Goal: Task Accomplishment & Management: Manage account settings

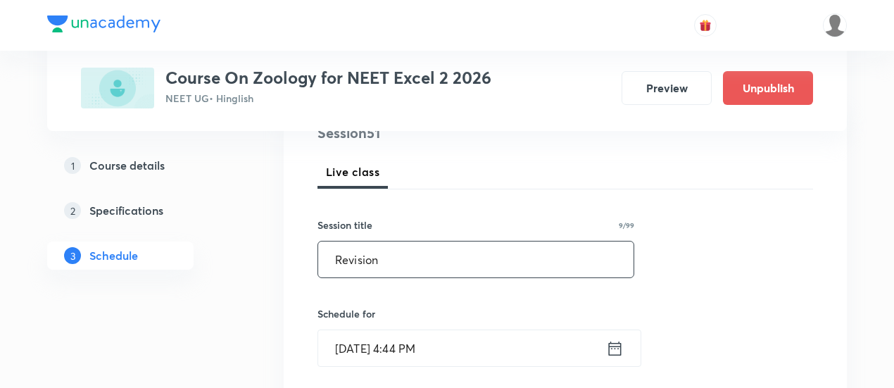
scroll to position [282, 0]
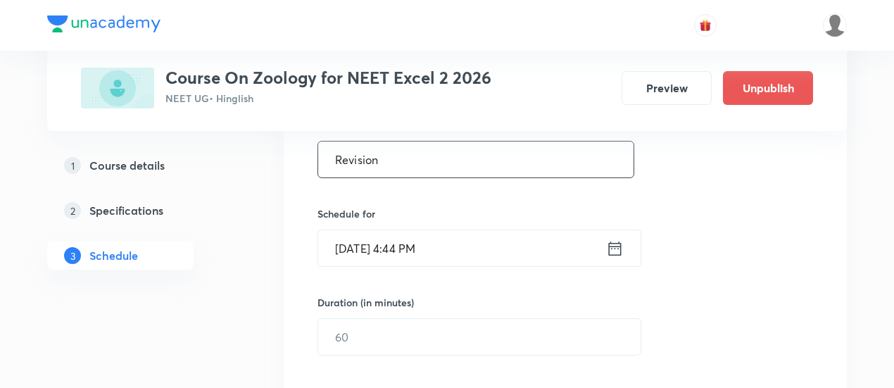
click at [618, 255] on icon at bounding box center [615, 249] width 18 height 20
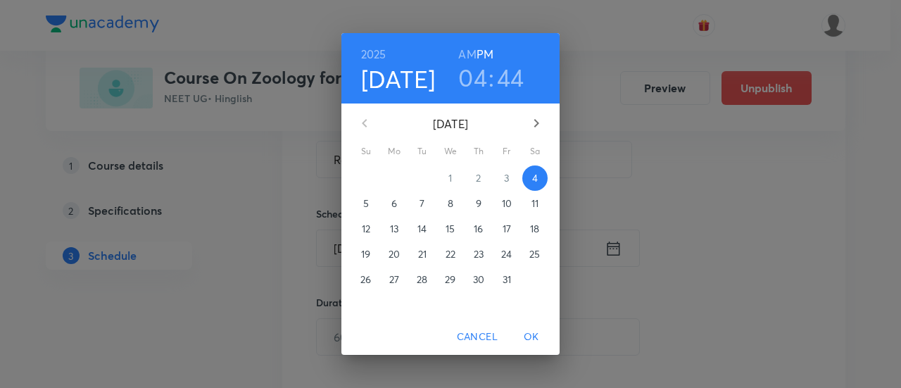
click at [422, 207] on p "7" at bounding box center [421, 203] width 5 height 14
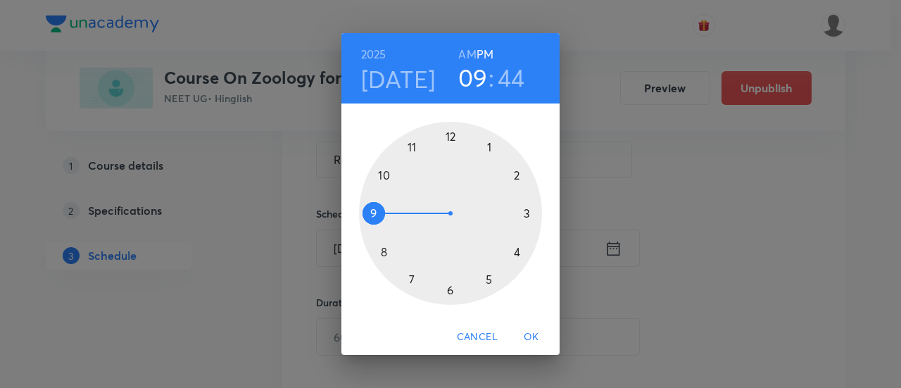
drag, startPoint x: 512, startPoint y: 251, endPoint x: 379, endPoint y: 217, distance: 137.2
click at [379, 217] on div at bounding box center [450, 213] width 183 height 183
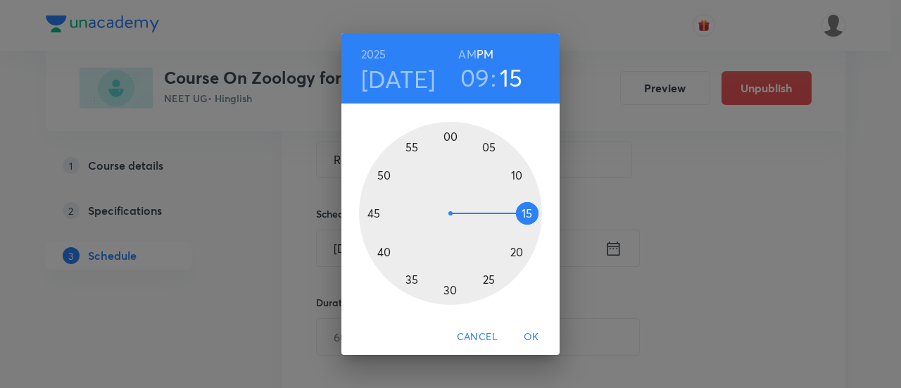
drag, startPoint x: 401, startPoint y: 230, endPoint x: 499, endPoint y: 214, distance: 99.2
click at [499, 214] on div at bounding box center [450, 213] width 183 height 183
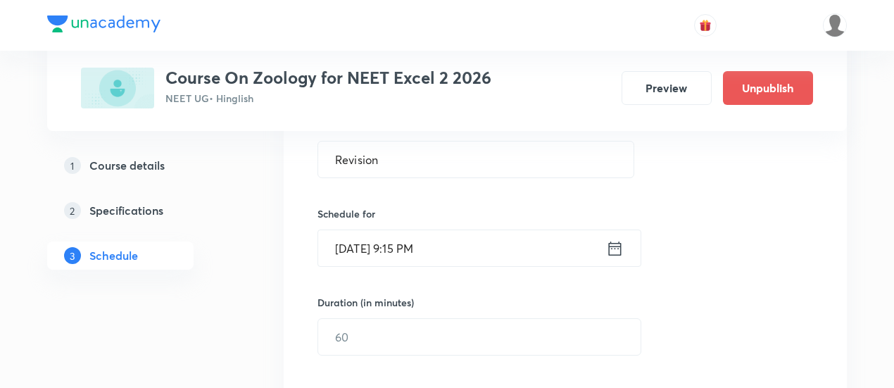
click at [621, 257] on icon at bounding box center [615, 249] width 18 height 20
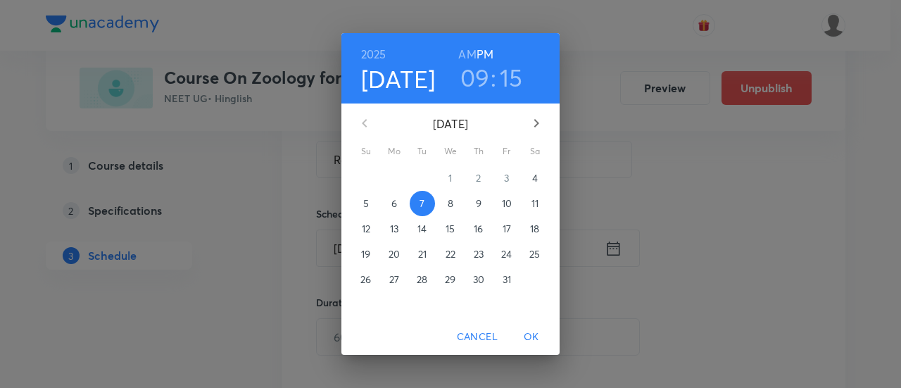
drag, startPoint x: 465, startPoint y: 49, endPoint x: 466, endPoint y: 65, distance: 16.9
click at [465, 50] on h6 "AM" at bounding box center [467, 54] width 18 height 20
click at [532, 334] on span "OK" at bounding box center [531, 337] width 34 height 18
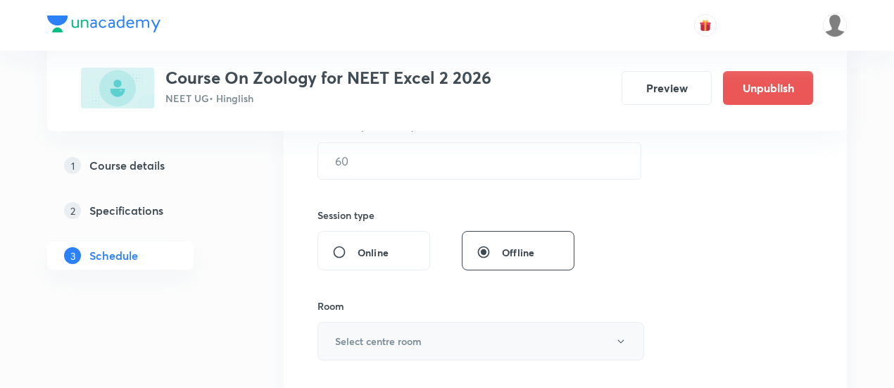
scroll to position [493, 0]
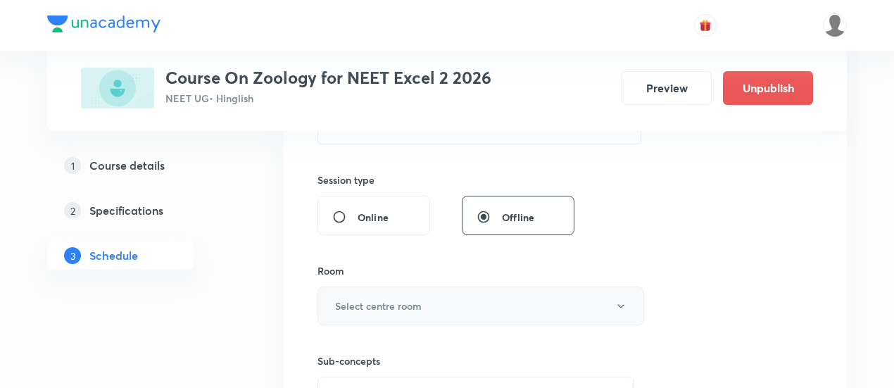
click at [417, 304] on h6 "Select centre room" at bounding box center [378, 305] width 87 height 15
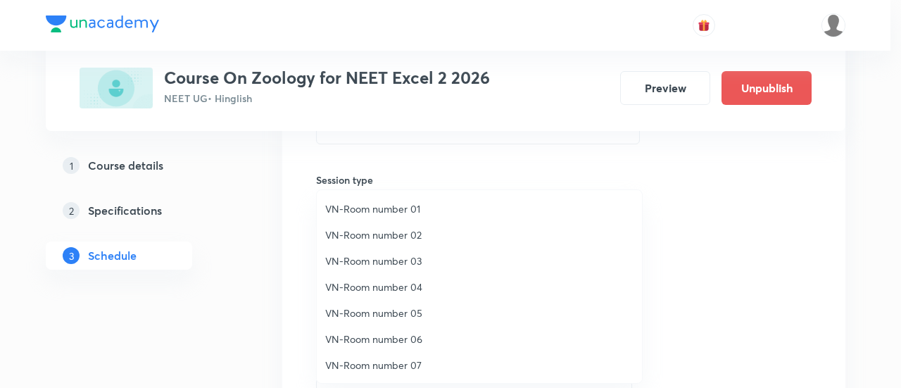
click at [410, 206] on span "VN-Room number 01" at bounding box center [479, 208] width 308 height 15
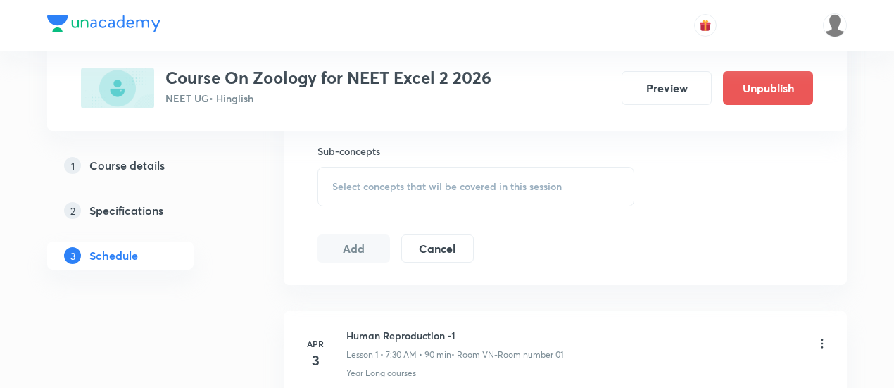
scroll to position [704, 0]
click at [487, 180] on span "Select concepts that wil be covered in this session" at bounding box center [446, 184] width 229 height 11
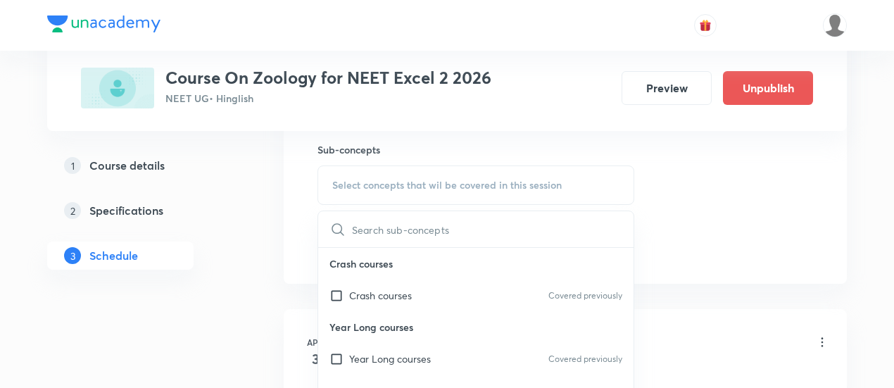
drag, startPoint x: 472, startPoint y: 360, endPoint x: 647, endPoint y: 310, distance: 182.9
click at [472, 361] on div "Year Long courses Covered previously" at bounding box center [475, 359] width 315 height 32
checkbox input "true"
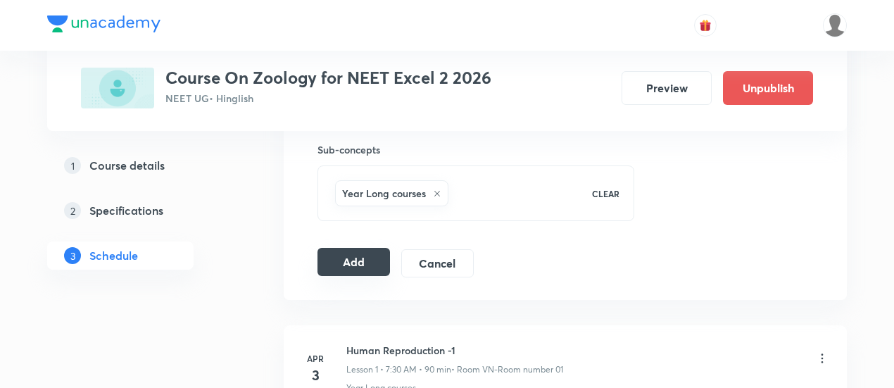
click at [365, 263] on button "Add" at bounding box center [353, 262] width 72 height 28
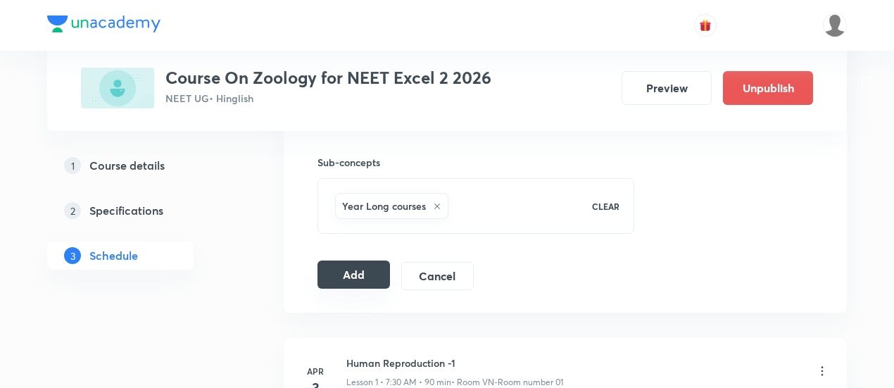
click at [361, 270] on button "Add" at bounding box center [353, 274] width 72 height 28
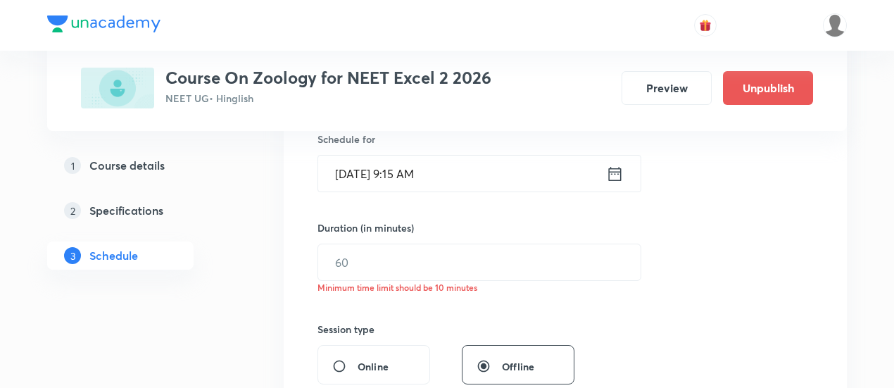
scroll to position [352, 0]
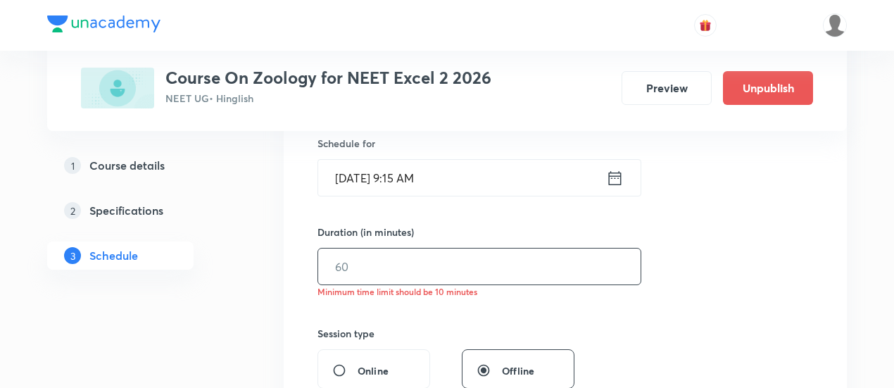
click at [407, 274] on input "text" at bounding box center [479, 266] width 322 height 36
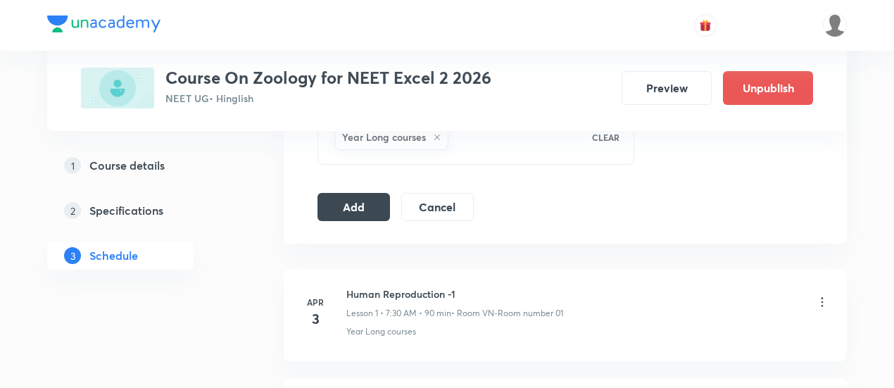
scroll to position [774, 0]
type input "90"
click at [369, 204] on button "Add" at bounding box center [353, 205] width 72 height 28
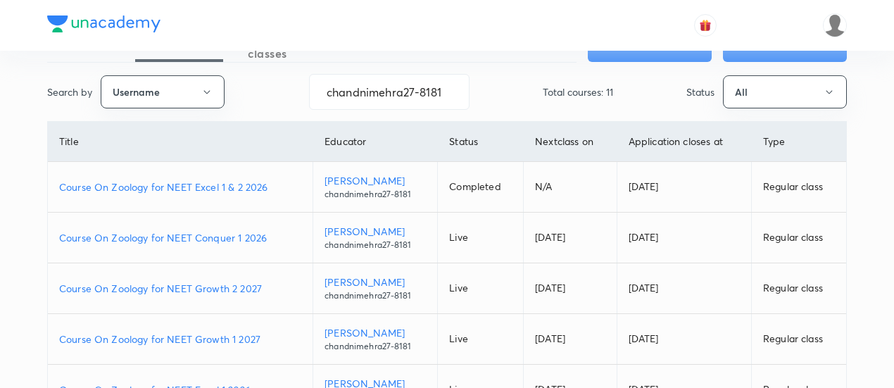
scroll to position [70, 0]
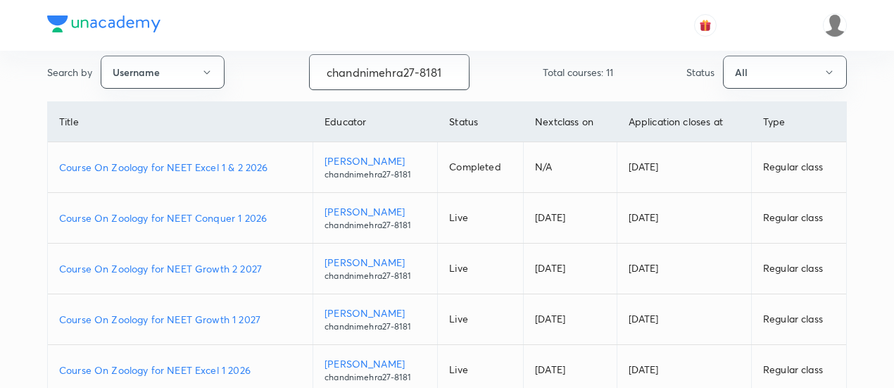
drag, startPoint x: 327, startPoint y: 70, endPoint x: 519, endPoint y: 89, distance: 193.1
click at [519, 89] on div "Search by Username chandnimehra27-8181 ​ Total courses: 11 Status All" at bounding box center [447, 72] width 800 height 36
paste input "shraddhat0604-2984"
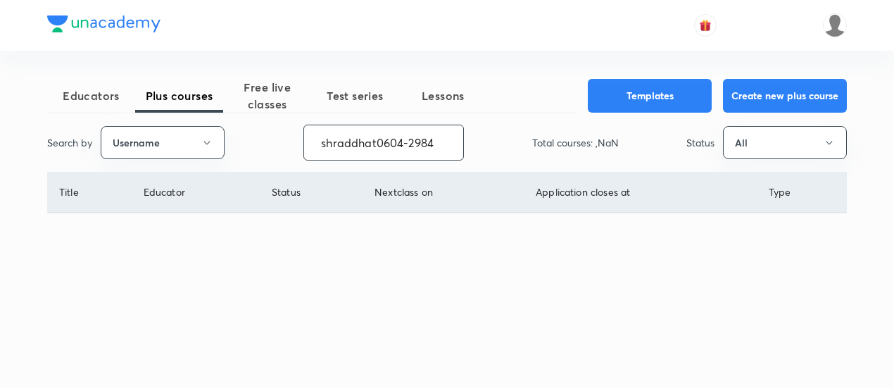
scroll to position [0, 0]
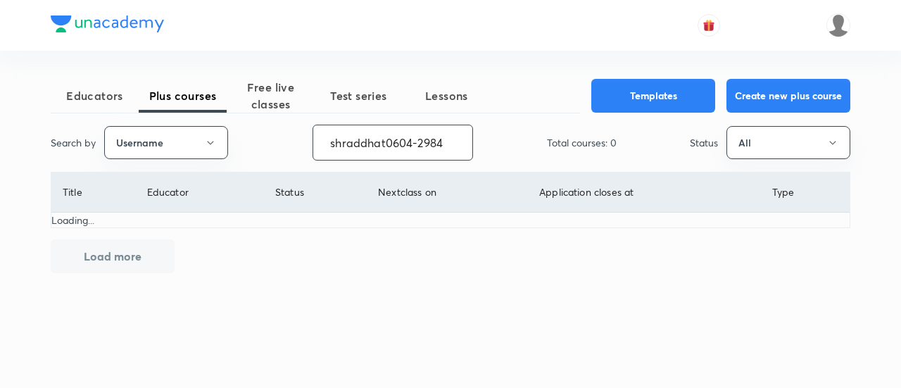
type input "shraddhat0604-2984"
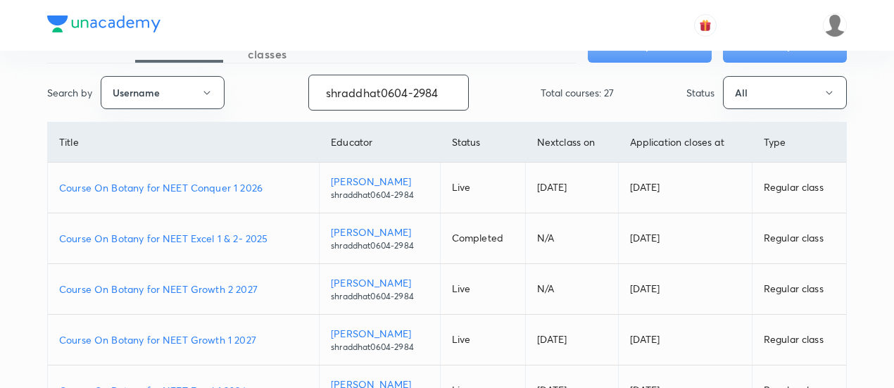
scroll to position [70, 0]
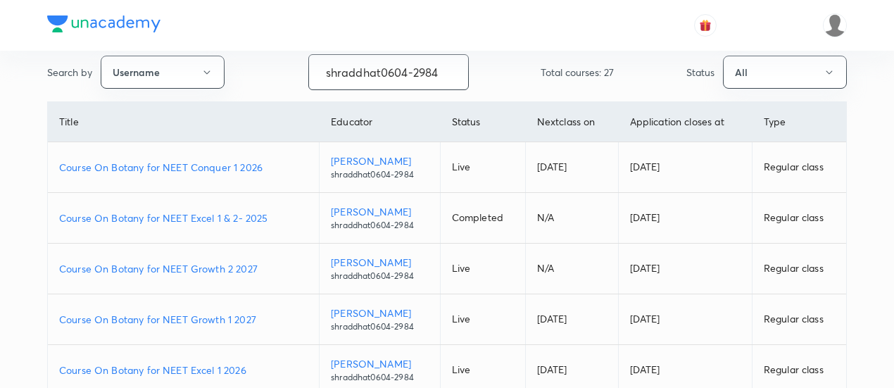
click at [265, 267] on p "Course On Botany for NEET Growth 2 2027" at bounding box center [183, 268] width 248 height 15
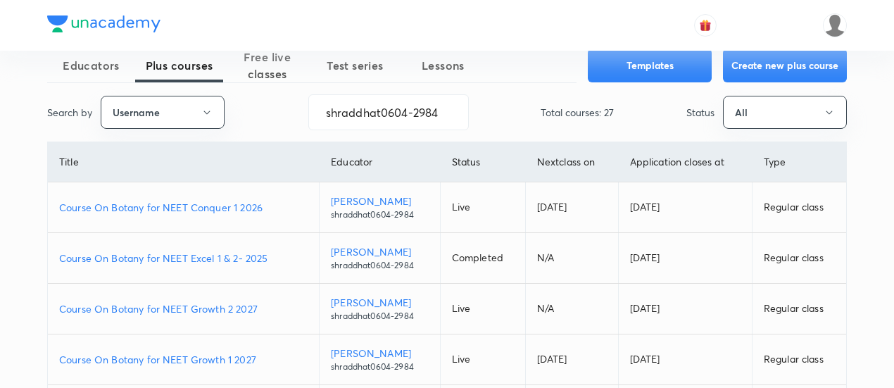
scroll to position [0, 0]
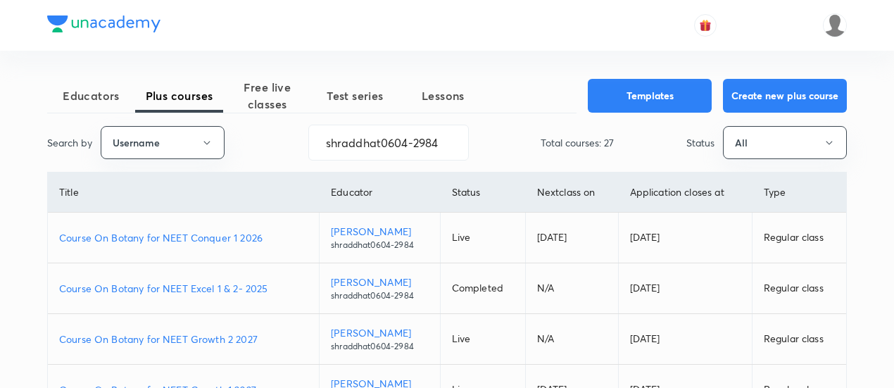
drag, startPoint x: 443, startPoint y: 144, endPoint x: 246, endPoint y: 125, distance: 198.0
click at [246, 125] on div "Search by Username shraddhat0604-2984 ​ Total courses: 27 Status All" at bounding box center [447, 143] width 800 height 36
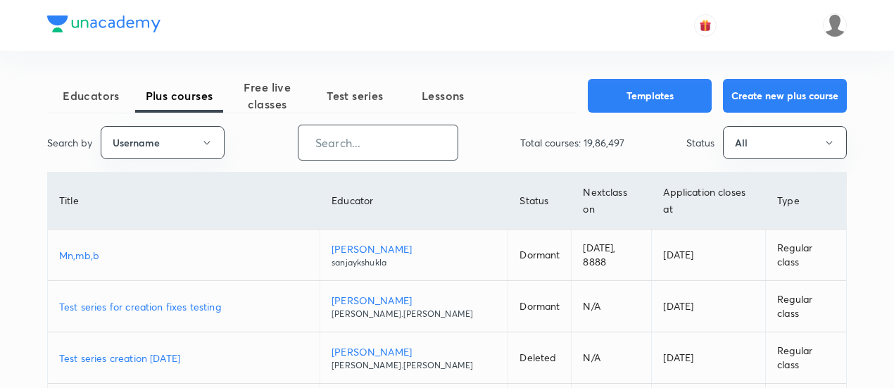
paste input "shraddhat0604-2984"
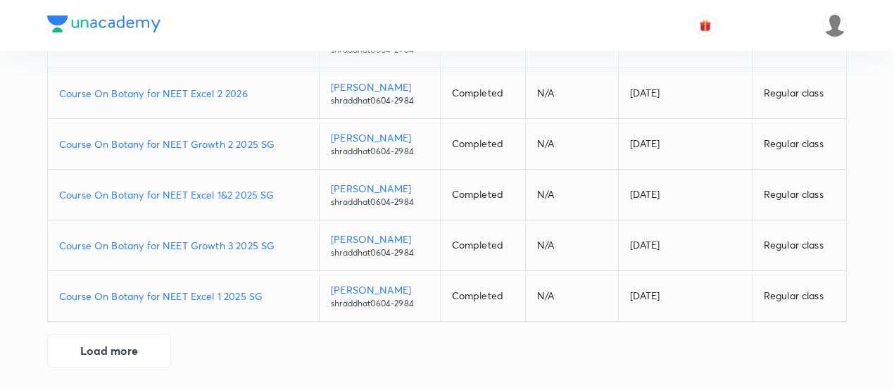
scroll to position [399, 0]
drag, startPoint x: 110, startPoint y: 339, endPoint x: 118, endPoint y: 340, distance: 7.9
click at [110, 339] on button "Load more" at bounding box center [109, 348] width 124 height 34
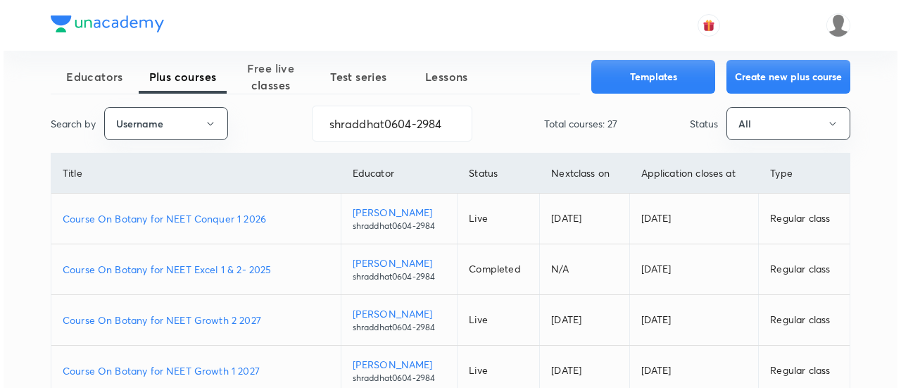
scroll to position [0, 0]
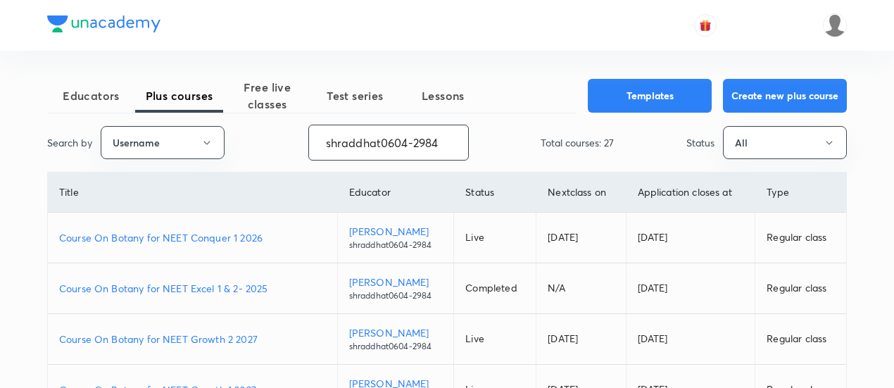
drag, startPoint x: 442, startPoint y: 146, endPoint x: 248, endPoint y: 145, distance: 194.3
click at [248, 145] on div "Search by Username shraddhat0604-2984 ​ Total courses: 27 Status All" at bounding box center [447, 143] width 800 height 36
paste input "unacademy-user-641B5I3BQVX2"
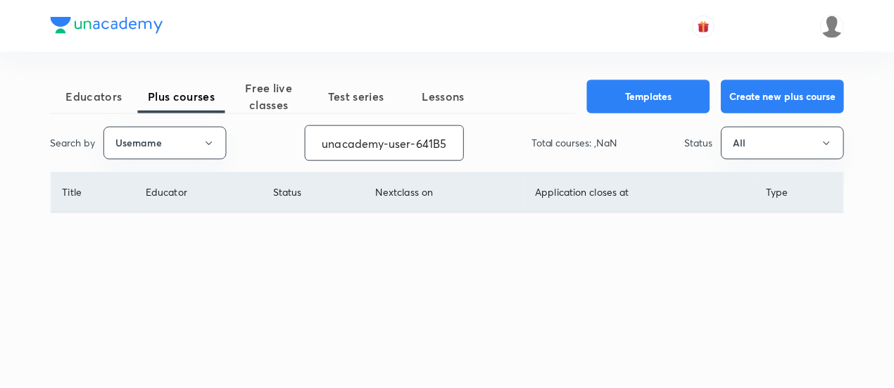
scroll to position [0, 50]
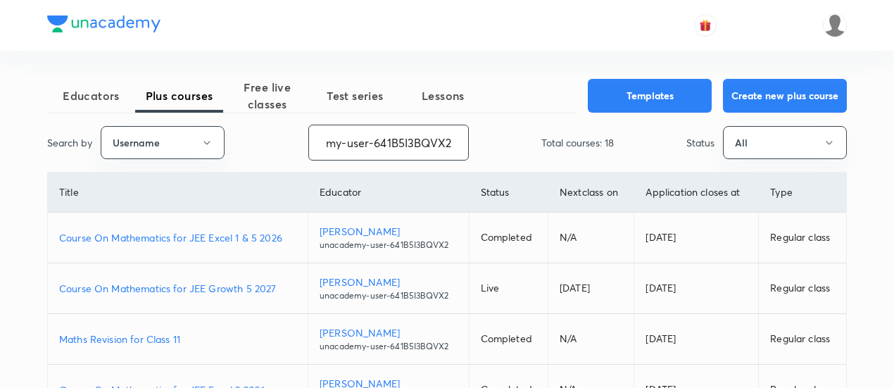
type input "unacademy-user-641B5I3BQVX2"
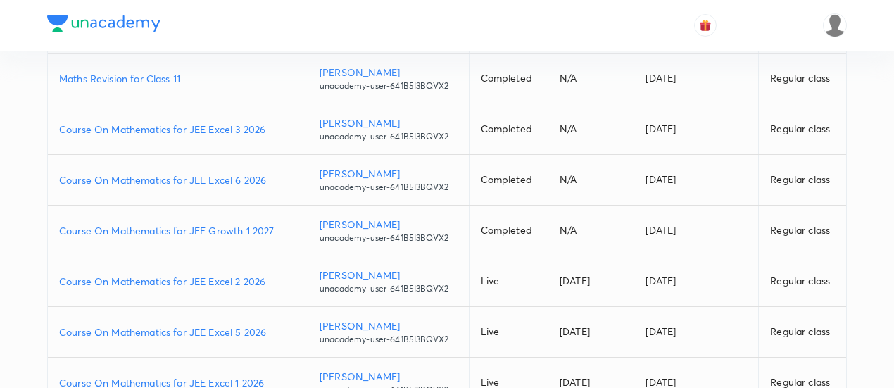
scroll to position [282, 0]
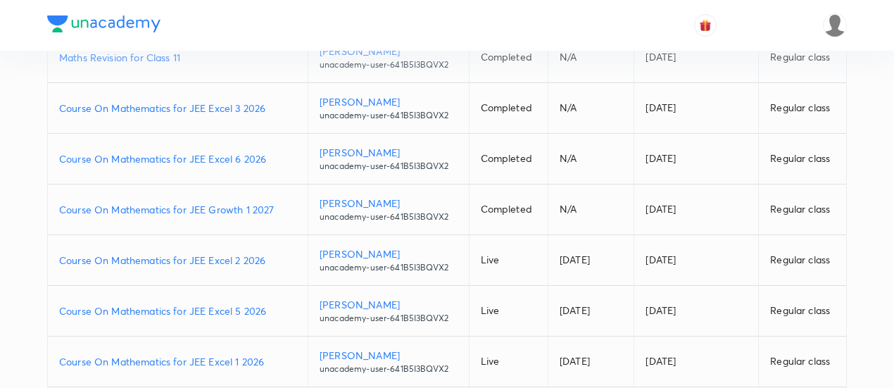
click at [270, 261] on p "Course On Mathematics for JEE Excel 2 2026" at bounding box center [177, 260] width 237 height 15
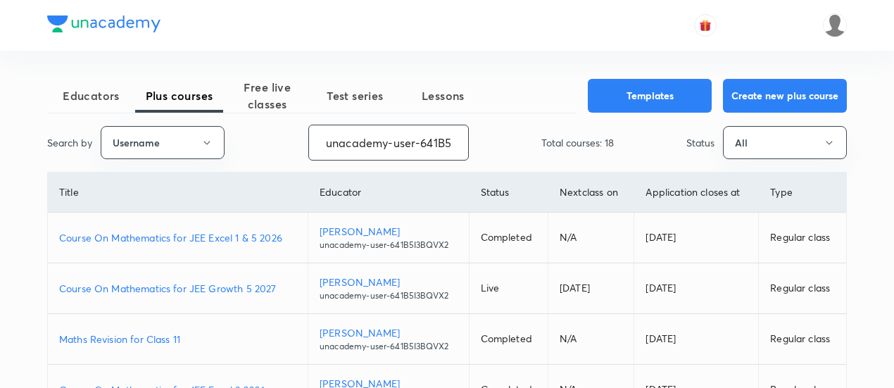
scroll to position [0, 50]
drag, startPoint x: 327, startPoint y: 144, endPoint x: 703, endPoint y: 144, distance: 376.5
click at [703, 144] on div "Search by Username unacademy-user-641B5I3BQVX2 ​ Total courses: 18 Status All" at bounding box center [447, 143] width 800 height 36
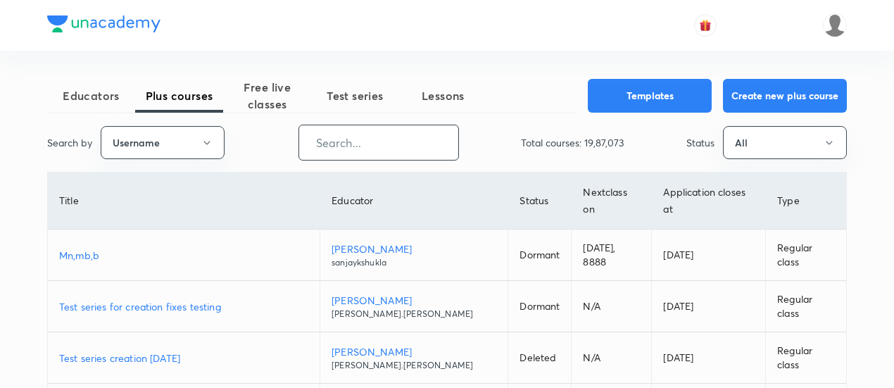
paste input "shraddhat0604-2984"
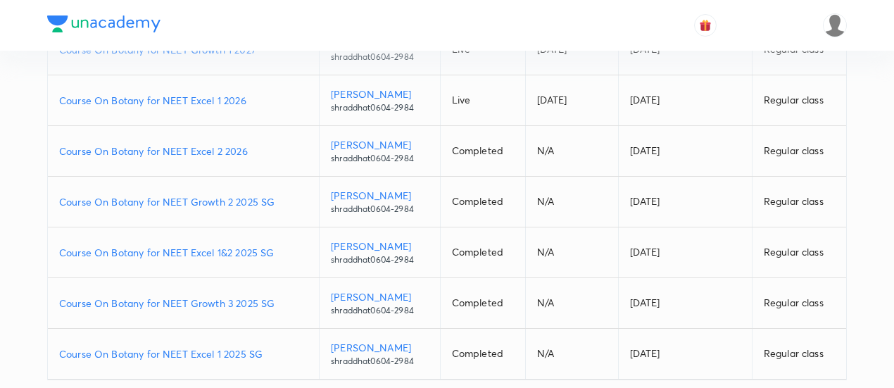
scroll to position [399, 0]
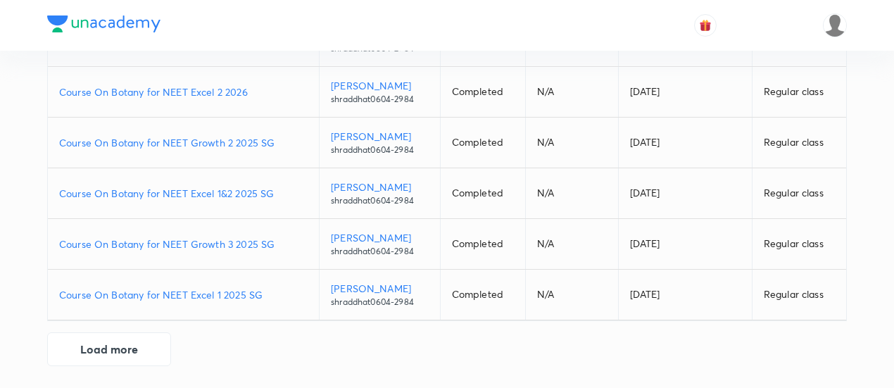
type input "shraddhat0604-2984"
click at [154, 348] on button "Load more" at bounding box center [109, 348] width 124 height 34
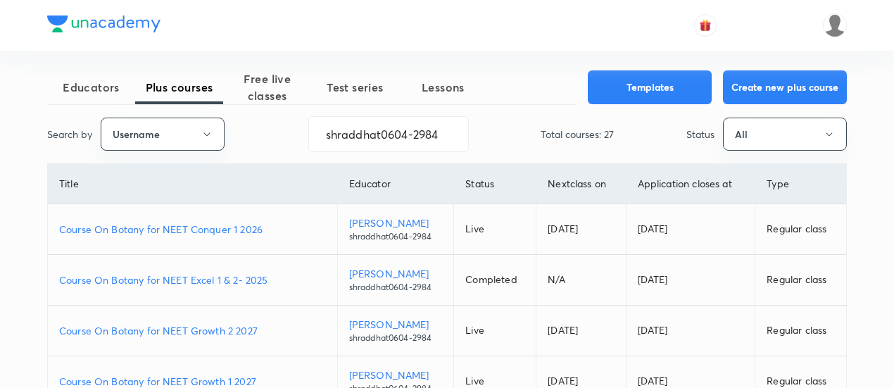
scroll to position [0, 0]
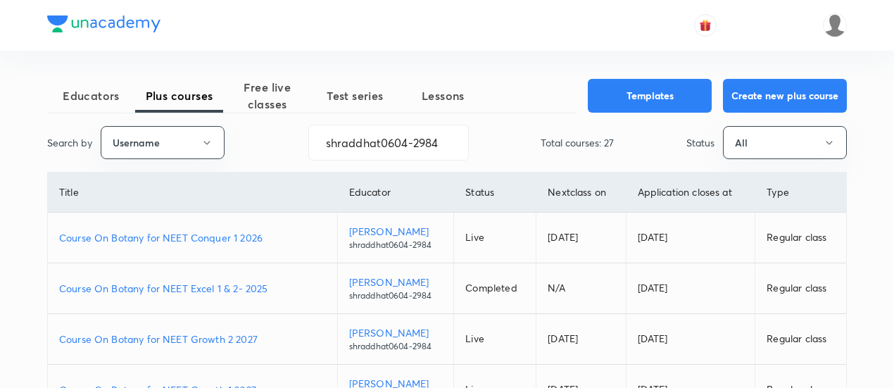
click at [271, 232] on p "Course On Botany for NEET Conquer 1 2026" at bounding box center [192, 237] width 267 height 15
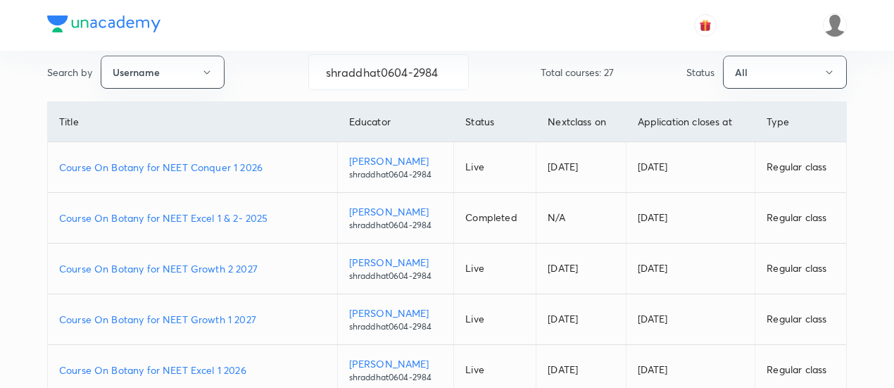
click at [260, 261] on p "Course On Botany for NEET Growth 2 2027" at bounding box center [192, 268] width 267 height 15
click at [266, 320] on p "Course On Botany for NEET Growth 1 2027" at bounding box center [192, 319] width 267 height 15
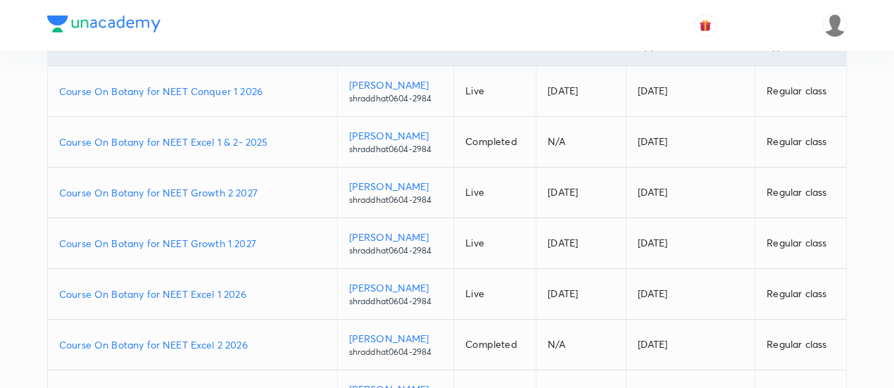
scroll to position [211, 0]
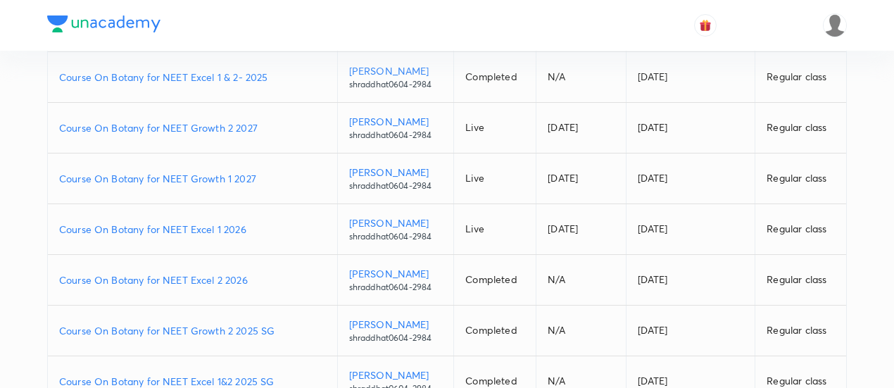
click at [251, 222] on p "Course On Botany for NEET Excel 1 2026" at bounding box center [192, 229] width 267 height 15
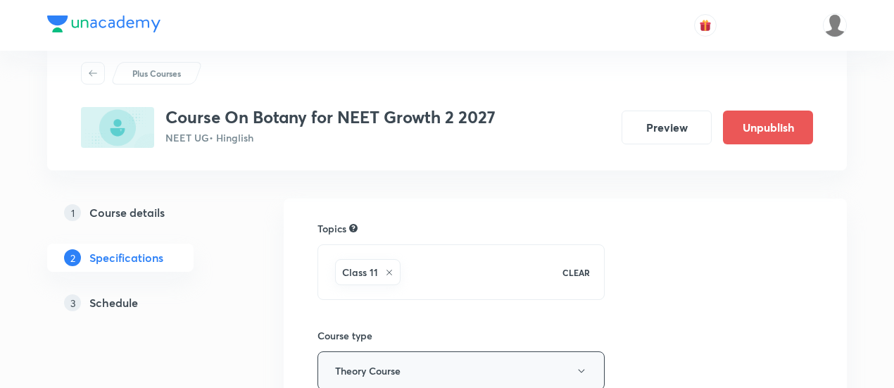
scroll to position [70, 0]
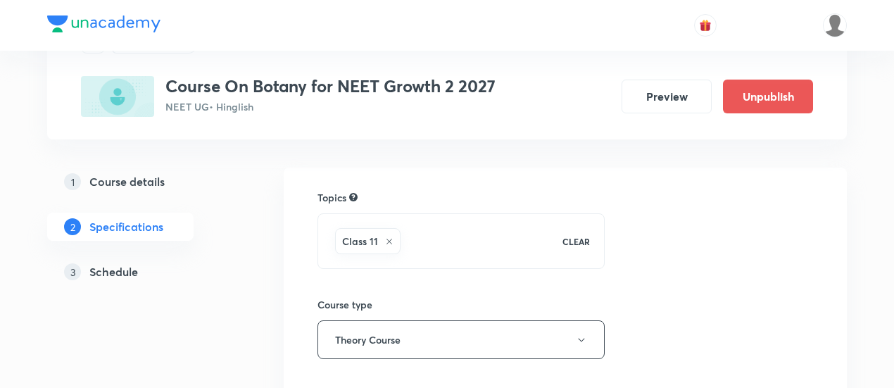
click at [129, 279] on h5 "Schedule" at bounding box center [113, 271] width 49 height 17
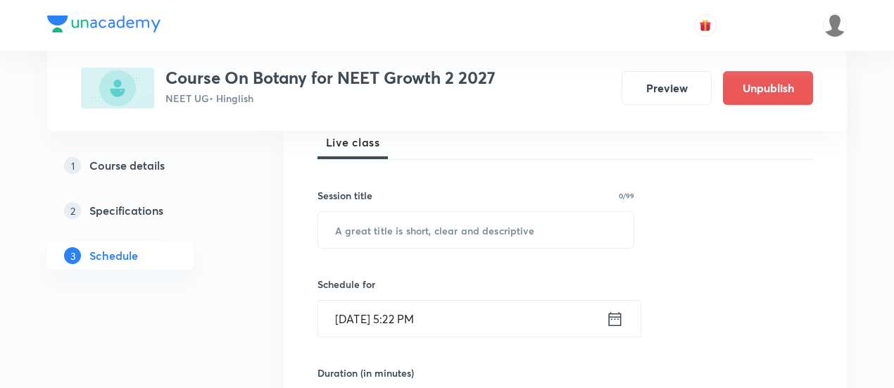
scroll to position [141, 0]
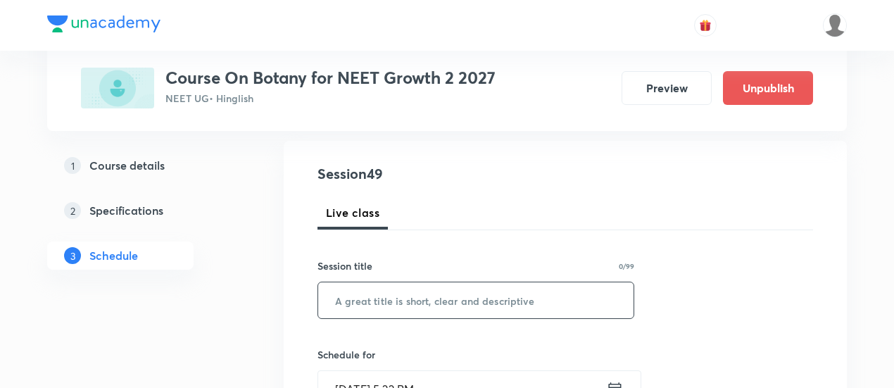
click at [431, 297] on input "text" at bounding box center [475, 300] width 315 height 36
paste input "PK"
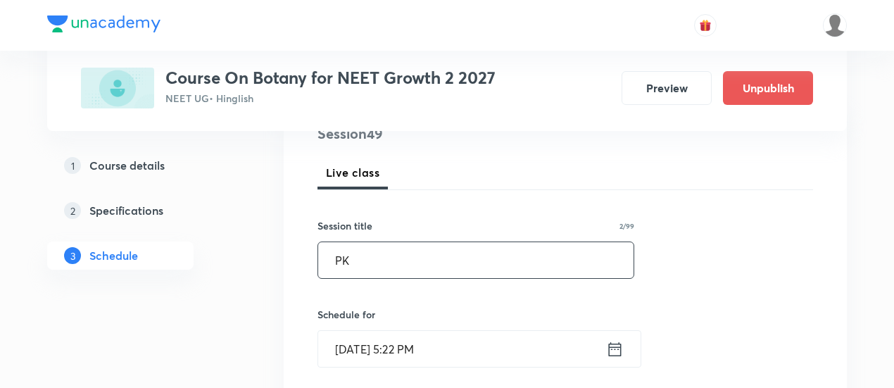
scroll to position [211, 0]
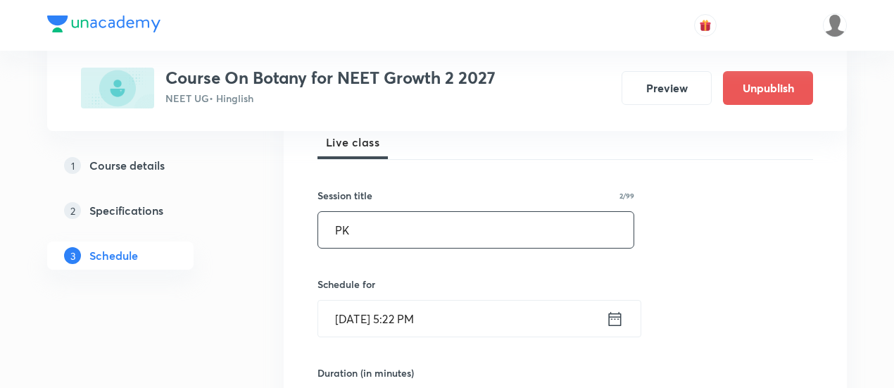
type input "PK"
click at [620, 331] on div "Oct 4, 2025, 5:22 PM ​" at bounding box center [479, 318] width 324 height 37
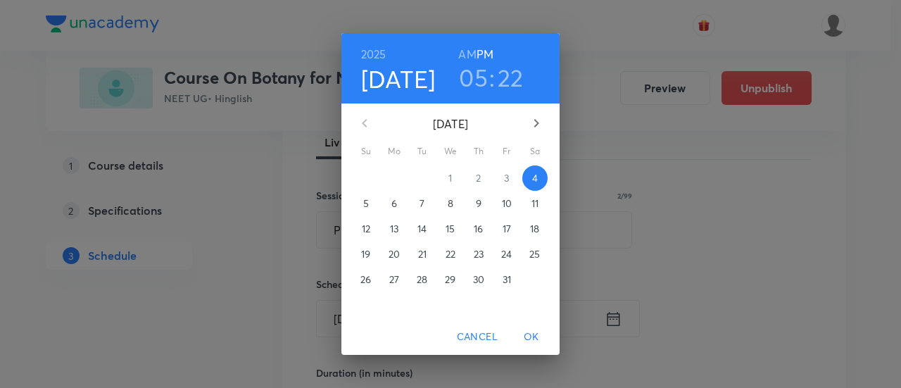
click at [397, 208] on span "6" at bounding box center [393, 203] width 25 height 14
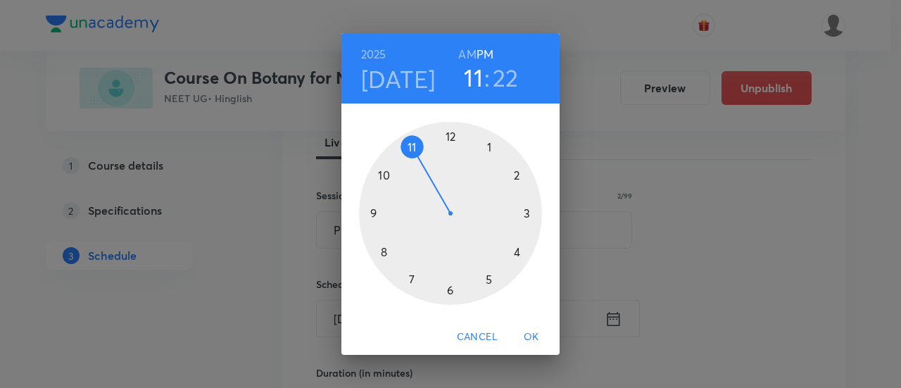
drag, startPoint x: 493, startPoint y: 282, endPoint x: 430, endPoint y: 173, distance: 125.5
click at [430, 173] on div at bounding box center [450, 213] width 183 height 183
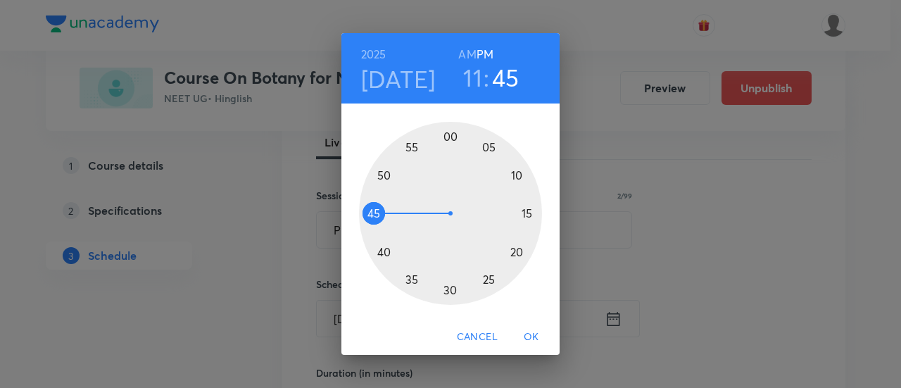
drag, startPoint x: 481, startPoint y: 265, endPoint x: 374, endPoint y: 211, distance: 119.9
click at [374, 211] on div at bounding box center [450, 213] width 183 height 183
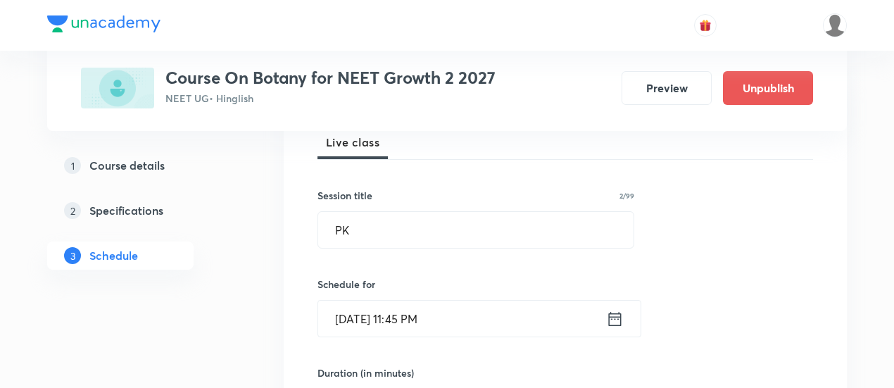
click at [622, 322] on icon at bounding box center [615, 319] width 18 height 20
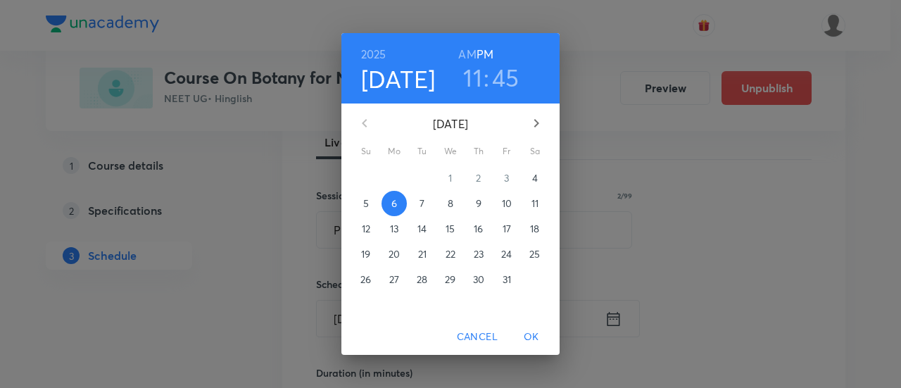
click at [469, 51] on h6 "AM" at bounding box center [467, 54] width 18 height 20
click at [536, 336] on span "OK" at bounding box center [531, 337] width 34 height 18
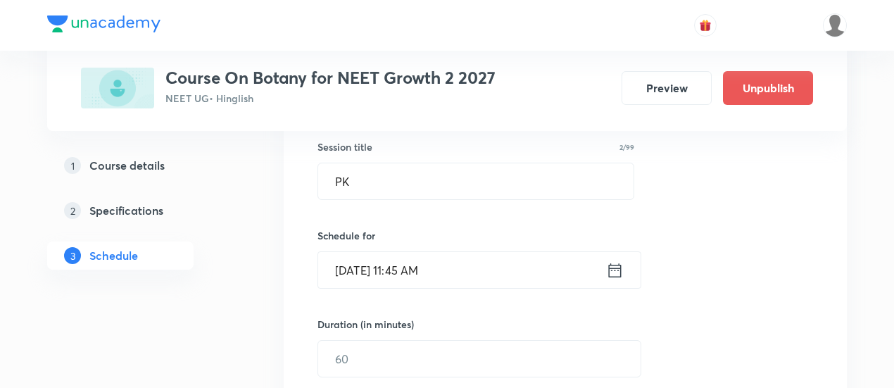
scroll to position [282, 0]
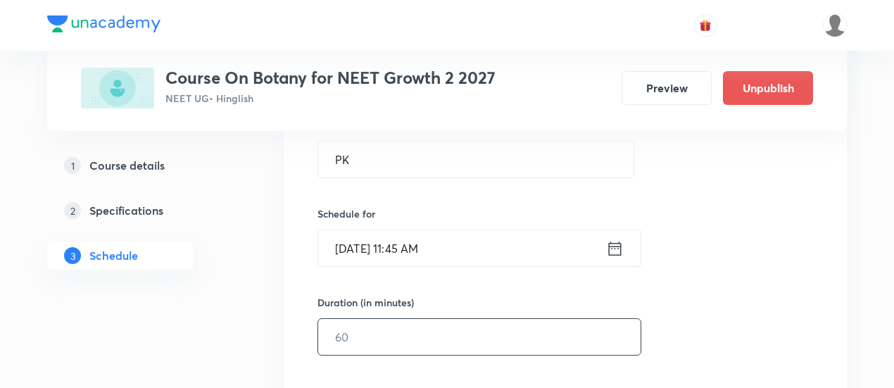
click at [504, 337] on input "text" at bounding box center [479, 337] width 322 height 36
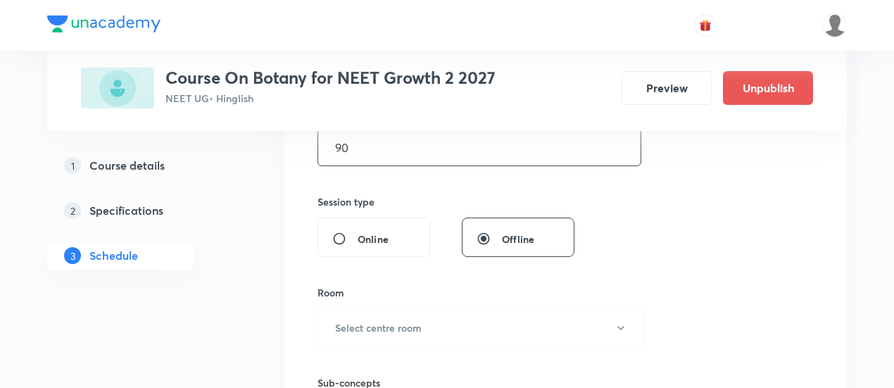
scroll to position [493, 0]
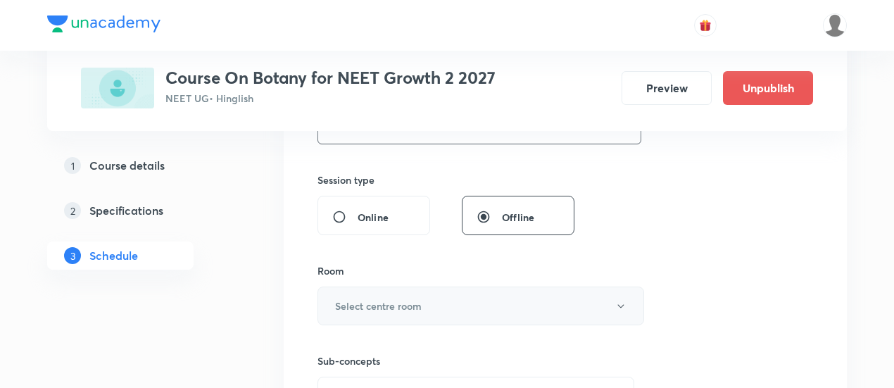
type input "90"
click at [432, 305] on button "Select centre room" at bounding box center [480, 305] width 327 height 39
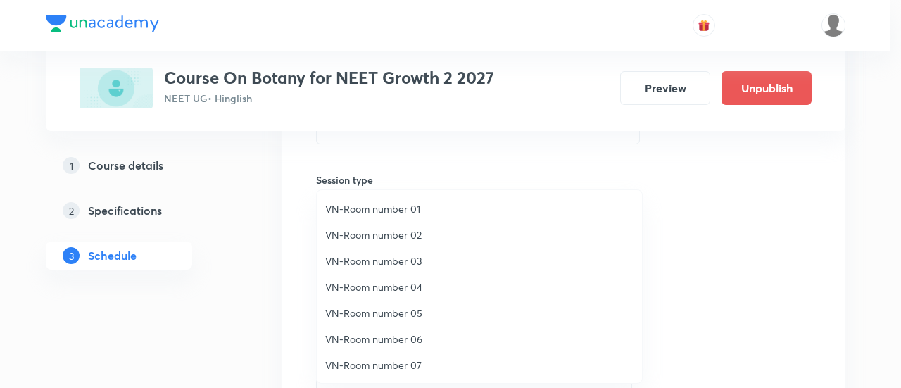
click at [380, 202] on span "VN-Room number 01" at bounding box center [479, 208] width 308 height 15
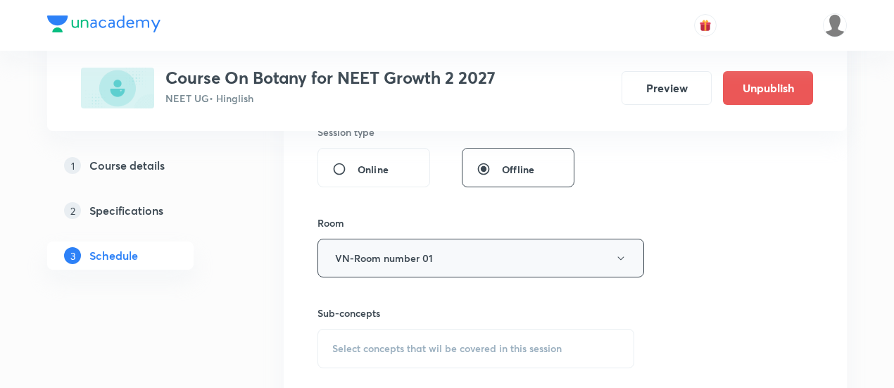
scroll to position [563, 0]
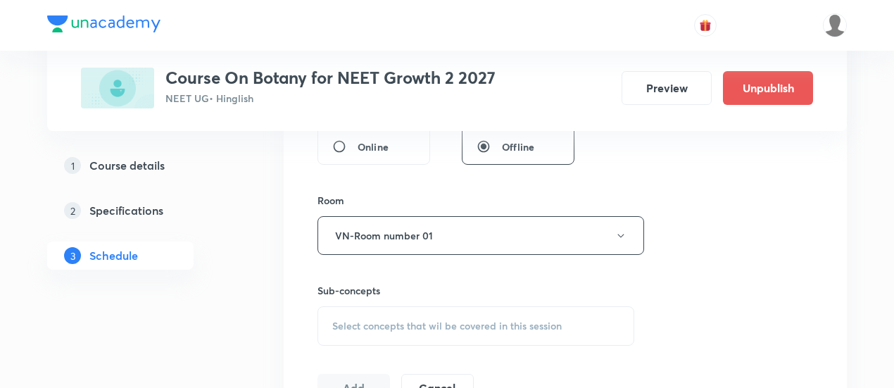
click at [472, 322] on span "Select concepts that wil be covered in this session" at bounding box center [446, 325] width 229 height 11
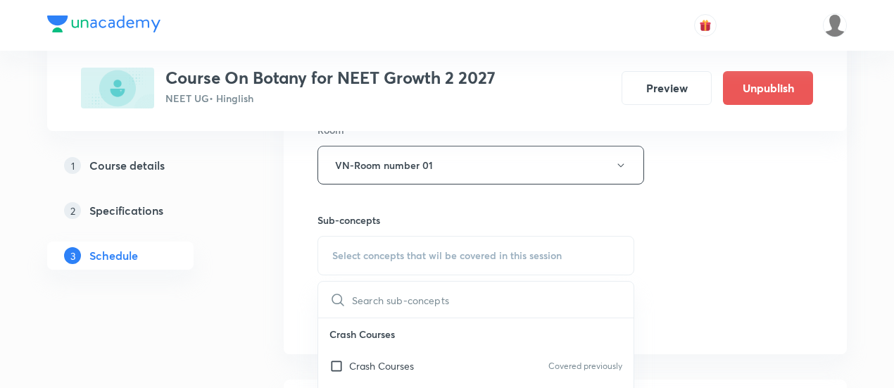
scroll to position [704, 0]
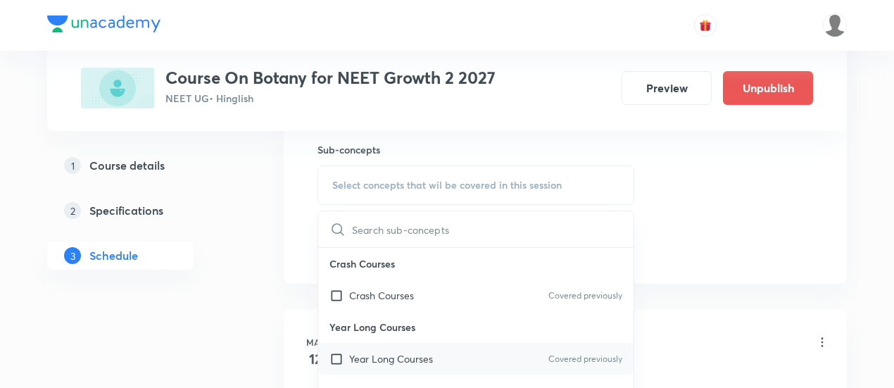
click at [452, 358] on div "Year Long Courses Covered previously" at bounding box center [475, 359] width 315 height 32
checkbox input "true"
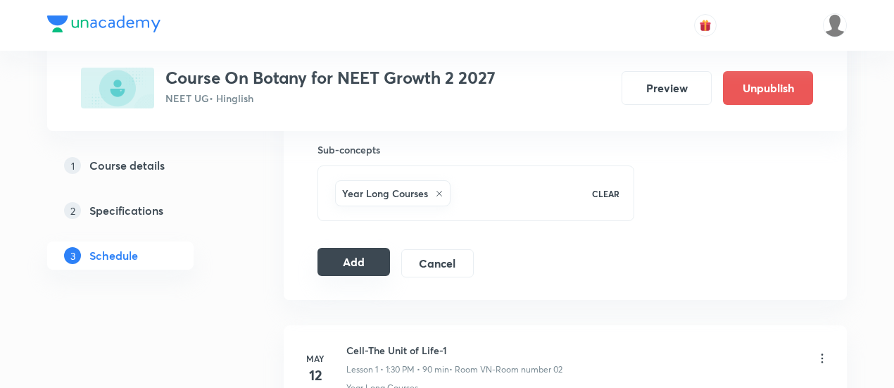
click at [321, 253] on button "Add" at bounding box center [353, 262] width 72 height 28
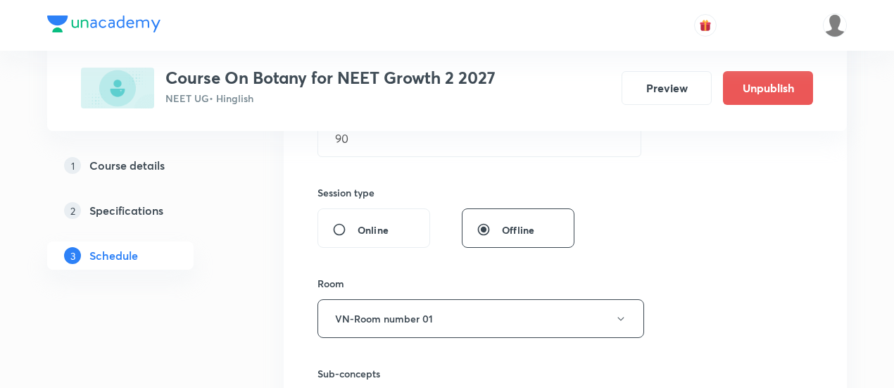
scroll to position [845, 0]
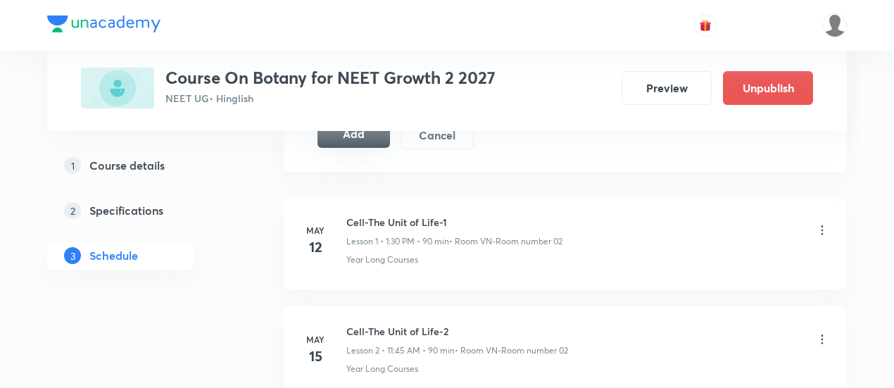
click at [350, 139] on button "Add" at bounding box center [353, 134] width 72 height 28
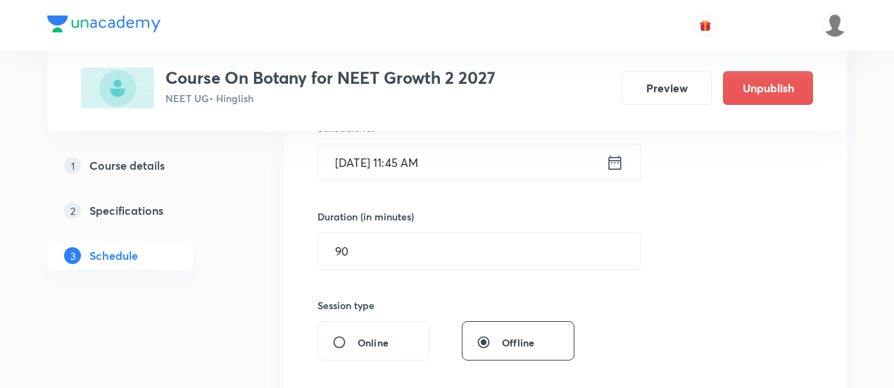
scroll to position [282, 0]
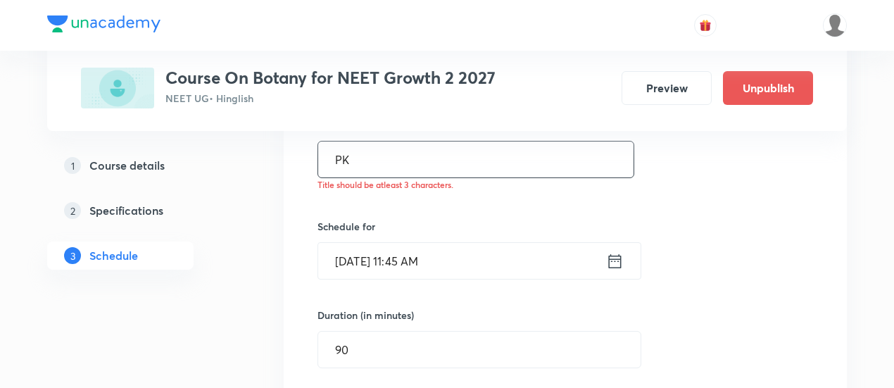
click at [356, 165] on input "PK" at bounding box center [475, 159] width 315 height 36
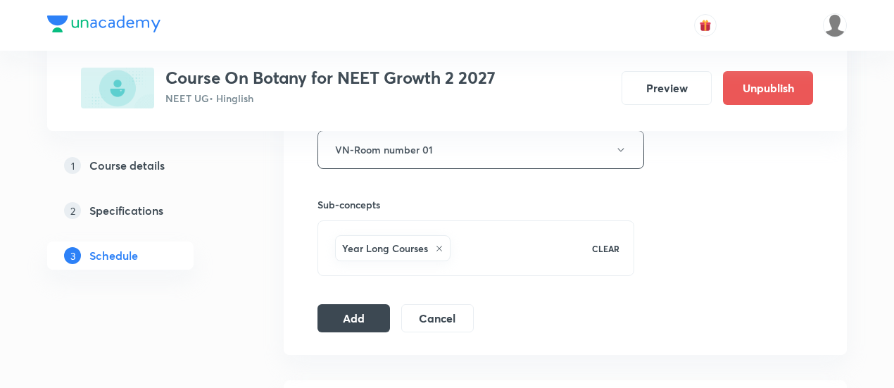
scroll to position [774, 0]
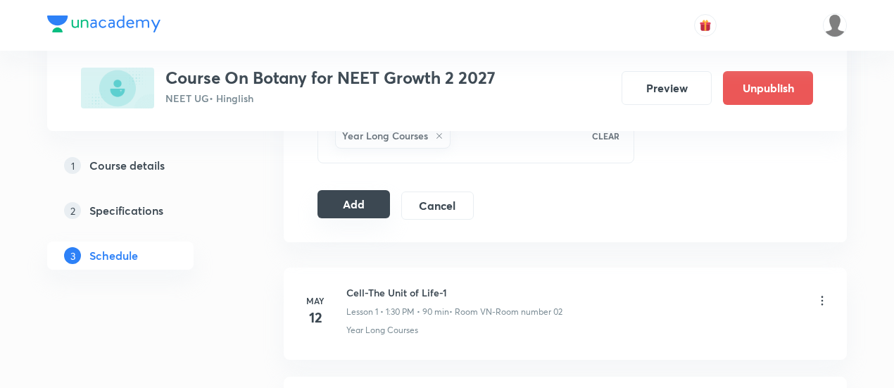
type input "PK."
click at [368, 201] on button "Add" at bounding box center [353, 204] width 72 height 28
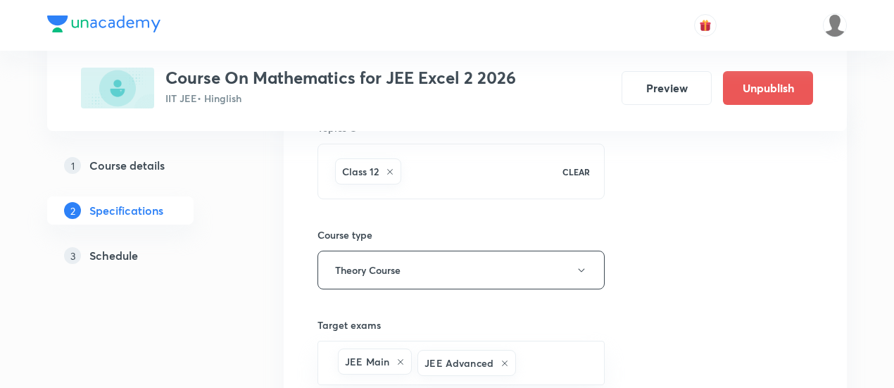
scroll to position [141, 0]
click at [120, 257] on h5 "Schedule" at bounding box center [113, 255] width 49 height 17
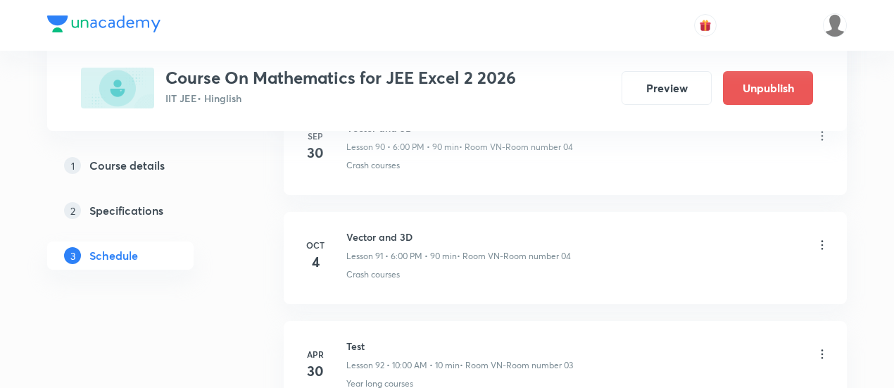
scroll to position [10590, 0]
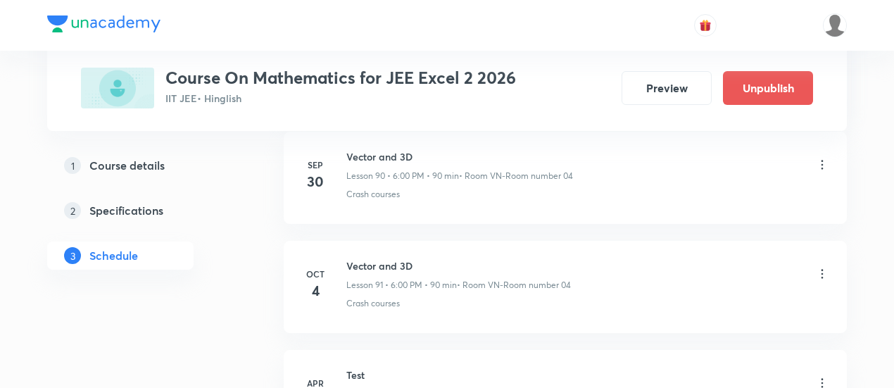
click at [821, 269] on icon at bounding box center [822, 273] width 2 height 9
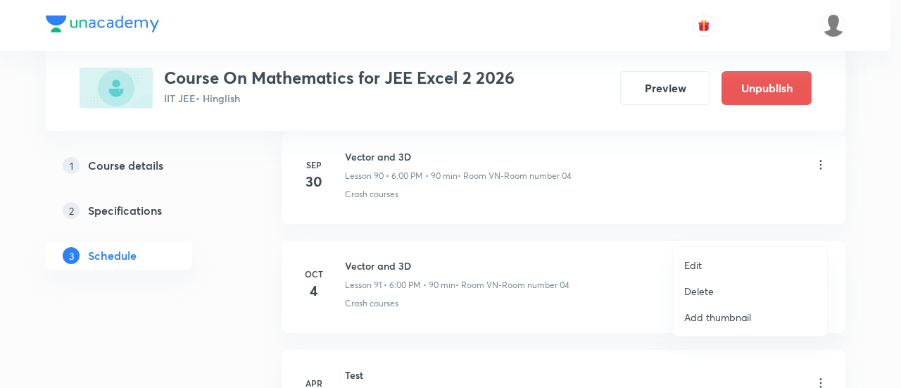
click at [701, 261] on p "Edit" at bounding box center [693, 265] width 18 height 15
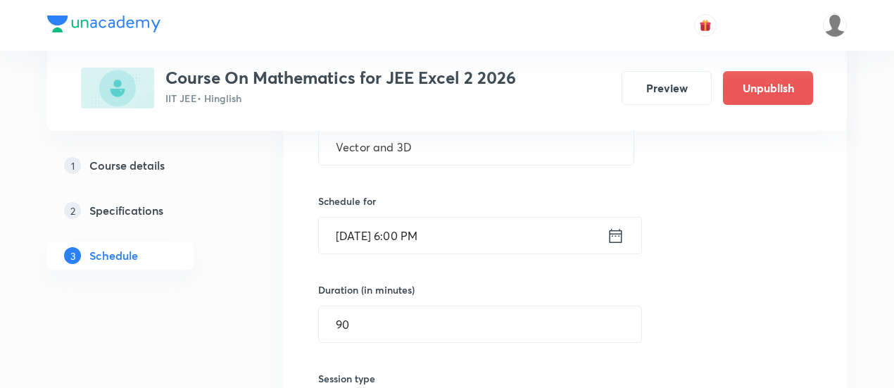
scroll to position [10097, 0]
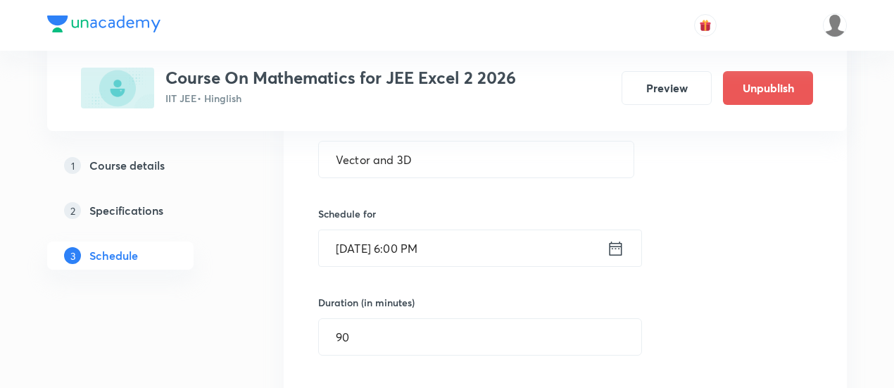
click at [615, 239] on icon at bounding box center [616, 249] width 18 height 20
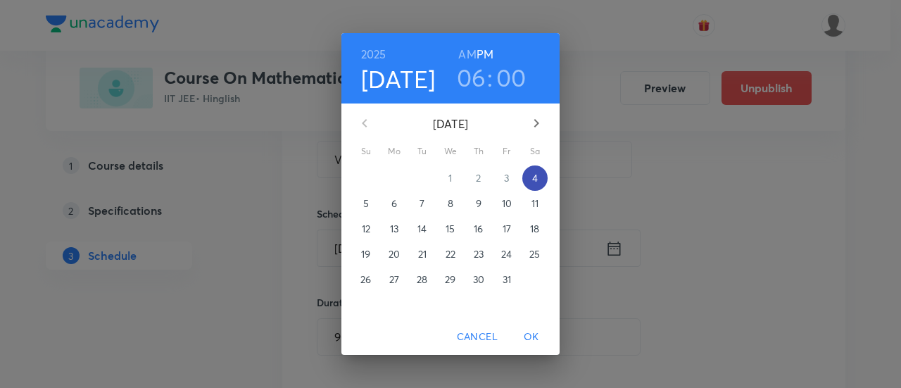
click at [533, 181] on p "4" at bounding box center [535, 178] width 6 height 14
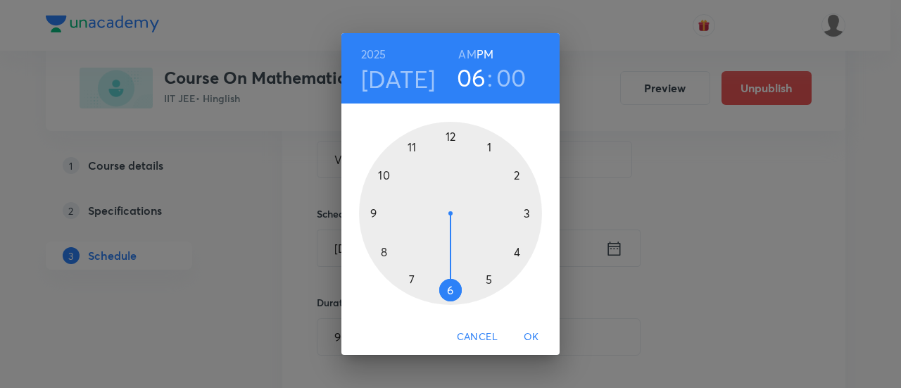
click at [515, 76] on h3 "00" at bounding box center [511, 78] width 30 height 30
drag, startPoint x: 455, startPoint y: 137, endPoint x: 451, endPoint y: 272, distance: 135.9
click at [451, 272] on div at bounding box center [450, 213] width 183 height 183
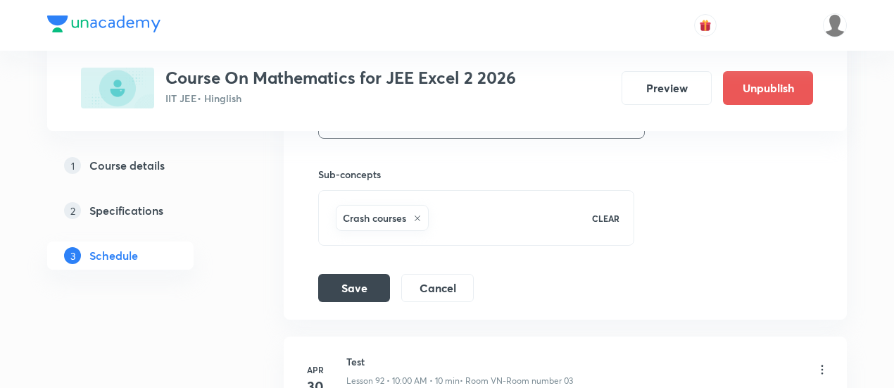
scroll to position [10520, 0]
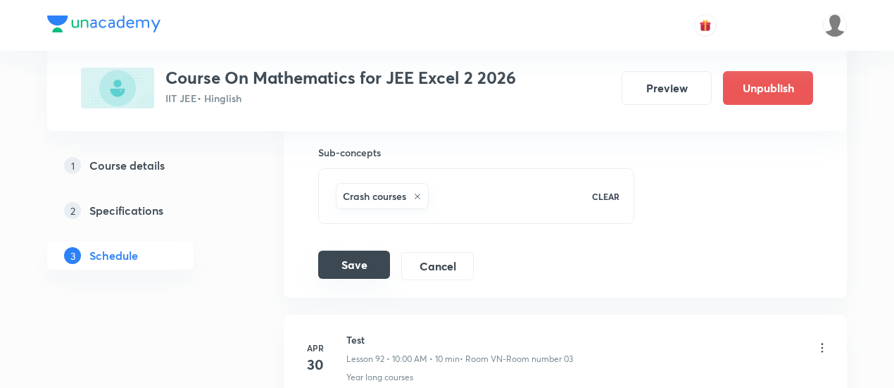
click at [357, 251] on button "Save" at bounding box center [354, 265] width 72 height 28
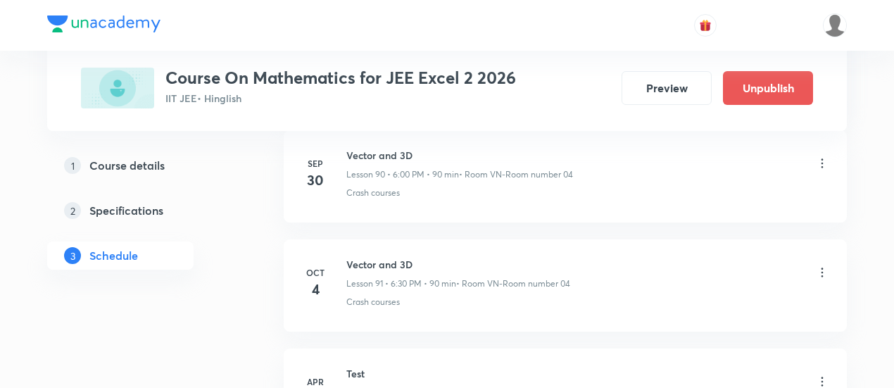
scroll to position [9875, 0]
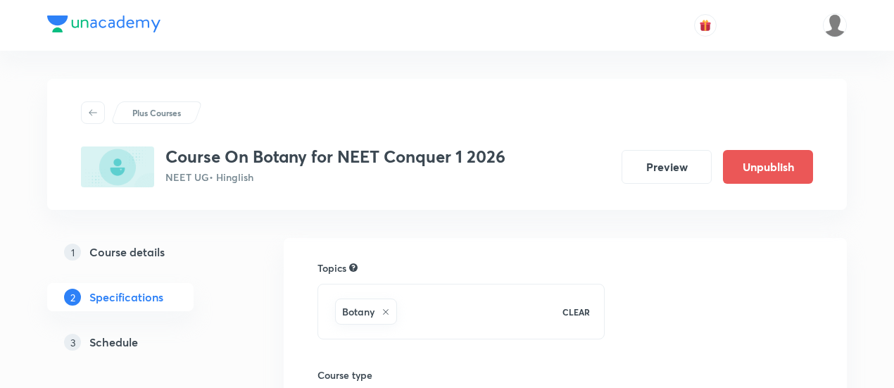
click at [131, 343] on h5 "Schedule" at bounding box center [113, 342] width 49 height 17
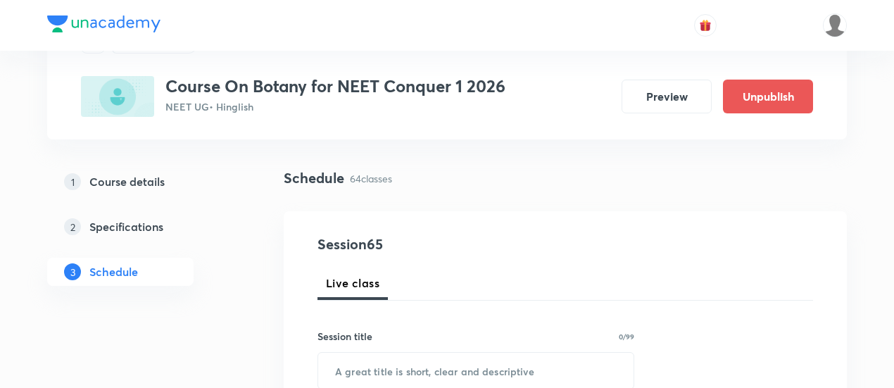
scroll to position [141, 0]
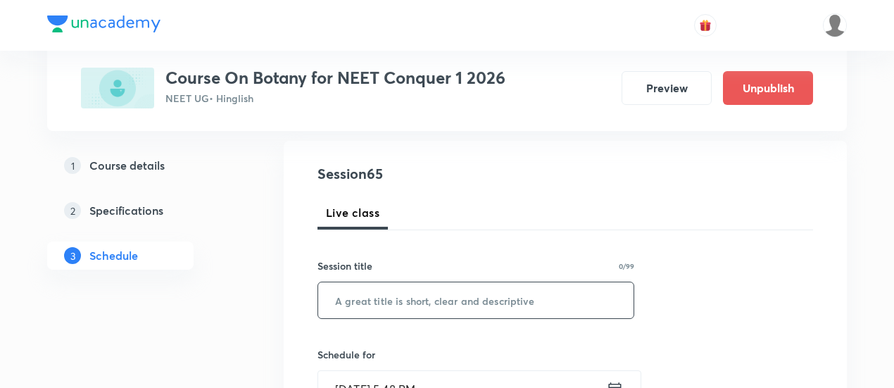
click at [456, 310] on input "text" at bounding box center [475, 300] width 315 height 36
paste input "Respiration"
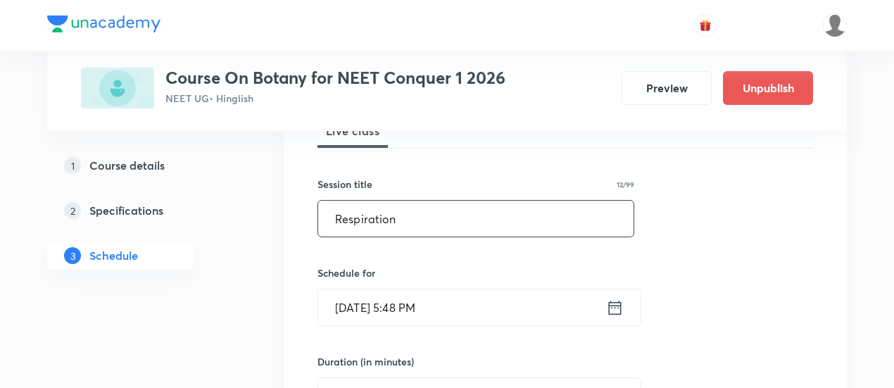
scroll to position [282, 0]
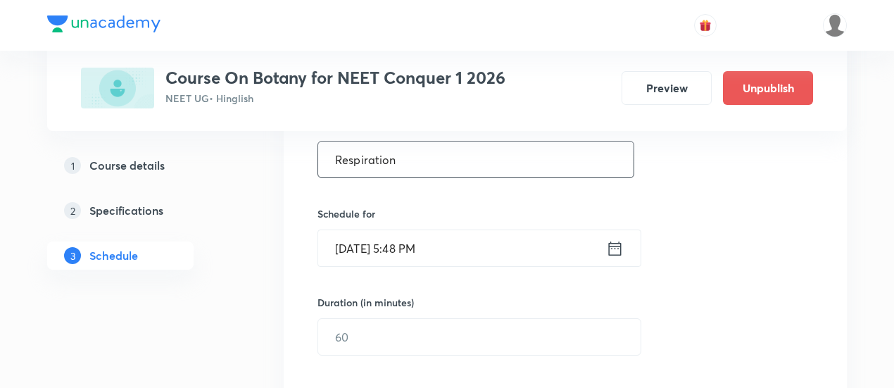
type input "Respiration"
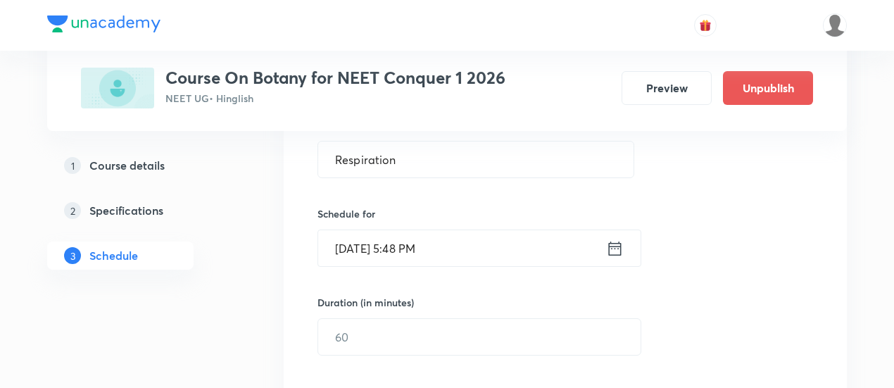
click at [615, 249] on icon at bounding box center [615, 249] width 18 height 20
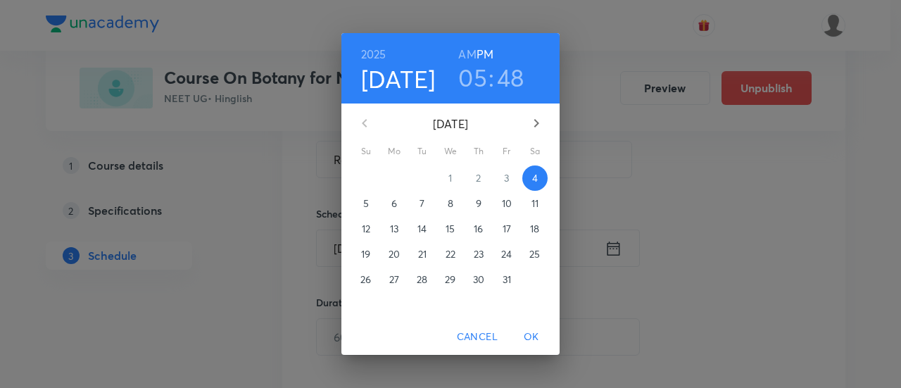
click at [424, 201] on p "7" at bounding box center [421, 203] width 5 height 14
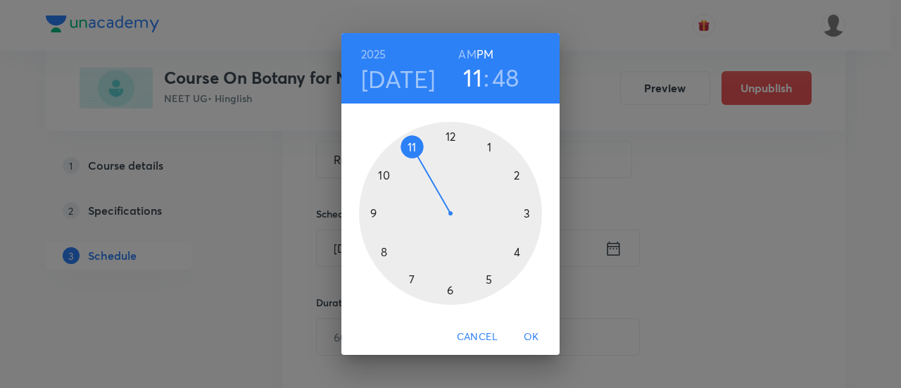
drag, startPoint x: 490, startPoint y: 283, endPoint x: 431, endPoint y: 175, distance: 122.8
click at [431, 175] on div at bounding box center [450, 213] width 183 height 183
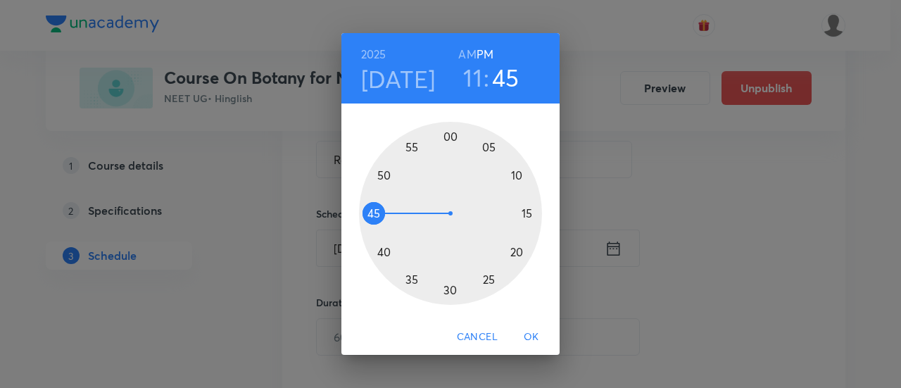
drag, startPoint x: 388, startPoint y: 191, endPoint x: 393, endPoint y: 213, distance: 22.9
click at [393, 213] on div at bounding box center [450, 213] width 183 height 183
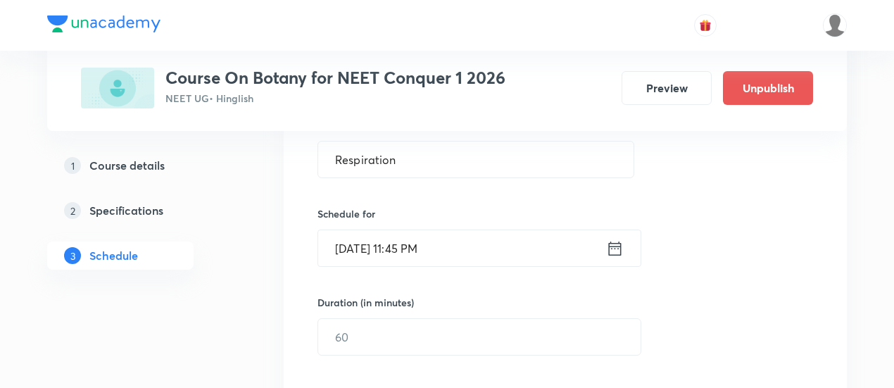
click at [619, 255] on icon at bounding box center [615, 249] width 18 height 20
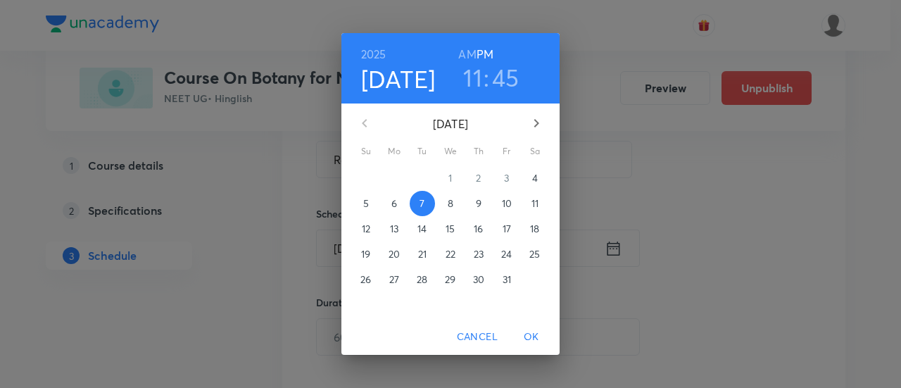
click at [462, 50] on h6 "AM" at bounding box center [467, 54] width 18 height 20
click at [531, 334] on span "OK" at bounding box center [531, 337] width 34 height 18
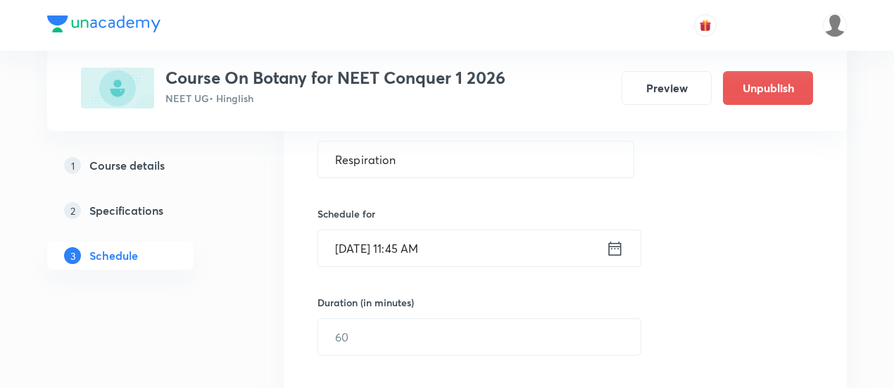
scroll to position [422, 0]
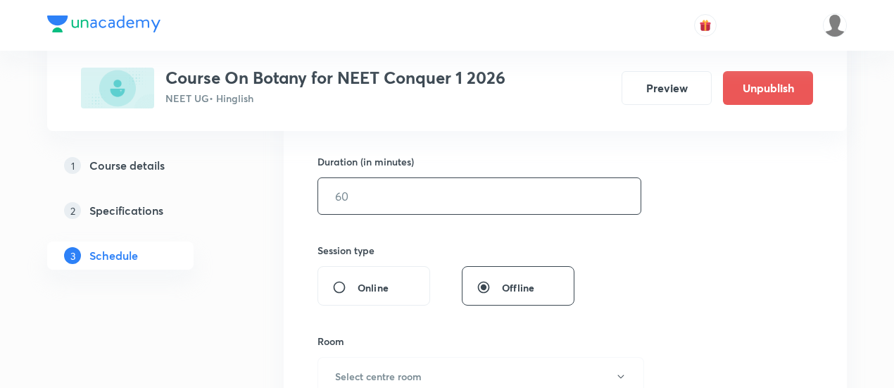
drag, startPoint x: 457, startPoint y: 173, endPoint x: 454, endPoint y: 193, distance: 20.0
click at [457, 178] on div "Duration (in minutes) ​" at bounding box center [445, 184] width 257 height 61
click at [453, 198] on input "text" at bounding box center [479, 196] width 322 height 36
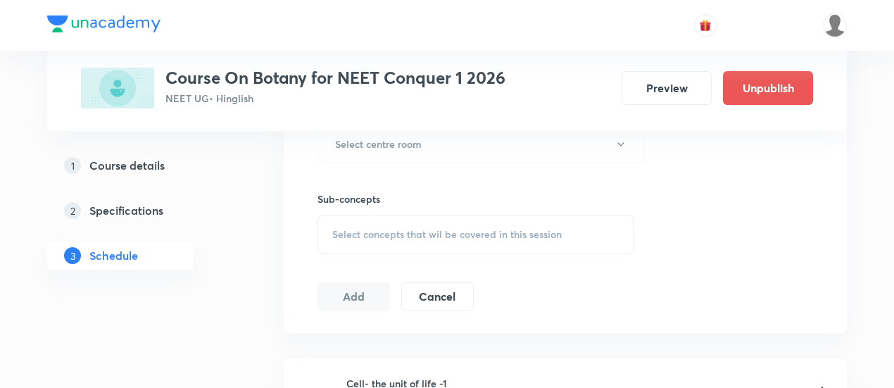
scroll to position [633, 0]
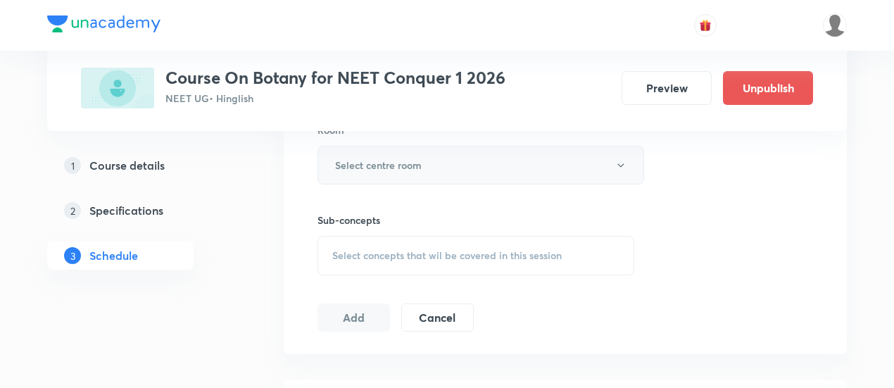
type input "90"
click at [396, 158] on h6 "Select centre room" at bounding box center [378, 165] width 87 height 15
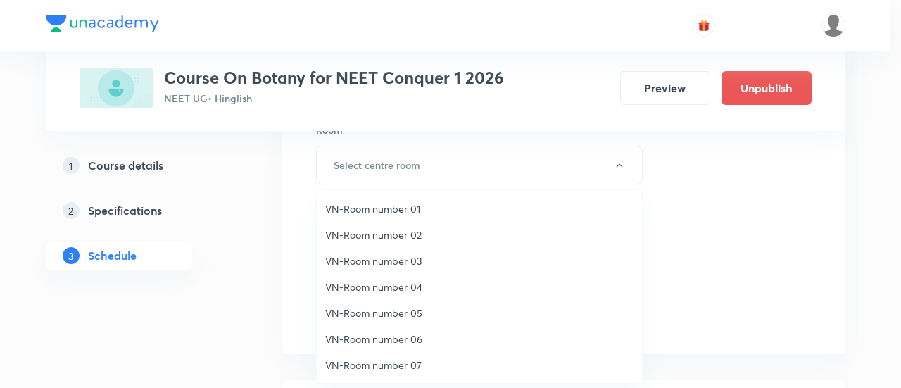
click at [397, 360] on span "VN-Room number 07" at bounding box center [479, 365] width 308 height 15
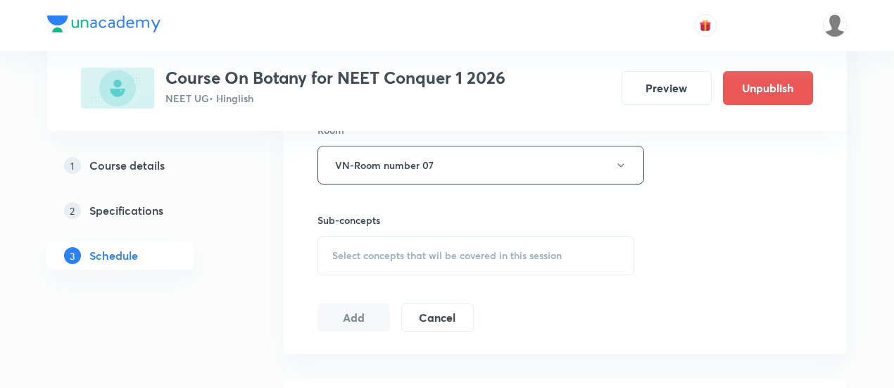
click at [486, 270] on div "Select concepts that wil be covered in this session" at bounding box center [475, 255] width 317 height 39
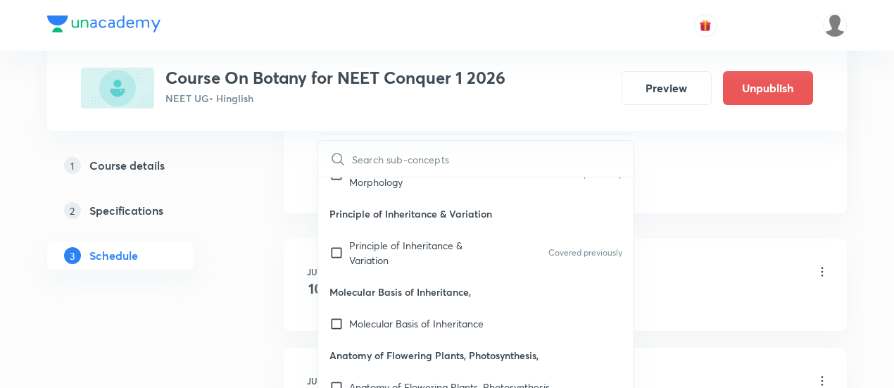
scroll to position [141, 0]
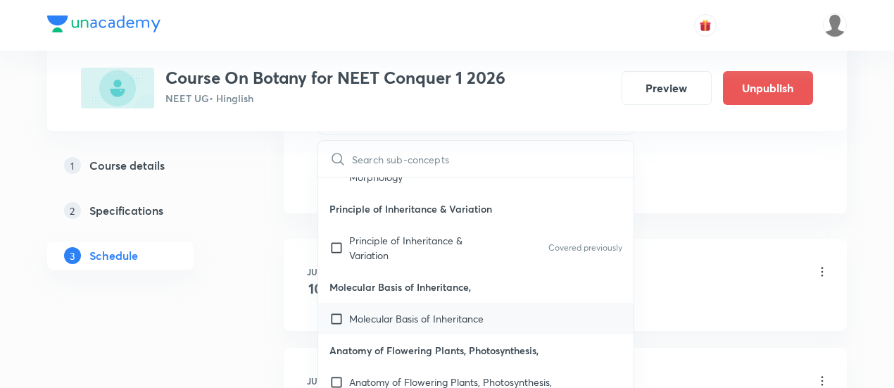
click at [467, 317] on p "Molecular Basis of Inheritance" at bounding box center [416, 318] width 134 height 15
checkbox input "true"
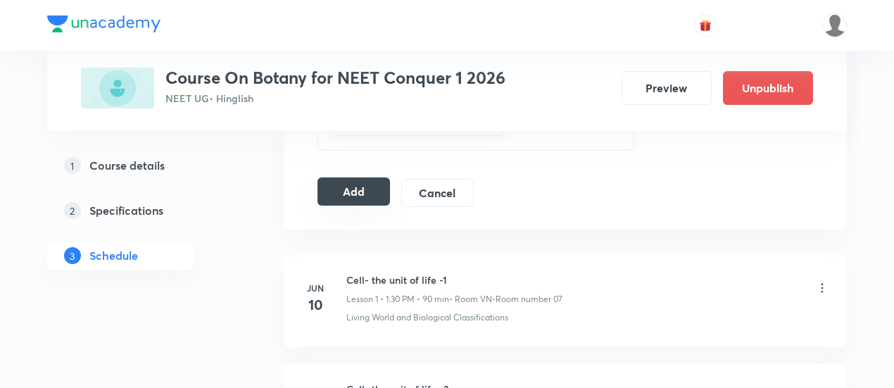
click at [342, 184] on button "Add" at bounding box center [353, 191] width 72 height 28
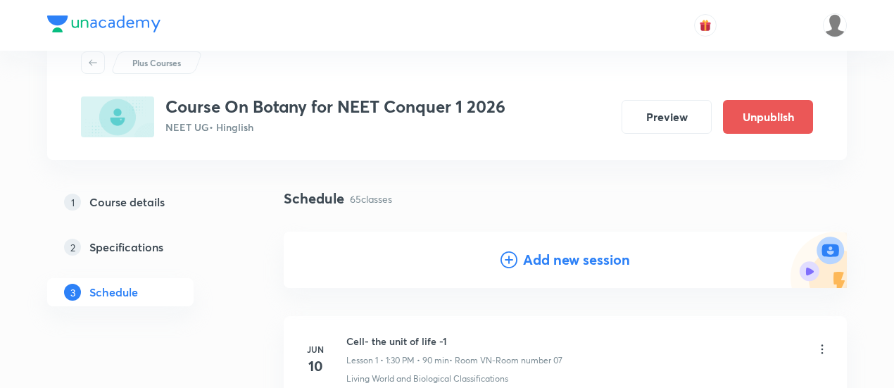
scroll to position [0, 0]
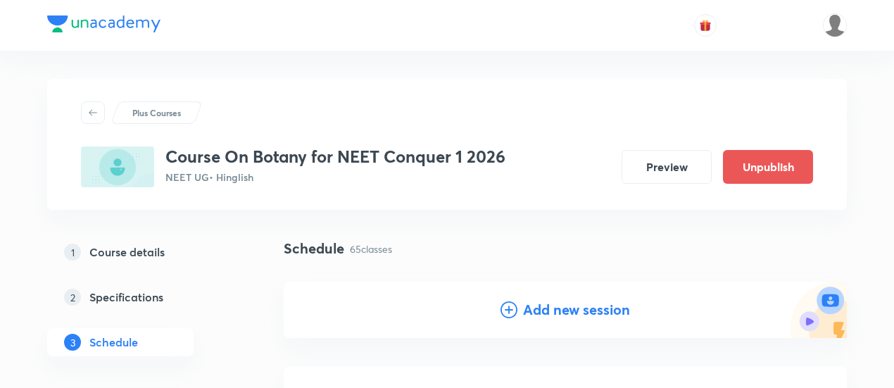
click at [576, 306] on h4 "Add new session" at bounding box center [576, 309] width 107 height 21
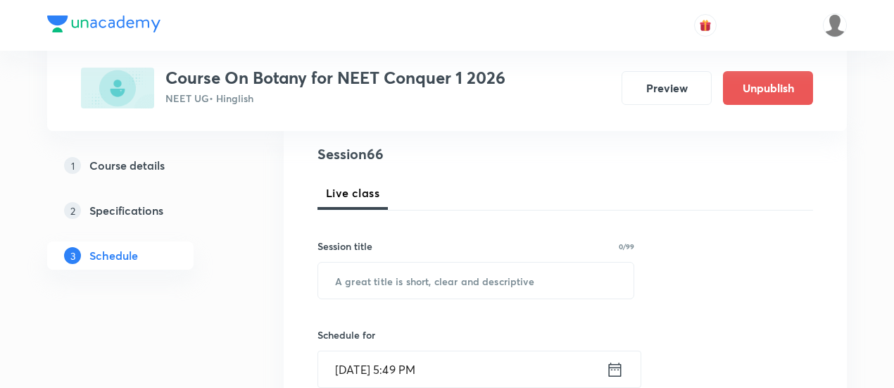
scroll to position [211, 0]
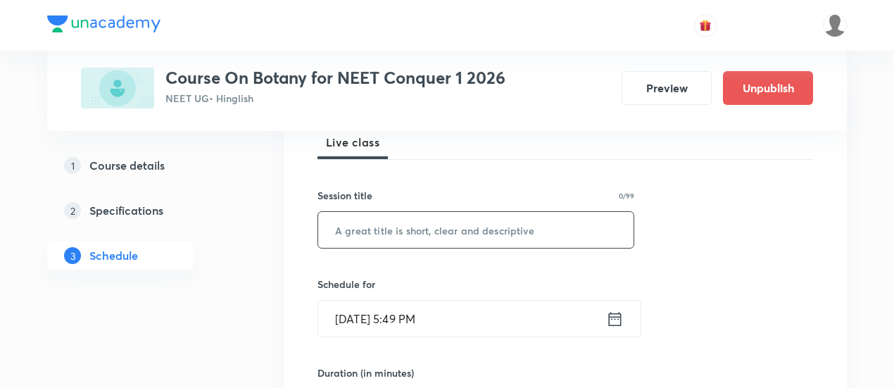
click at [517, 232] on input "text" at bounding box center [475, 230] width 315 height 36
paste input "Respiration"
type input "Respiration"
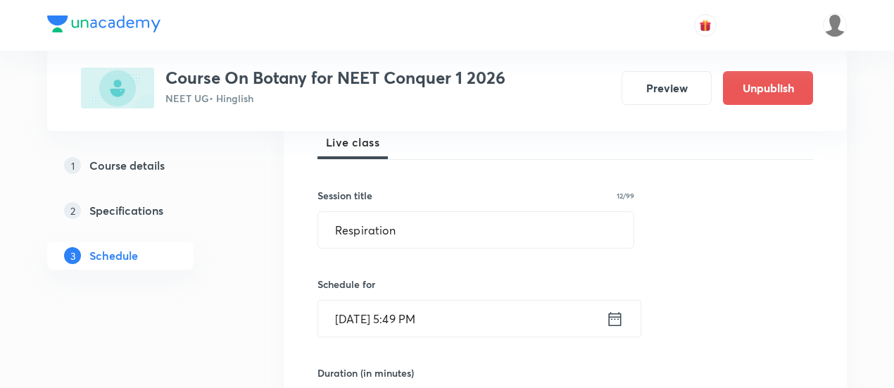
click at [610, 322] on icon at bounding box center [615, 319] width 18 height 20
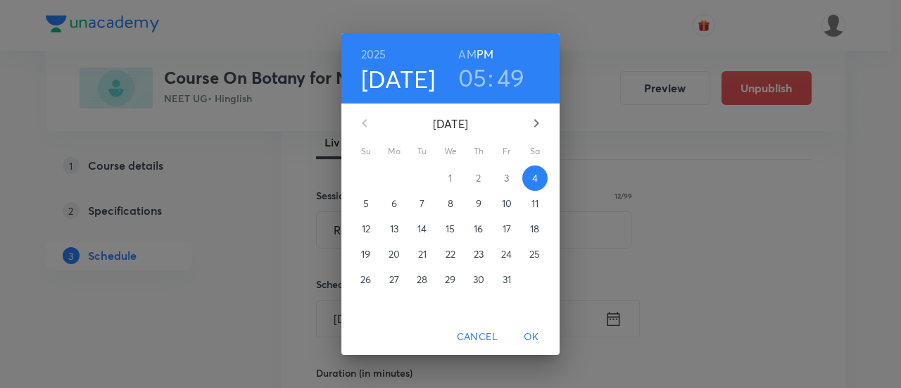
click at [501, 196] on button "10" at bounding box center [506, 203] width 25 height 25
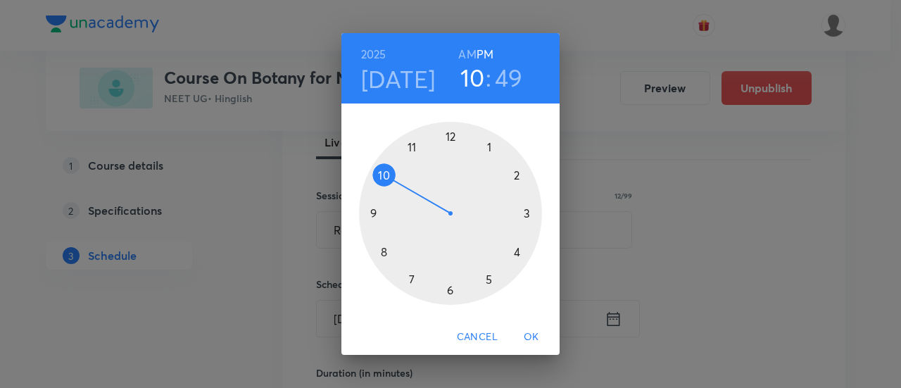
drag, startPoint x: 493, startPoint y: 281, endPoint x: 431, endPoint y: 195, distance: 105.5
click at [431, 195] on div at bounding box center [450, 213] width 183 height 183
click at [472, 76] on h3 "10" at bounding box center [472, 78] width 25 height 30
drag, startPoint x: 389, startPoint y: 175, endPoint x: 409, endPoint y: 152, distance: 29.9
click at [409, 152] on div at bounding box center [450, 213] width 183 height 183
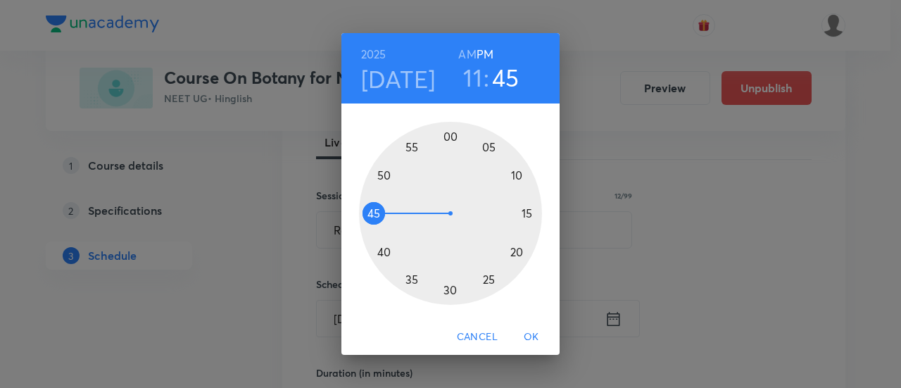
drag, startPoint x: 386, startPoint y: 182, endPoint x: 386, endPoint y: 212, distance: 30.3
click at [386, 212] on div at bounding box center [450, 213] width 183 height 183
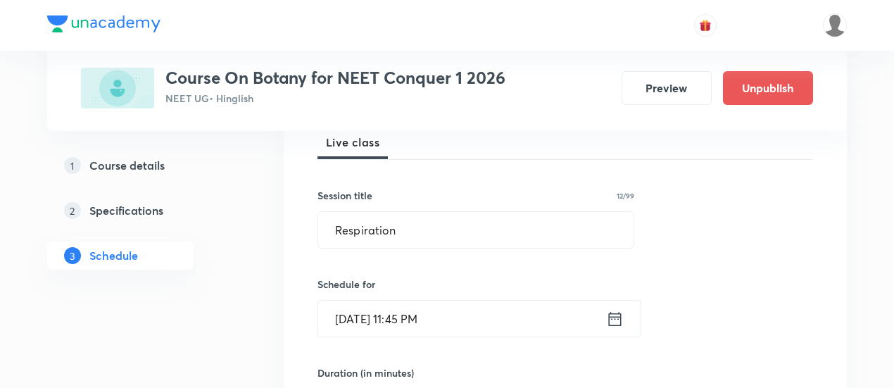
click at [614, 320] on icon at bounding box center [615, 319] width 18 height 20
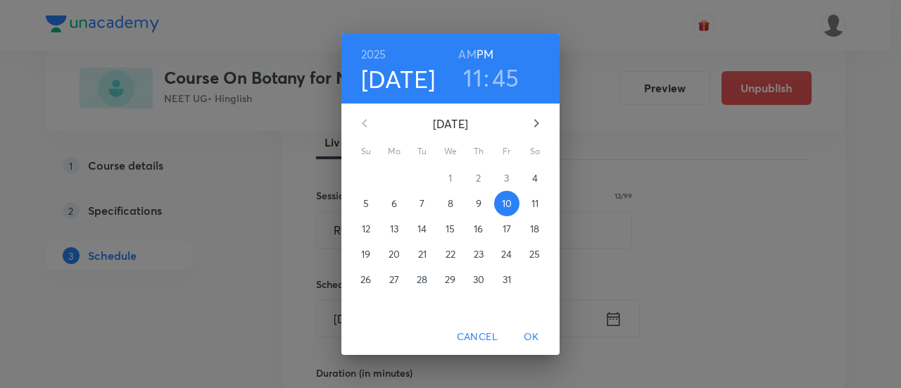
click at [467, 52] on h6 "AM" at bounding box center [467, 54] width 18 height 20
click at [534, 336] on span "OK" at bounding box center [531, 337] width 34 height 18
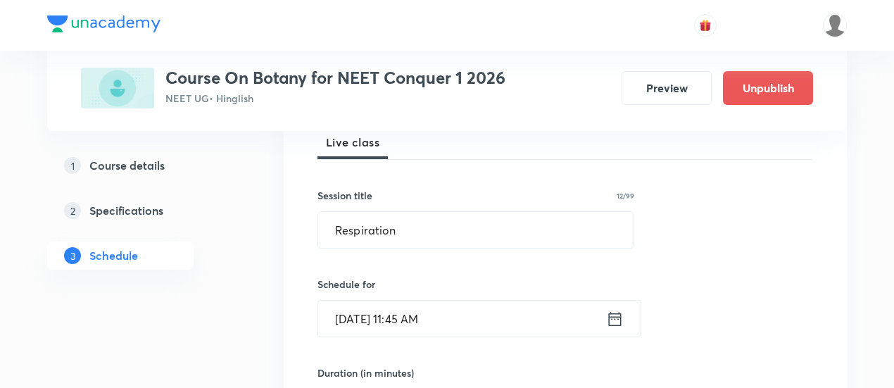
scroll to position [282, 0]
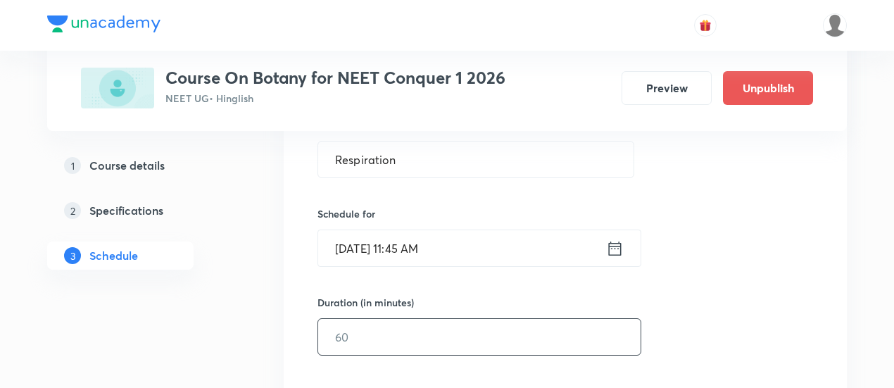
click at [569, 333] on input "text" at bounding box center [479, 337] width 322 height 36
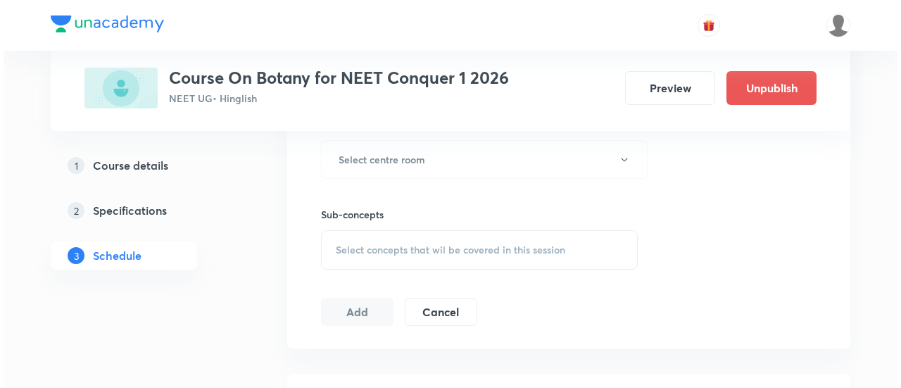
scroll to position [563, 0]
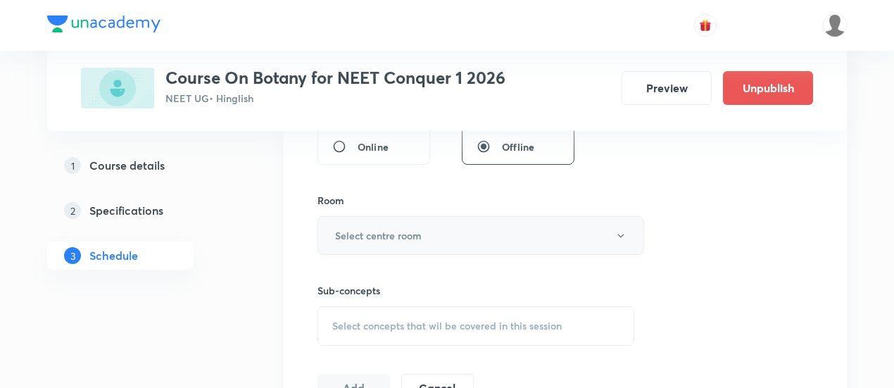
type input "90"
click at [412, 234] on h6 "Select centre room" at bounding box center [378, 235] width 87 height 15
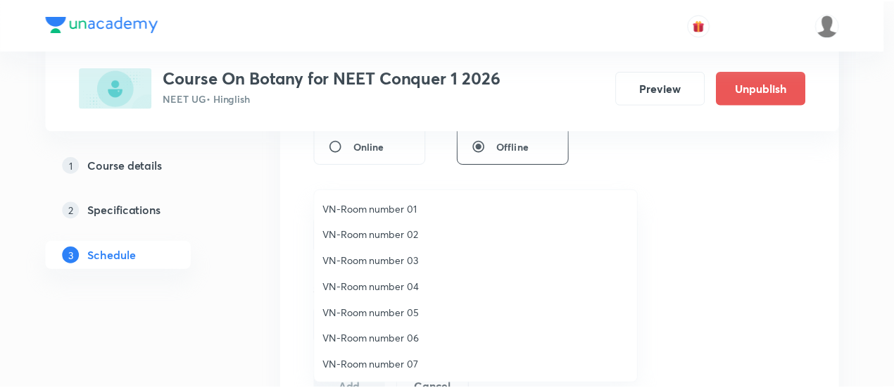
scroll to position [26, 0]
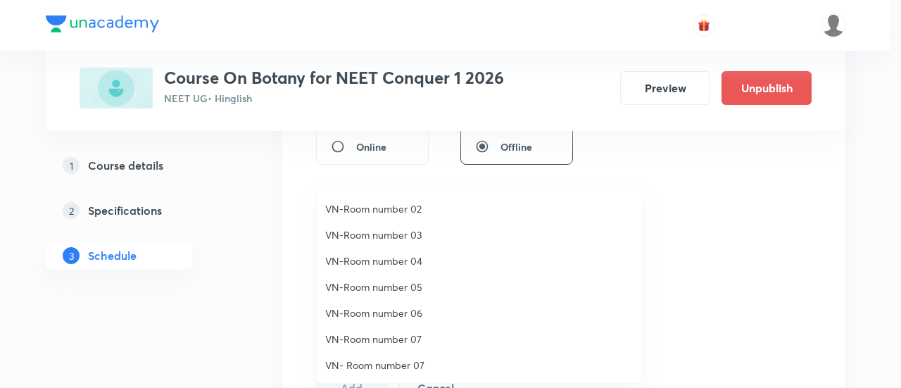
click at [396, 337] on span "VN-Room number 07" at bounding box center [479, 338] width 308 height 15
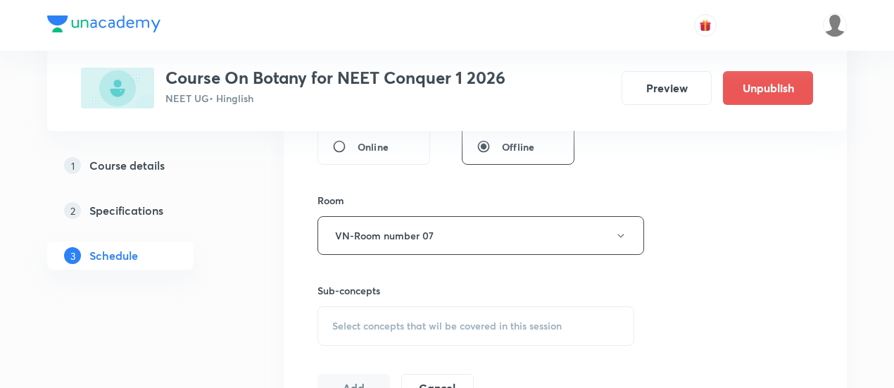
click at [467, 327] on span "Select concepts that wil be covered in this session" at bounding box center [446, 325] width 229 height 11
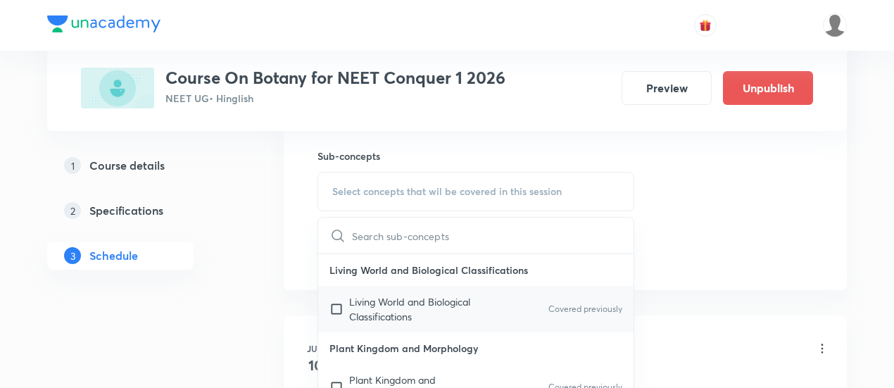
scroll to position [704, 0]
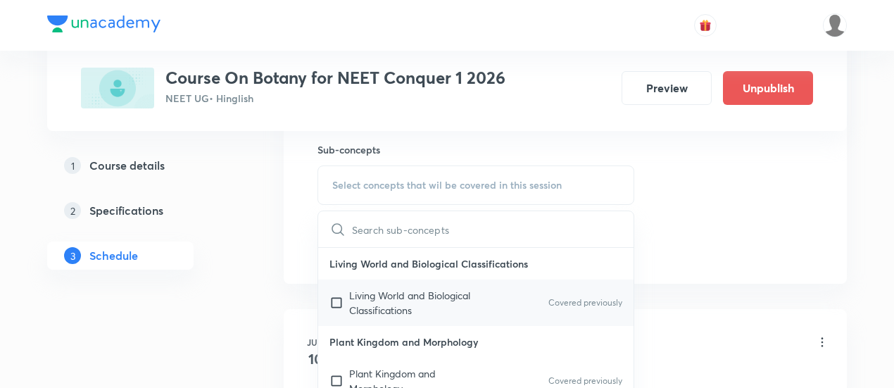
click at [466, 313] on p "Living World and Biological Classifications" at bounding box center [420, 303] width 142 height 30
checkbox input "true"
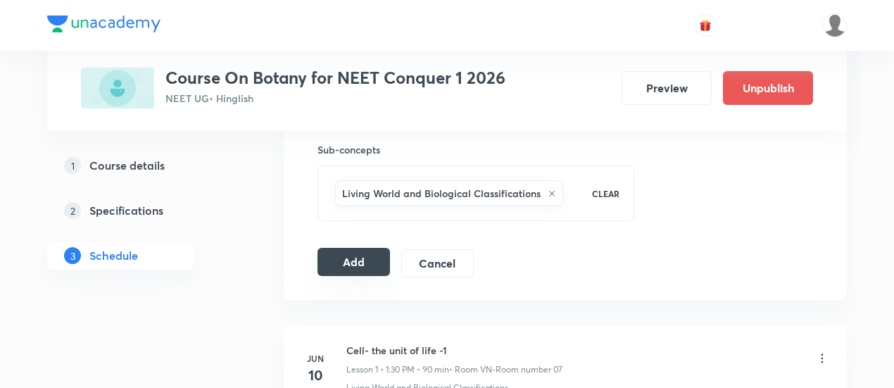
click at [364, 250] on button "Add" at bounding box center [353, 262] width 72 height 28
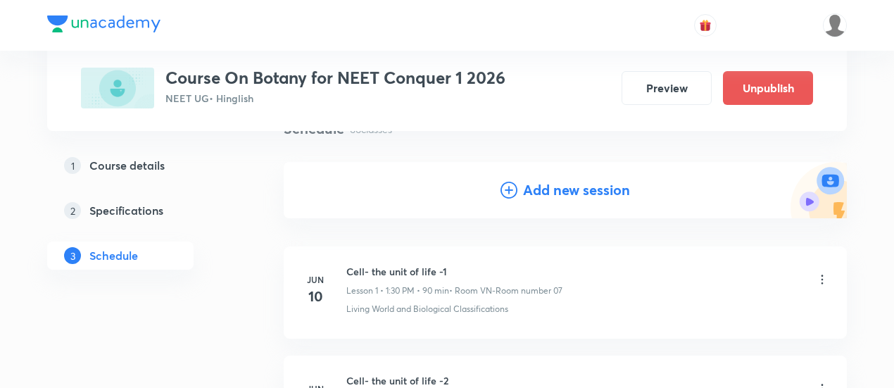
scroll to position [65, 0]
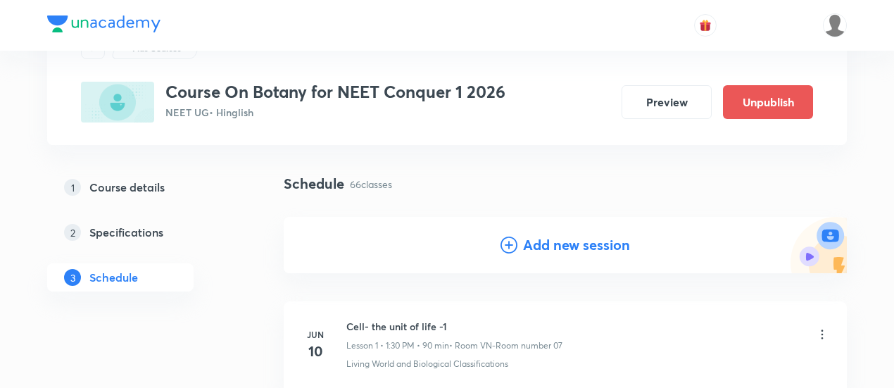
click at [569, 246] on h4 "Add new session" at bounding box center [576, 244] width 107 height 21
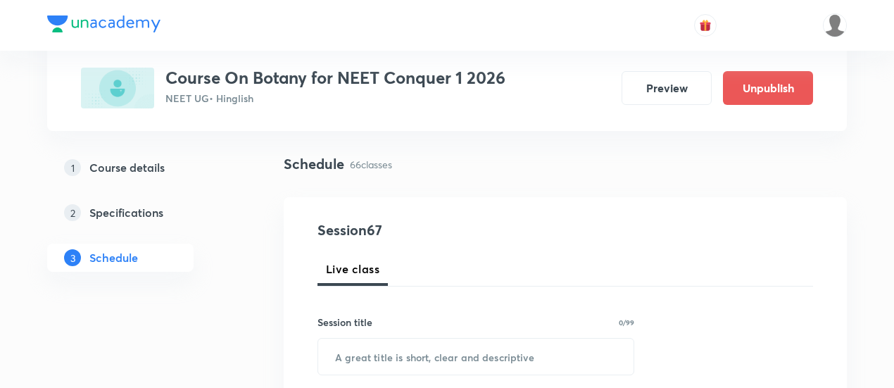
scroll to position [135, 0]
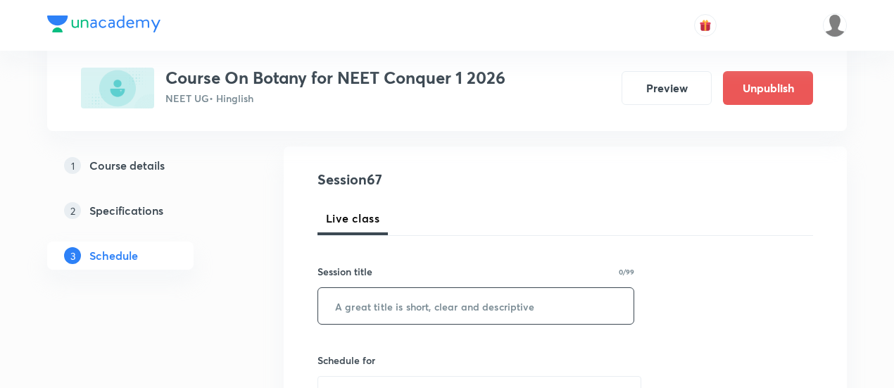
click at [520, 303] on input "text" at bounding box center [475, 306] width 315 height 36
paste input "Respiration"
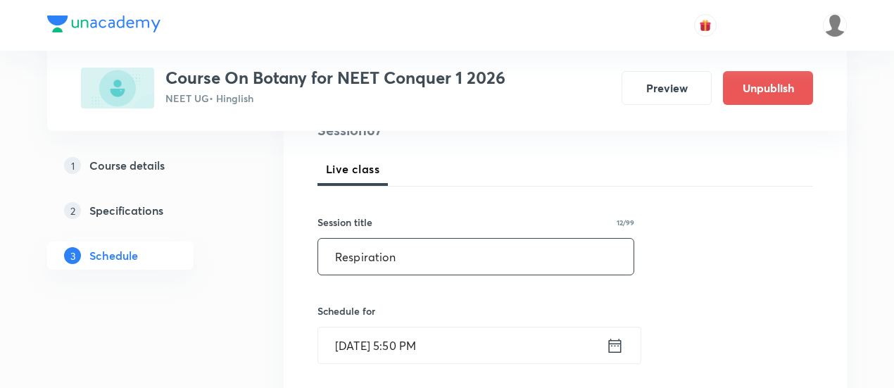
scroll to position [206, 0]
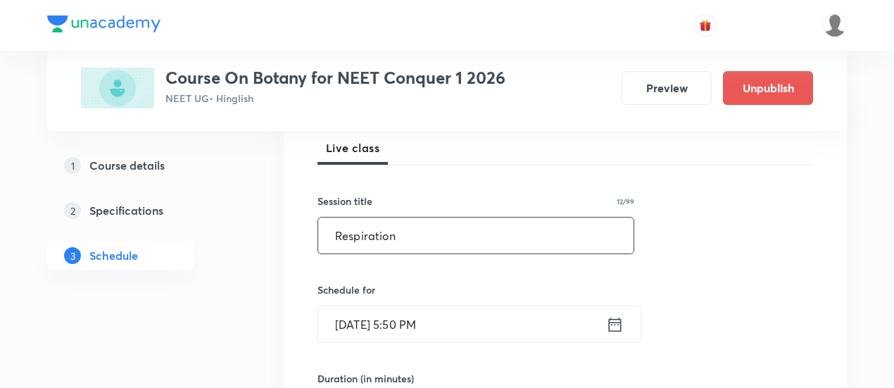
type input "Respiration"
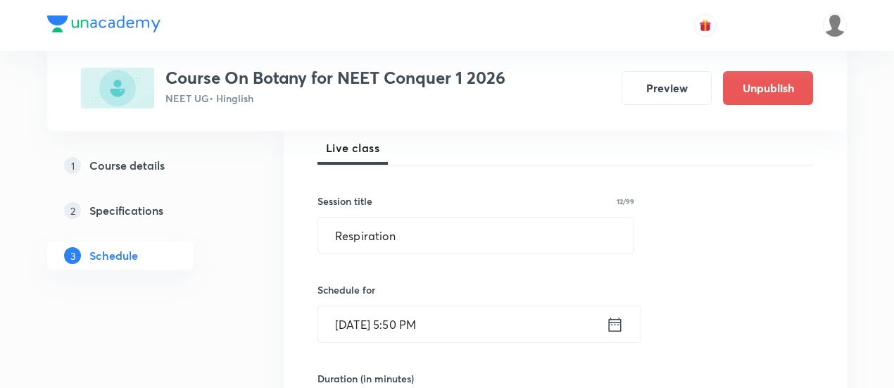
click at [612, 329] on icon at bounding box center [615, 324] width 13 height 14
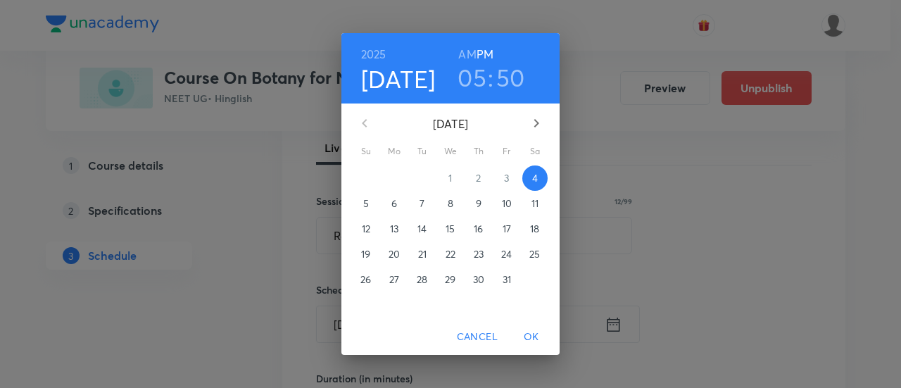
click at [504, 207] on p "10" at bounding box center [507, 203] width 10 height 14
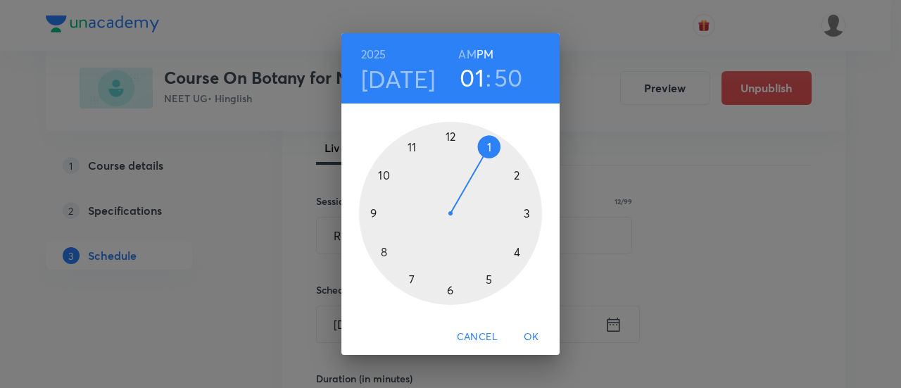
drag, startPoint x: 486, startPoint y: 276, endPoint x: 474, endPoint y: 165, distance: 111.1
click at [474, 165] on div at bounding box center [450, 213] width 183 height 183
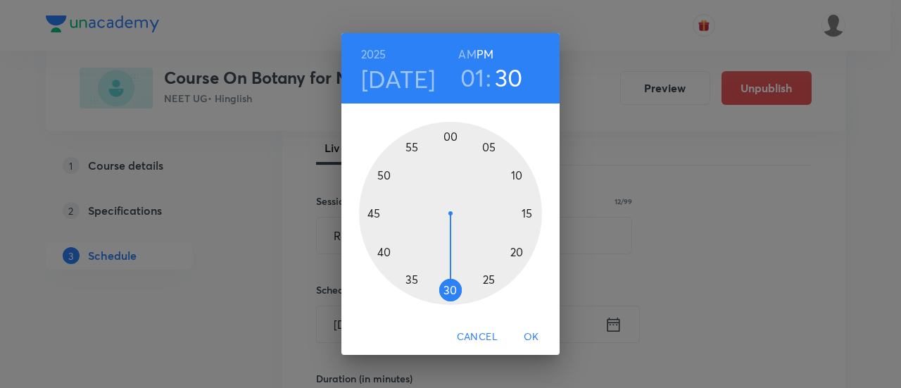
drag, startPoint x: 396, startPoint y: 183, endPoint x: 449, endPoint y: 266, distance: 98.4
click at [449, 266] on div at bounding box center [450, 213] width 183 height 183
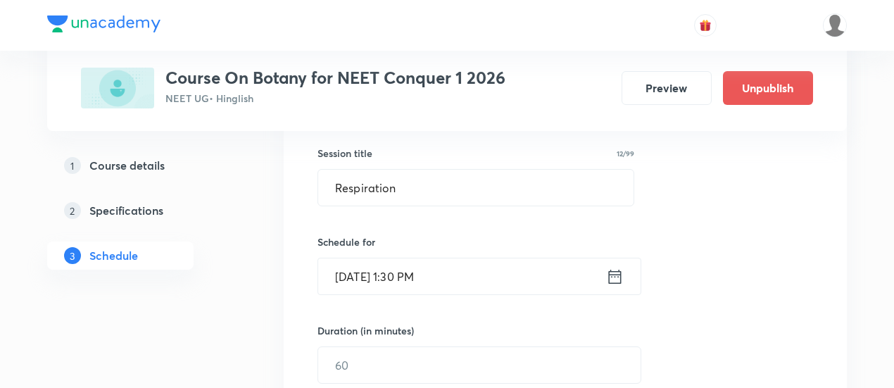
scroll to position [276, 0]
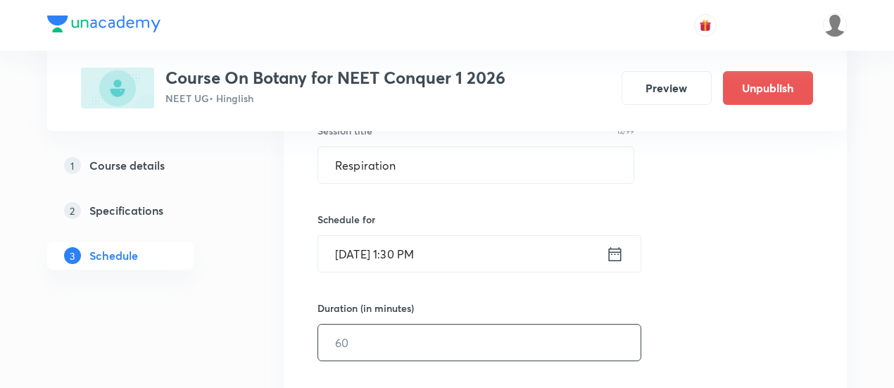
click at [476, 334] on input "text" at bounding box center [479, 342] width 322 height 36
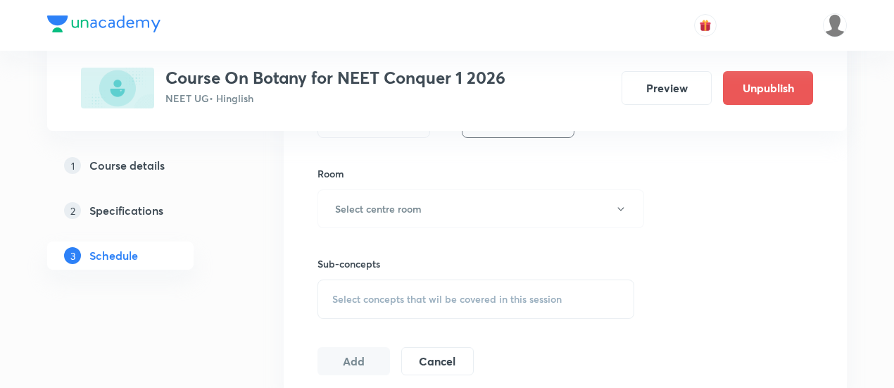
scroll to position [557, 0]
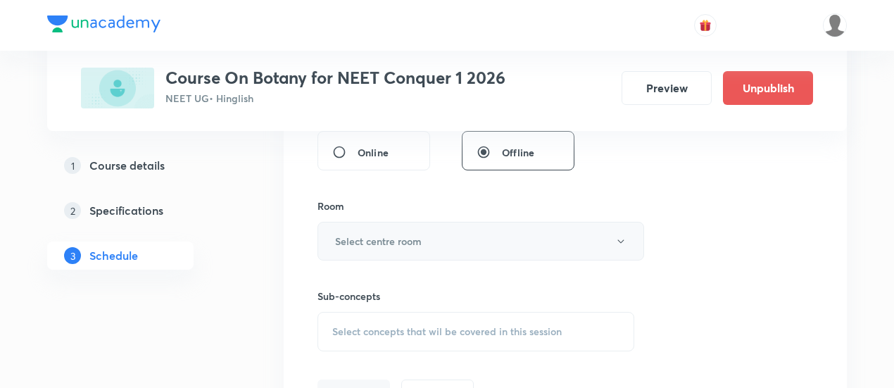
type input "90"
click at [436, 237] on button "Select centre room" at bounding box center [480, 241] width 327 height 39
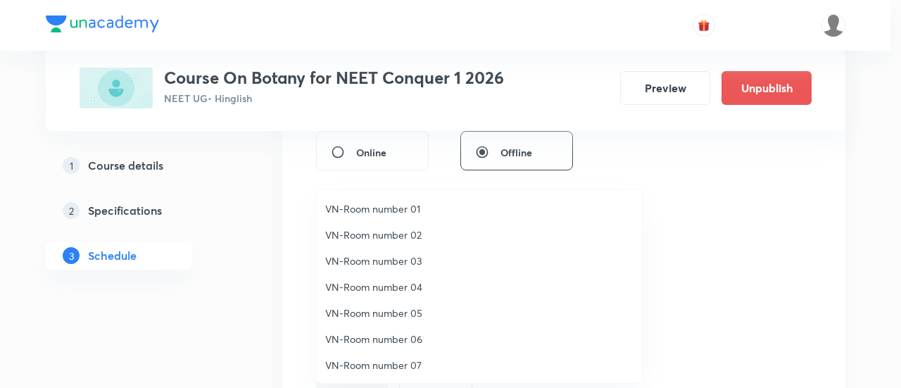
click at [396, 371] on span "VN-Room number 07" at bounding box center [479, 365] width 308 height 15
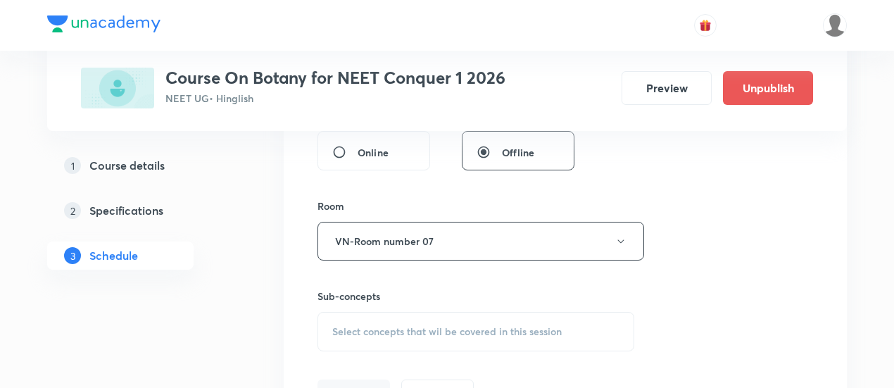
scroll to position [628, 0]
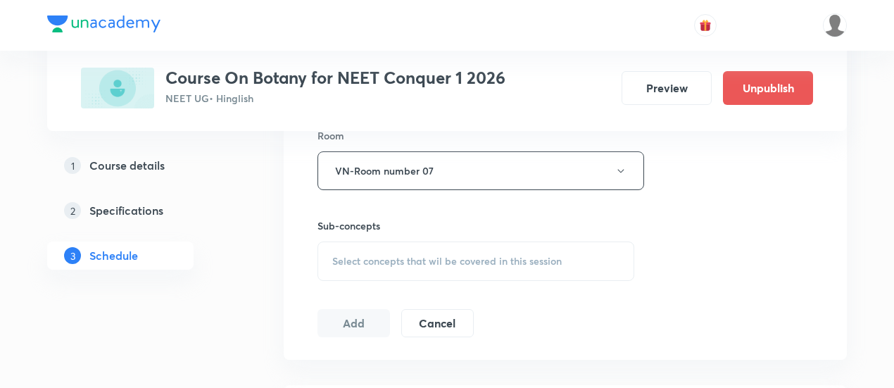
click at [467, 259] on span "Select concepts that wil be covered in this session" at bounding box center [446, 260] width 229 height 11
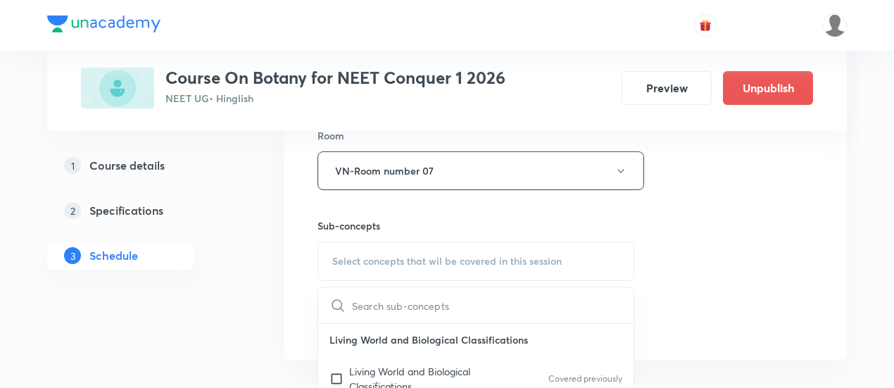
scroll to position [698, 0]
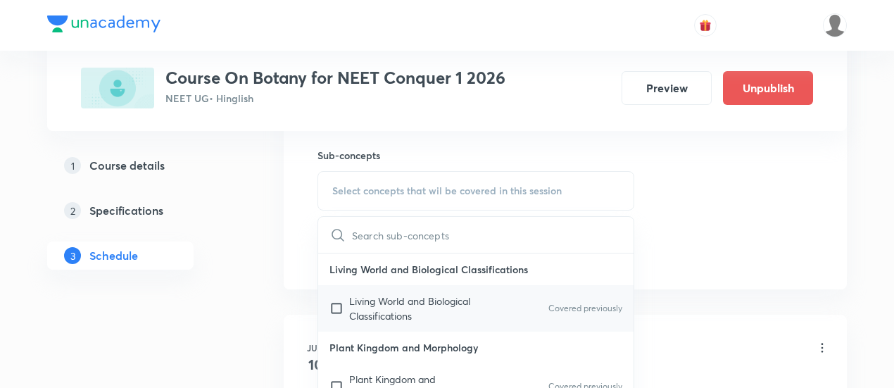
click at [453, 308] on p "Living World and Biological Classifications" at bounding box center [420, 308] width 142 height 30
checkbox input "true"
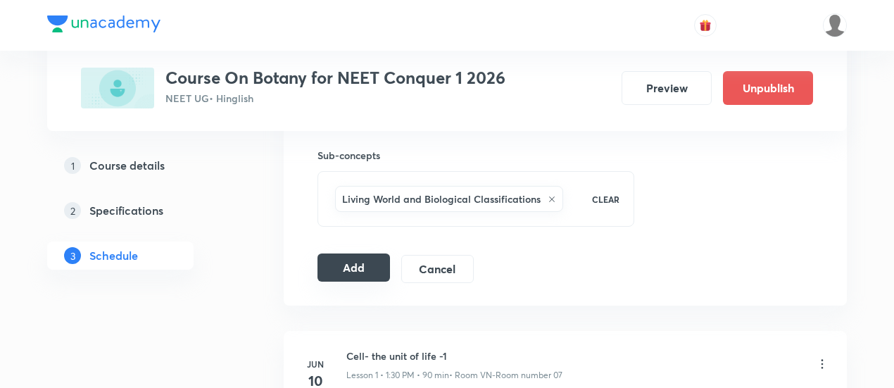
click at [360, 263] on button "Add" at bounding box center [353, 267] width 72 height 28
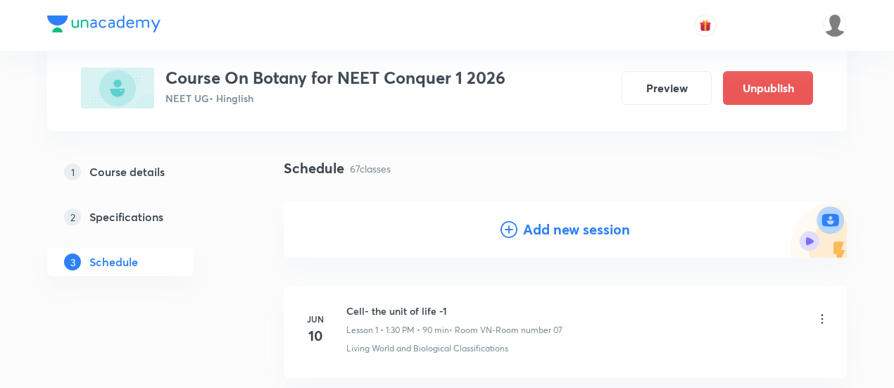
scroll to position [0, 0]
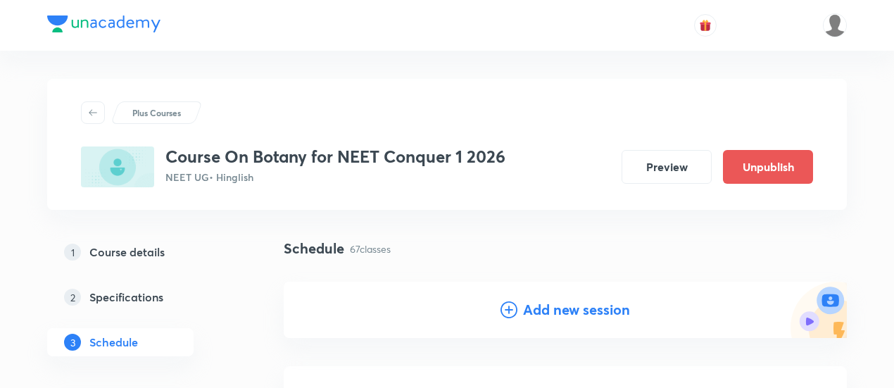
click at [564, 308] on h4 "Add new session" at bounding box center [576, 309] width 107 height 21
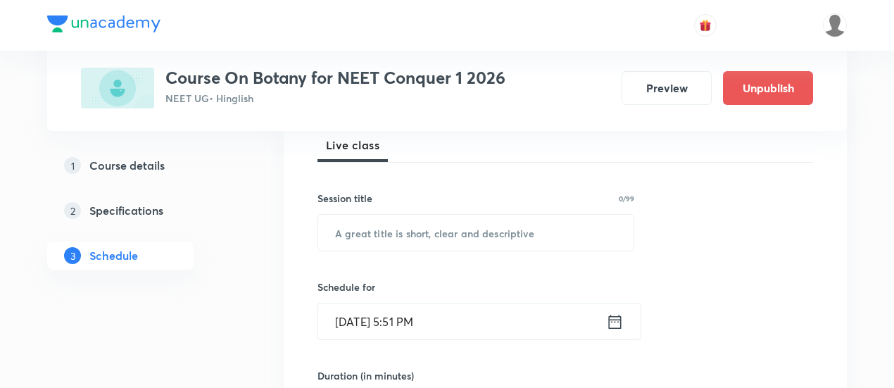
scroll to position [211, 0]
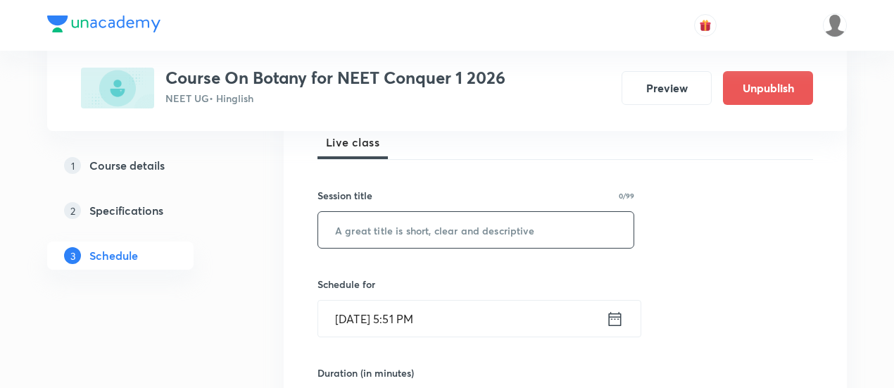
click at [517, 234] on input "text" at bounding box center [475, 230] width 315 height 36
paste input "Respiration"
type input "Respiration"
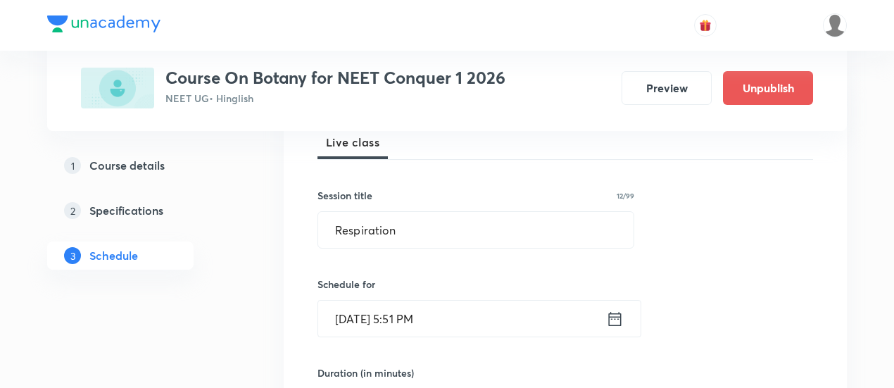
click at [605, 320] on input "Oct 4, 2025, 5:51 PM" at bounding box center [462, 319] width 288 height 36
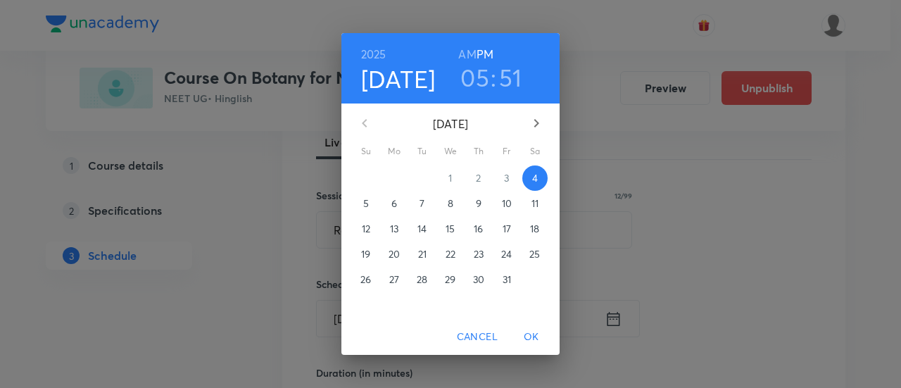
click at [541, 203] on span "11" at bounding box center [534, 203] width 25 height 14
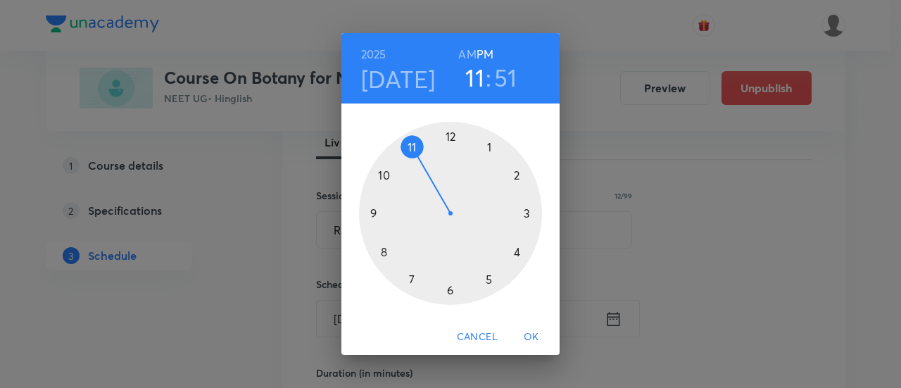
drag, startPoint x: 491, startPoint y: 263, endPoint x: 431, endPoint y: 180, distance: 102.2
click at [431, 180] on div at bounding box center [450, 213] width 183 height 183
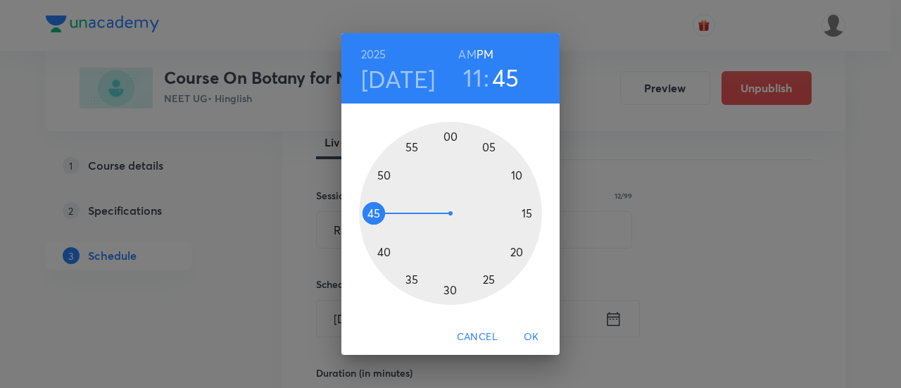
drag, startPoint x: 401, startPoint y: 179, endPoint x: 393, endPoint y: 213, distance: 34.8
click at [393, 213] on div at bounding box center [450, 213] width 183 height 183
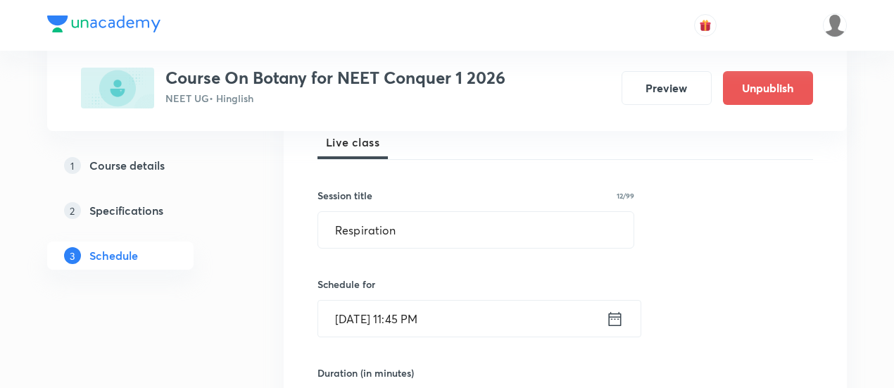
click at [614, 316] on icon at bounding box center [615, 318] width 13 height 14
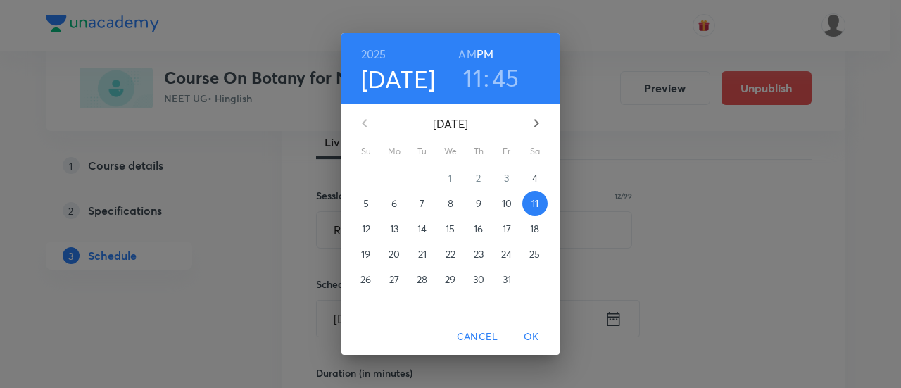
drag, startPoint x: 477, startPoint y: 53, endPoint x: 467, endPoint y: 53, distance: 9.9
click at [472, 53] on div "AM PM" at bounding box center [475, 54] width 35 height 20
click at [463, 53] on h6 "AM" at bounding box center [467, 54] width 18 height 20
click at [533, 337] on span "OK" at bounding box center [531, 337] width 34 height 18
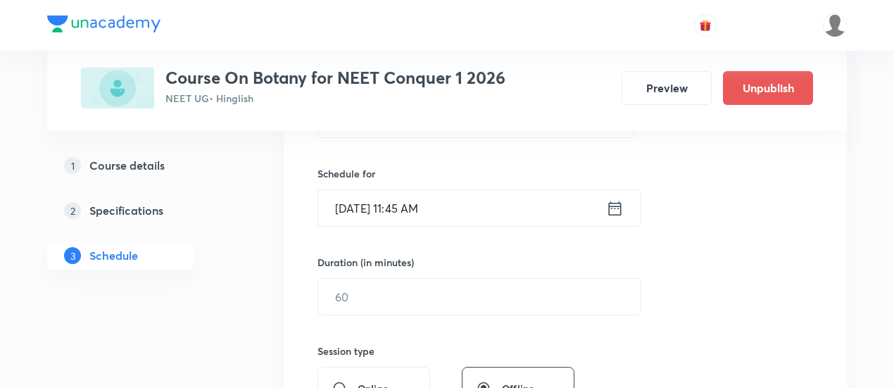
scroll to position [352, 0]
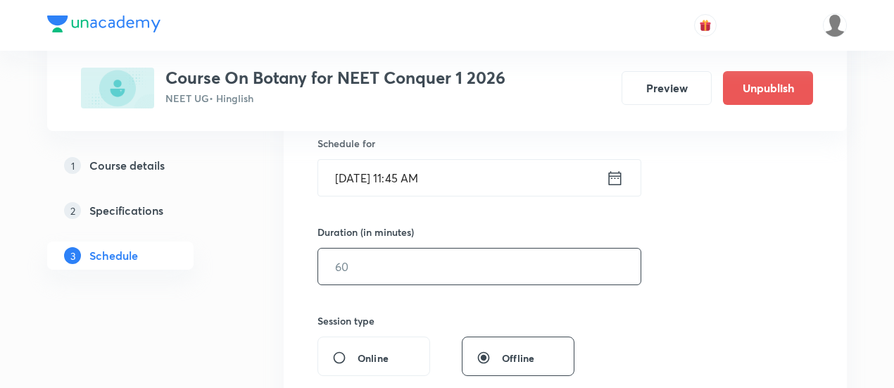
click at [595, 269] on input "text" at bounding box center [479, 266] width 322 height 36
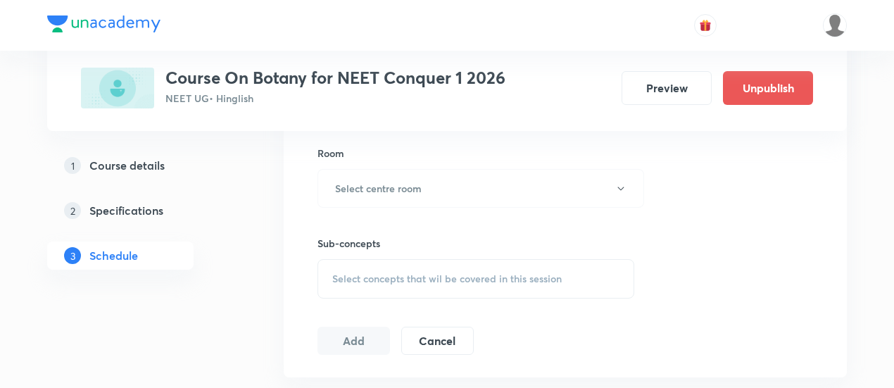
scroll to position [563, 0]
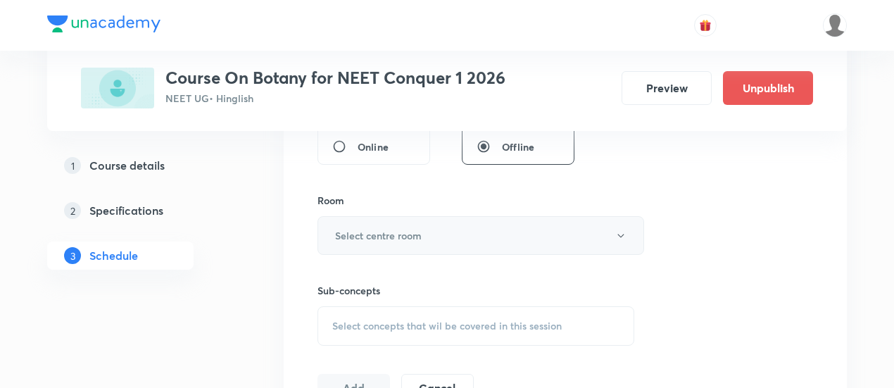
type input "90"
click at [446, 233] on button "Select centre room" at bounding box center [480, 235] width 327 height 39
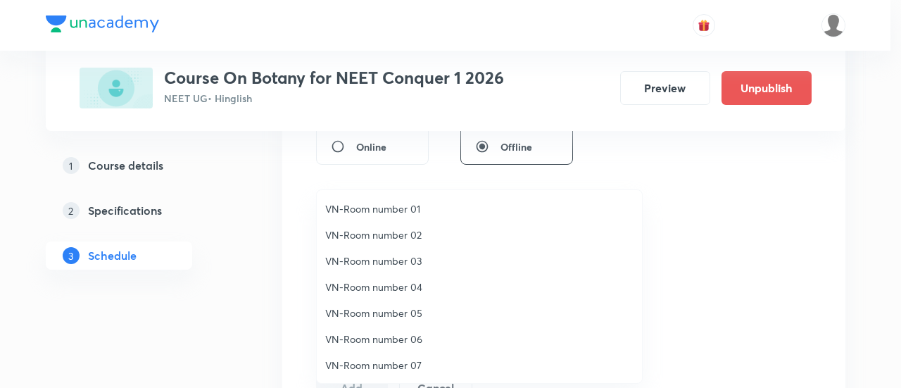
click at [407, 365] on span "VN-Room number 07" at bounding box center [479, 365] width 308 height 15
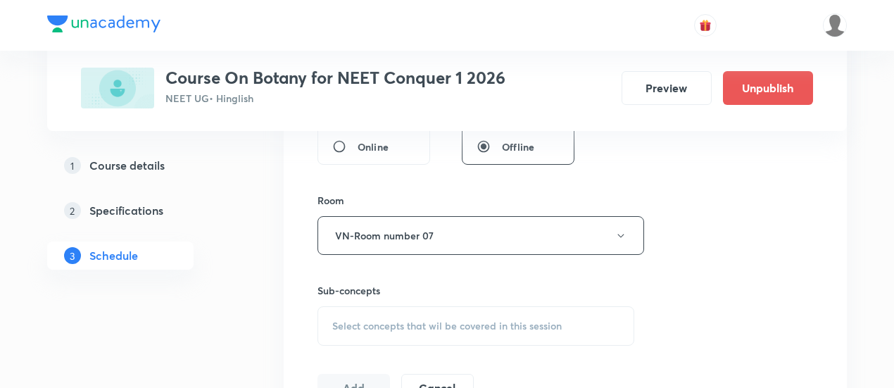
scroll to position [633, 0]
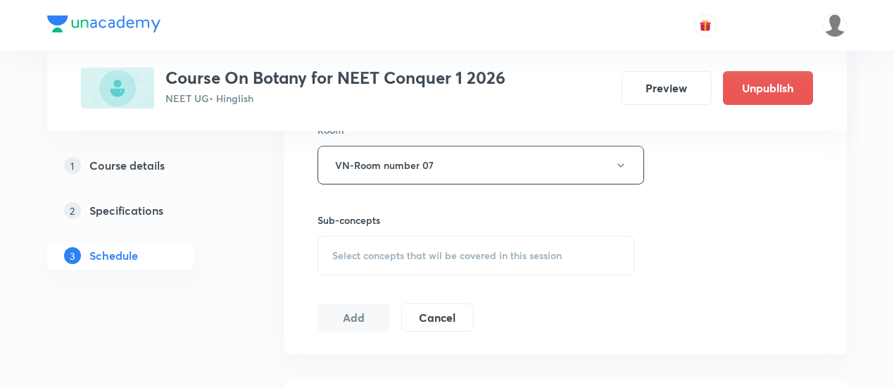
click at [537, 258] on span "Select concepts that wil be covered in this session" at bounding box center [446, 255] width 229 height 11
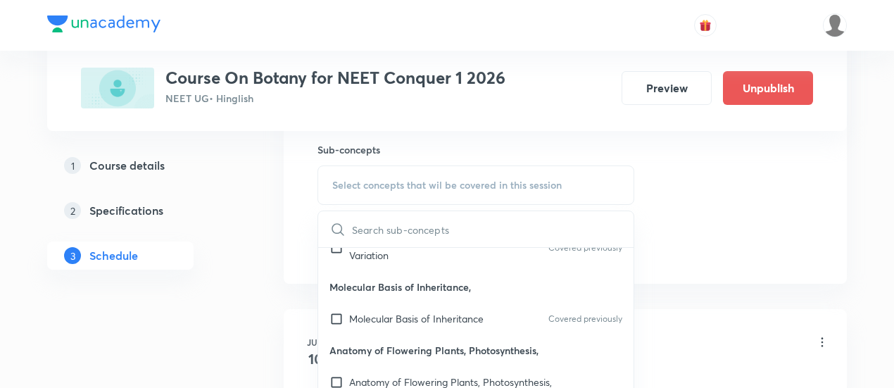
scroll to position [352, 0]
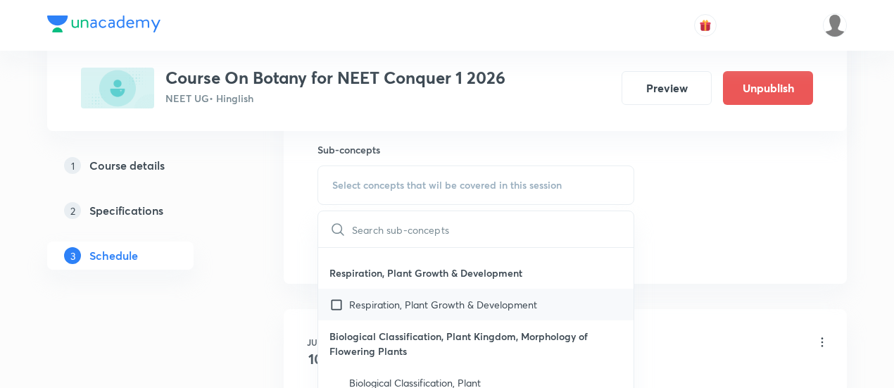
click at [503, 300] on p "Respiration, Plant Growth & Development" at bounding box center [443, 304] width 188 height 15
checkbox input "true"
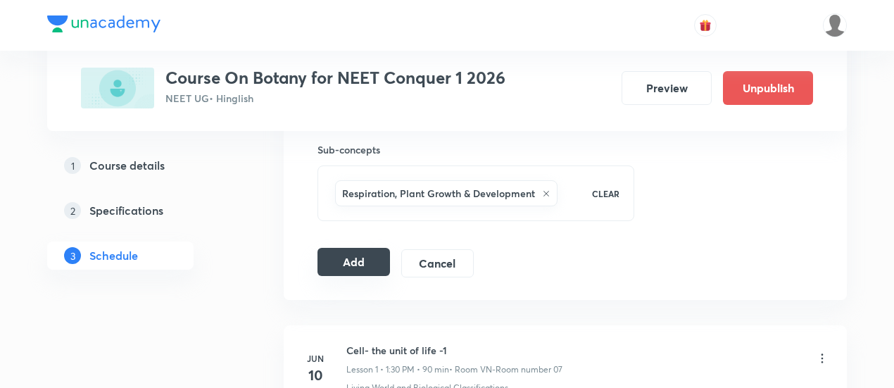
click at [351, 256] on button "Add" at bounding box center [353, 262] width 72 height 28
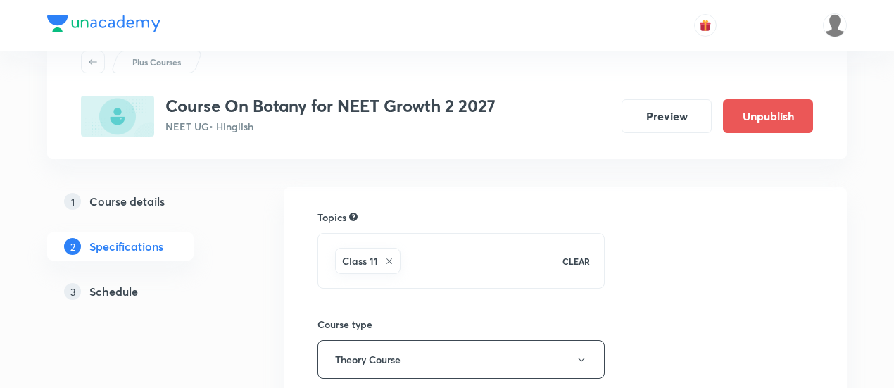
scroll to position [141, 0]
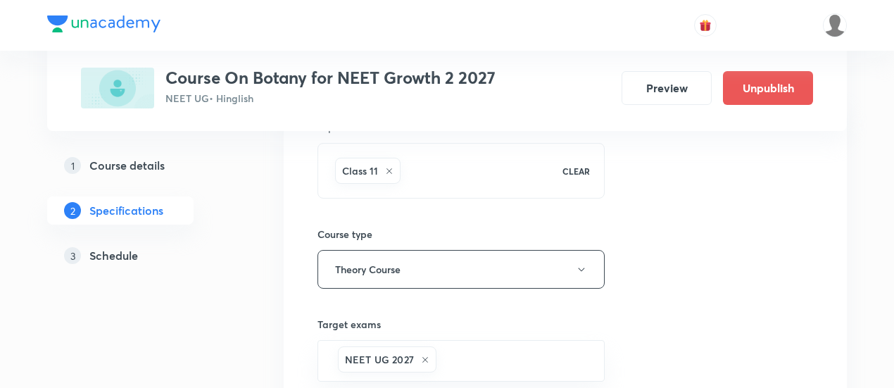
click at [115, 253] on h5 "Schedule" at bounding box center [113, 255] width 49 height 17
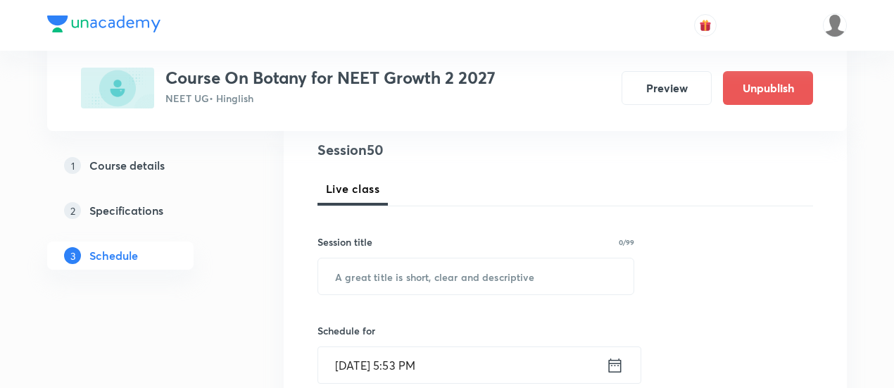
scroll to position [211, 0]
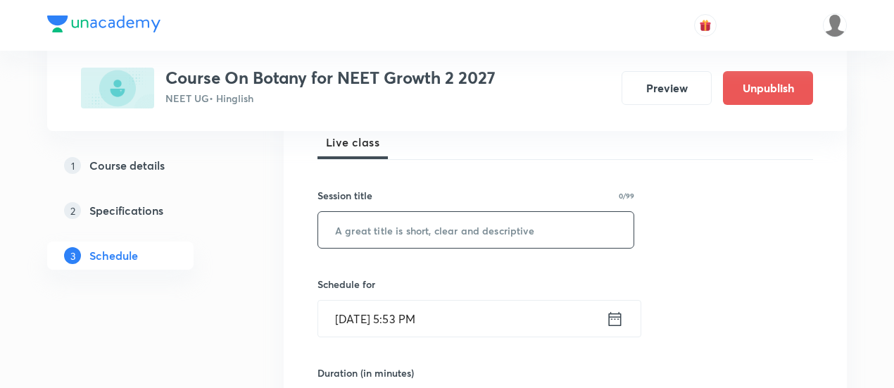
click at [472, 227] on input "text" at bounding box center [475, 230] width 315 height 36
paste input "PK"
type input "PK."
click at [612, 326] on icon at bounding box center [615, 319] width 18 height 20
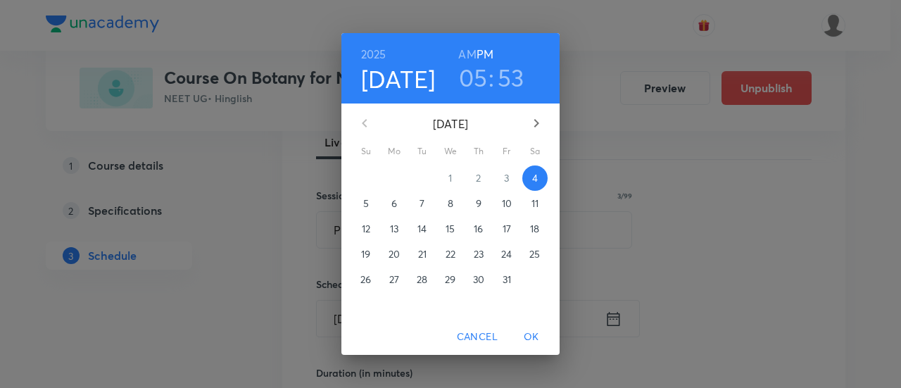
click at [393, 208] on p "6" at bounding box center [394, 203] width 6 height 14
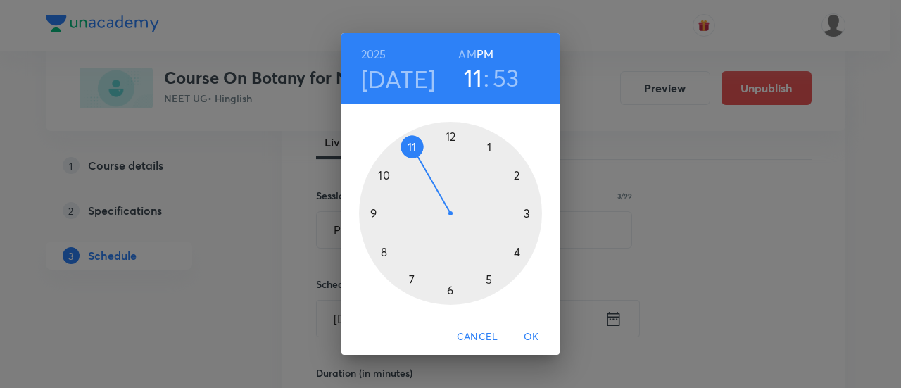
drag, startPoint x: 491, startPoint y: 281, endPoint x: 437, endPoint y: 182, distance: 112.1
click at [437, 182] on div at bounding box center [450, 213] width 183 height 183
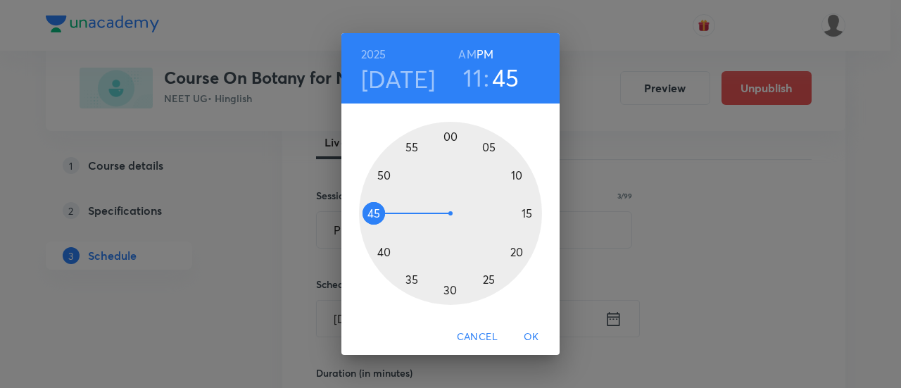
drag, startPoint x: 398, startPoint y: 159, endPoint x: 387, endPoint y: 213, distance: 55.2
click at [387, 213] on div at bounding box center [450, 213] width 183 height 183
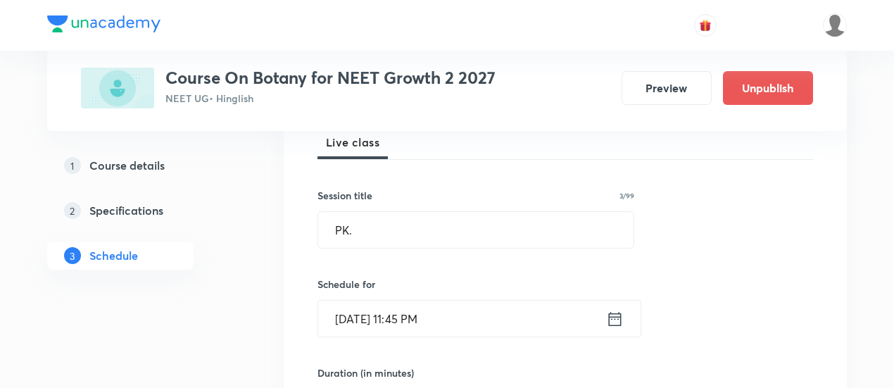
click at [614, 319] on icon at bounding box center [615, 319] width 18 height 20
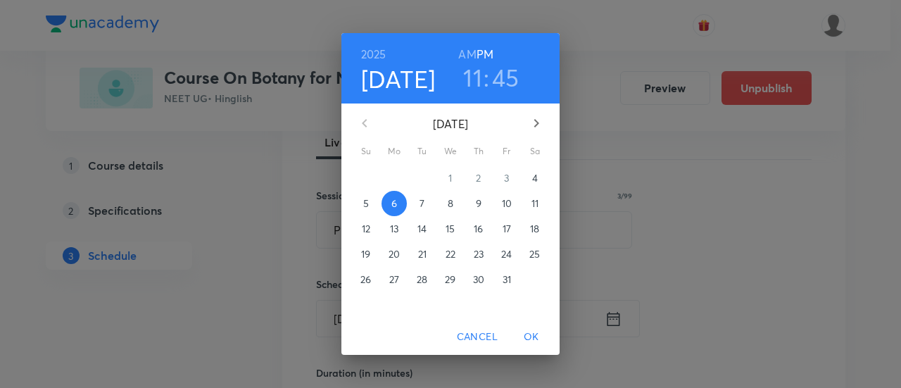
click at [464, 58] on h6 "AM" at bounding box center [467, 54] width 18 height 20
click at [526, 334] on span "OK" at bounding box center [531, 337] width 34 height 18
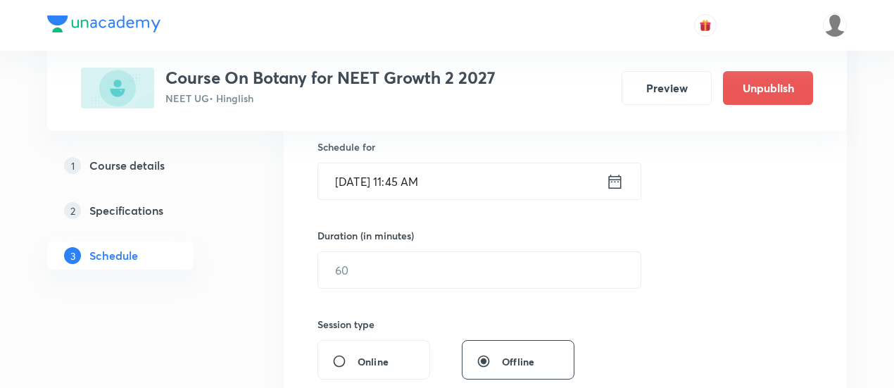
scroll to position [352, 0]
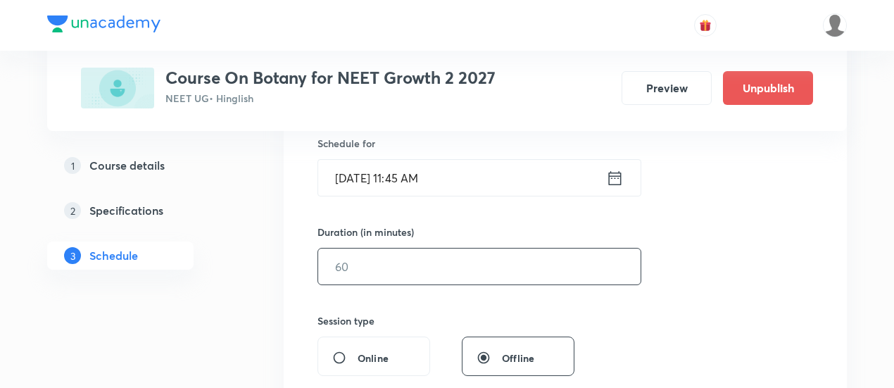
click at [511, 270] on input "text" at bounding box center [479, 266] width 322 height 36
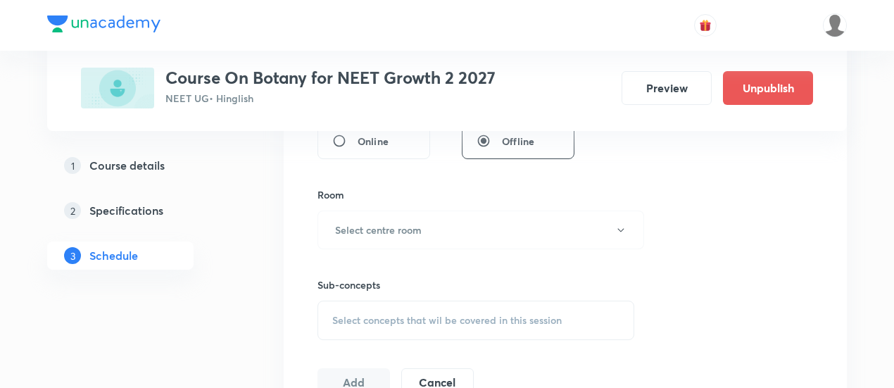
scroll to position [563, 0]
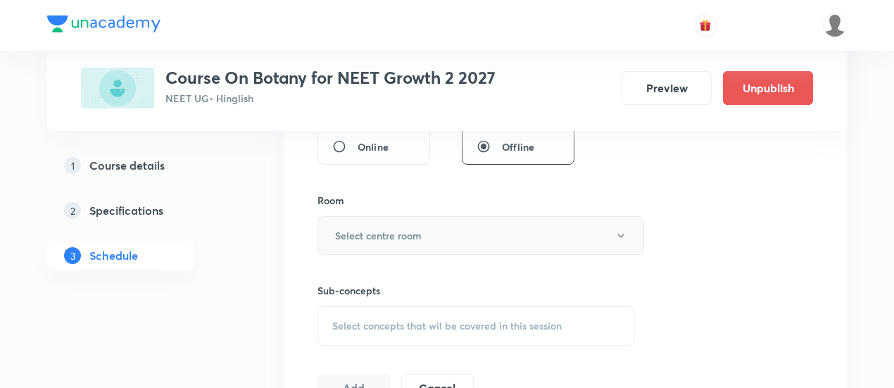
type input "90"
click at [437, 225] on button "Select centre room" at bounding box center [480, 235] width 327 height 39
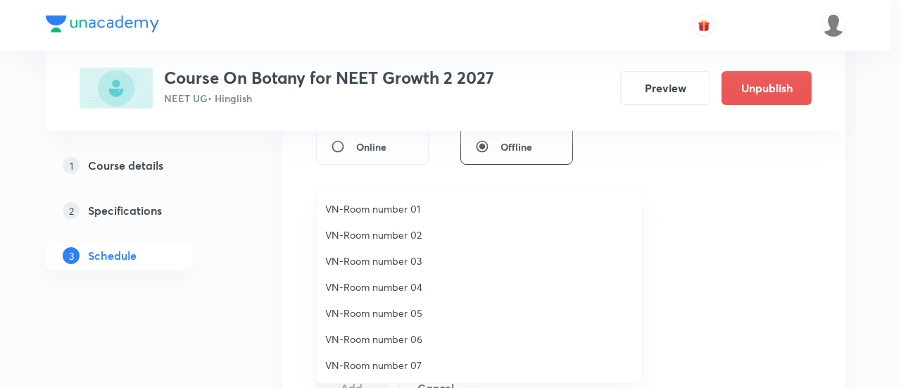
click at [417, 234] on span "VN-Room number 02" at bounding box center [479, 234] width 308 height 15
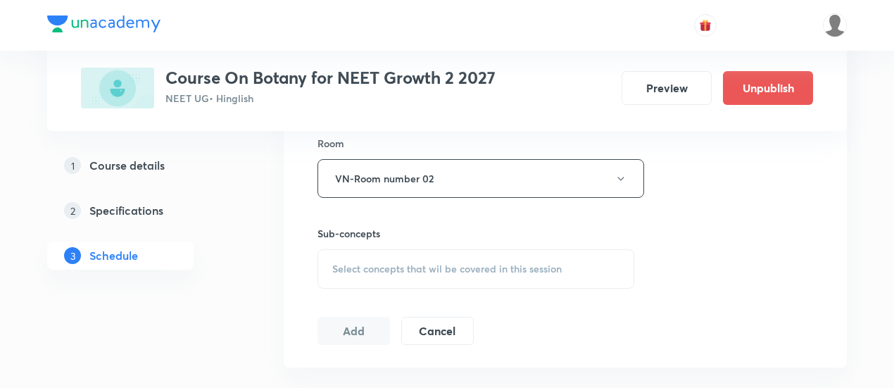
scroll to position [633, 0]
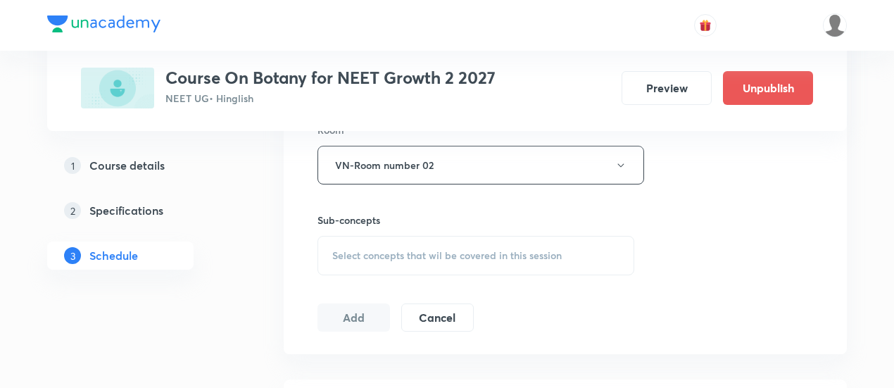
click at [528, 250] on span "Select concepts that wil be covered in this session" at bounding box center [446, 255] width 229 height 11
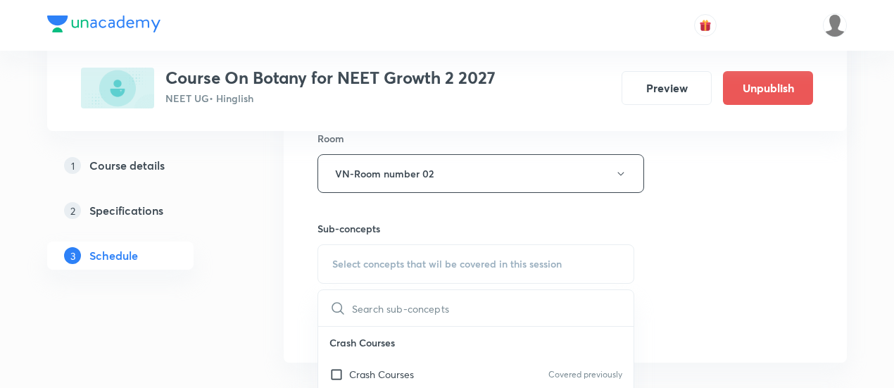
scroll to position [704, 0]
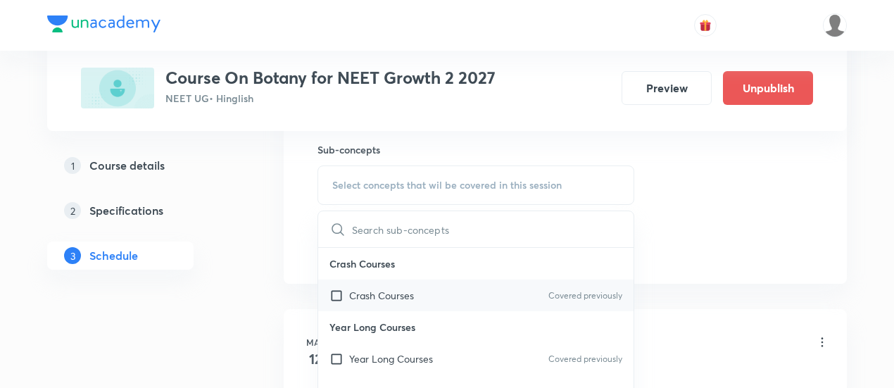
drag, startPoint x: 526, startPoint y: 354, endPoint x: 610, endPoint y: 320, distance: 90.6
click at [529, 354] on div "Year Long Courses Covered previously" at bounding box center [475, 359] width 315 height 32
checkbox input "true"
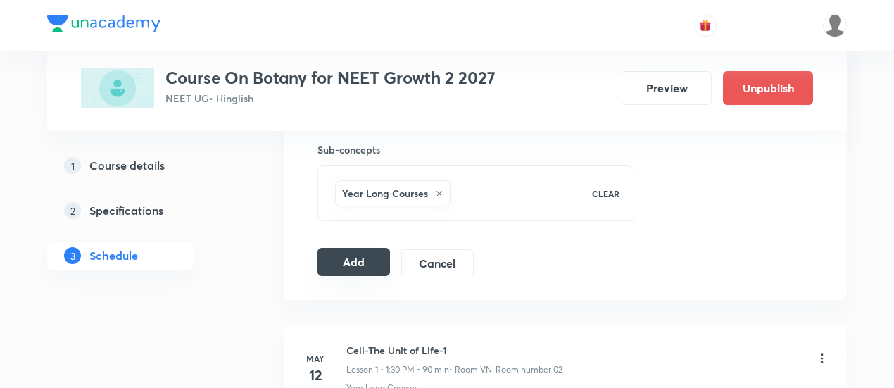
click at [357, 260] on button "Add" at bounding box center [353, 262] width 72 height 28
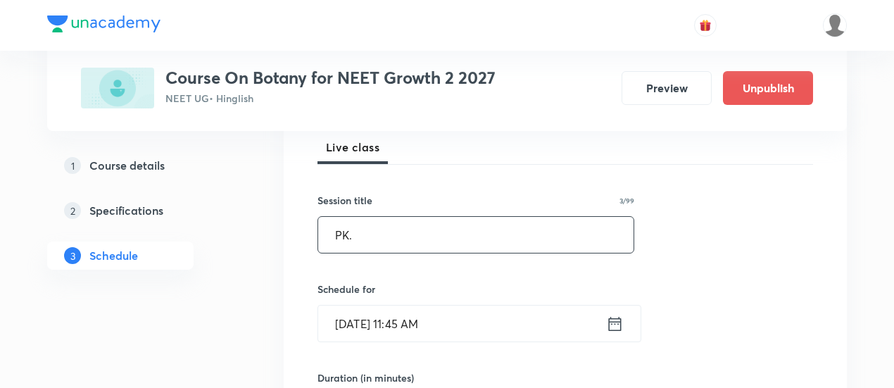
scroll to position [211, 0]
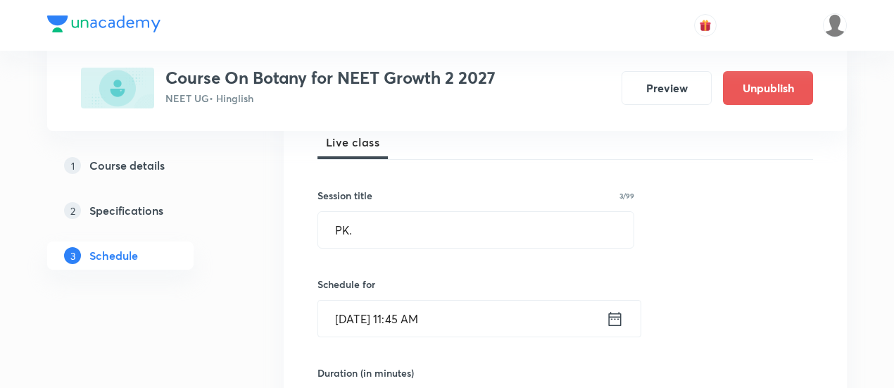
click at [615, 319] on icon at bounding box center [615, 319] width 18 height 20
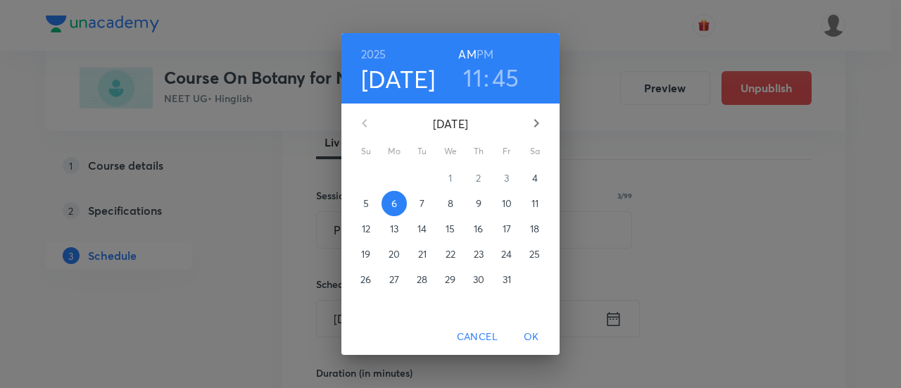
click at [506, 206] on p "10" at bounding box center [507, 203] width 10 height 14
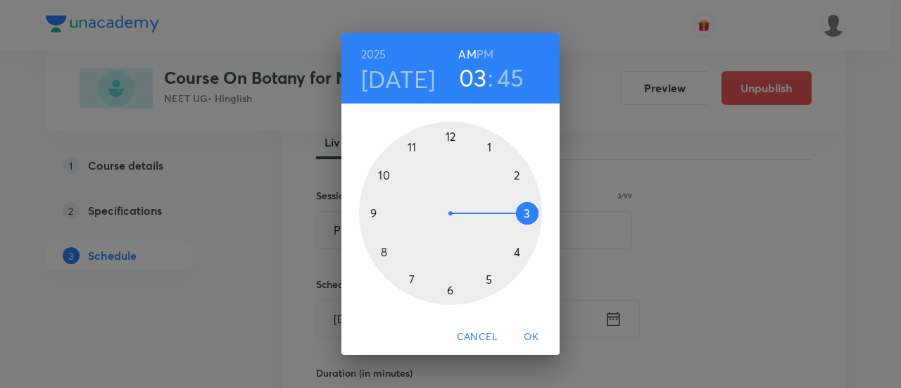
drag, startPoint x: 408, startPoint y: 149, endPoint x: 533, endPoint y: 212, distance: 139.4
click at [533, 212] on div at bounding box center [450, 213] width 183 height 183
drag, startPoint x: 379, startPoint y: 211, endPoint x: 493, endPoint y: 215, distance: 114.8
click at [493, 215] on div at bounding box center [450, 213] width 183 height 183
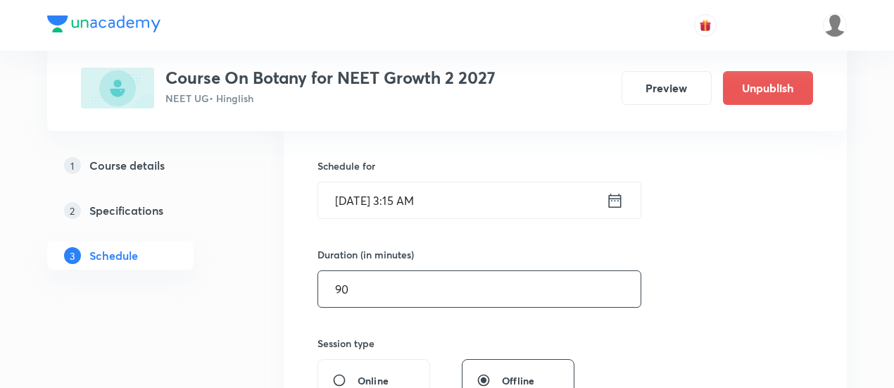
scroll to position [352, 0]
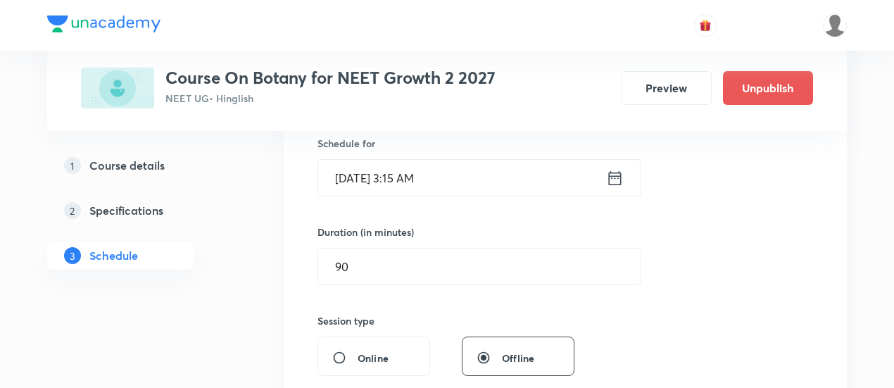
click at [615, 179] on icon at bounding box center [615, 178] width 18 height 20
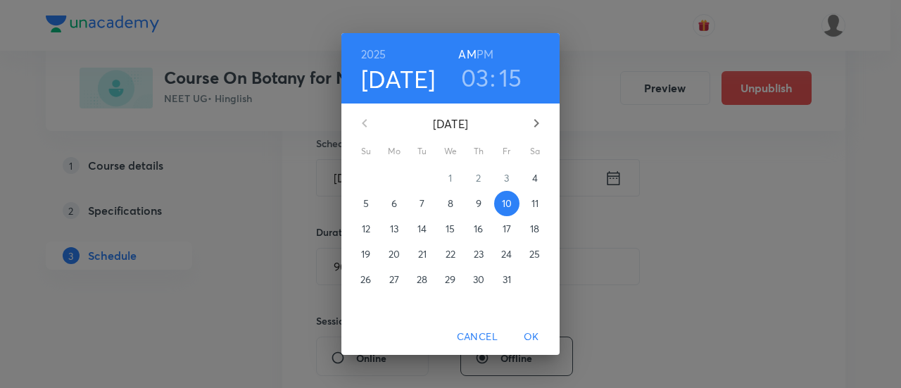
drag, startPoint x: 480, startPoint y: 57, endPoint x: 487, endPoint y: 82, distance: 25.6
click at [480, 59] on h6 "PM" at bounding box center [484, 54] width 17 height 20
click at [536, 331] on span "OK" at bounding box center [531, 337] width 34 height 18
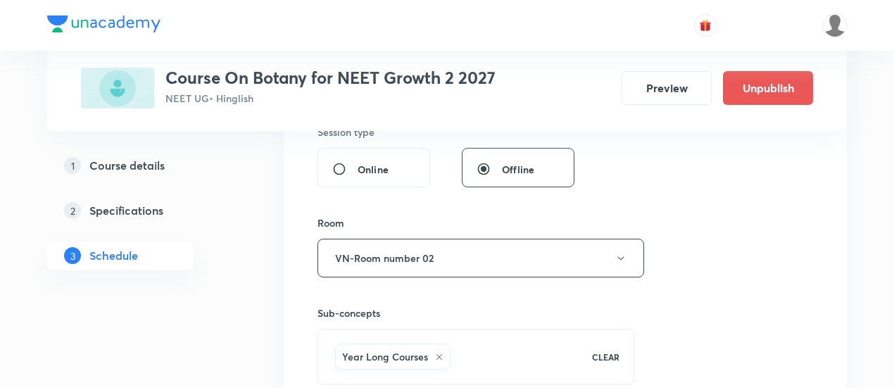
scroll to position [704, 0]
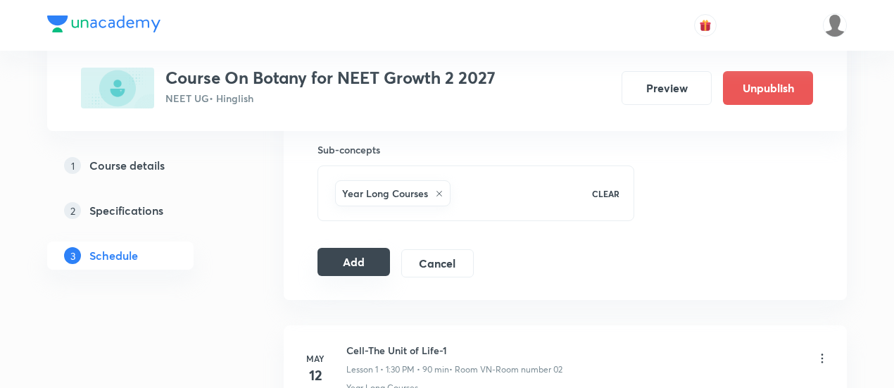
click at [366, 255] on button "Add" at bounding box center [353, 262] width 72 height 28
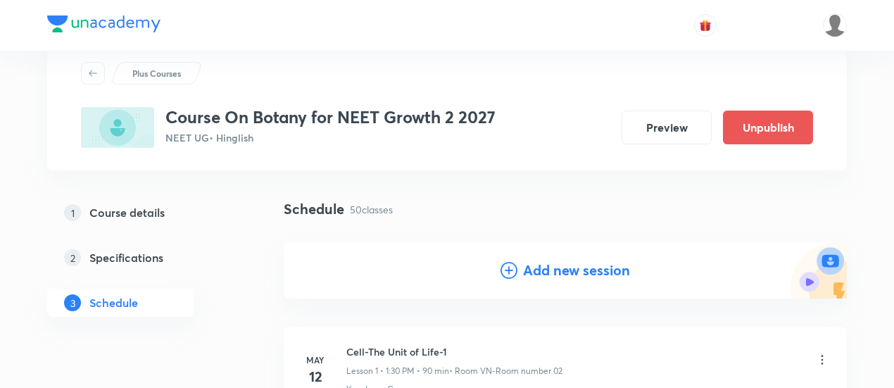
scroll to position [70, 0]
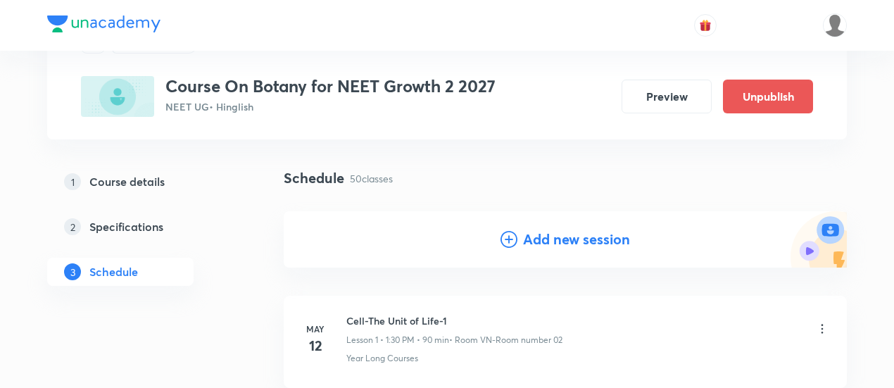
click at [592, 239] on h4 "Add new session" at bounding box center [576, 239] width 107 height 21
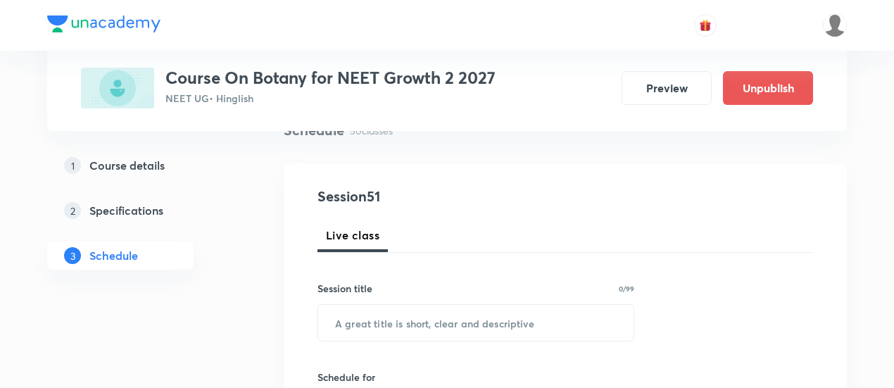
scroll to position [211, 0]
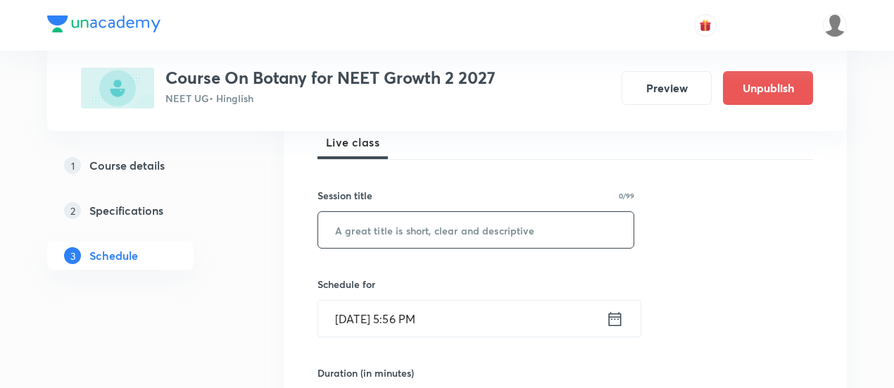
click at [500, 232] on input "text" at bounding box center [475, 230] width 315 height 36
paste input "PK"
type input "PK."
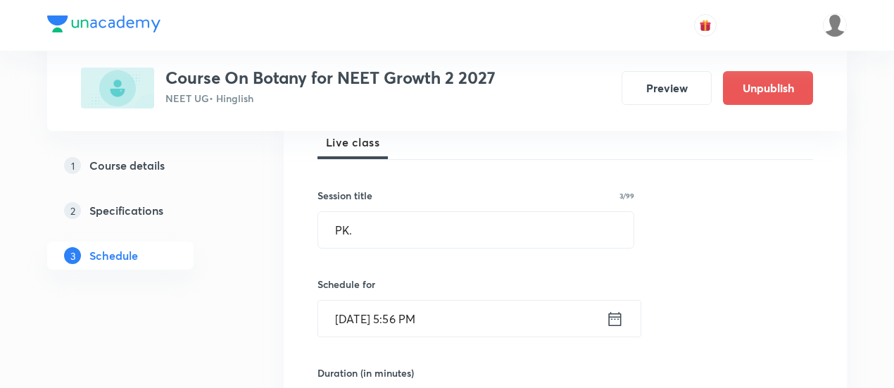
click at [617, 322] on icon at bounding box center [615, 319] width 18 height 20
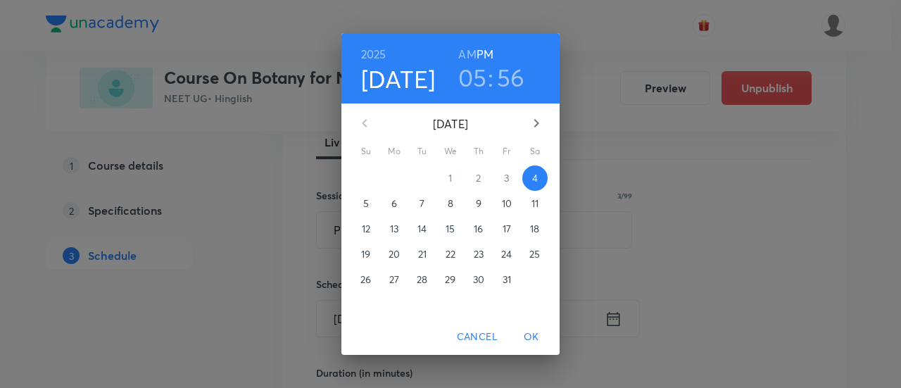
click at [539, 195] on button "11" at bounding box center [534, 203] width 25 height 25
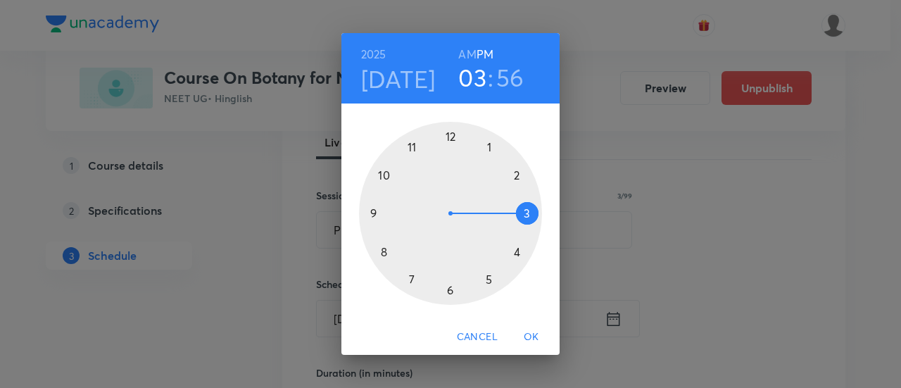
drag, startPoint x: 484, startPoint y: 279, endPoint x: 519, endPoint y: 226, distance: 64.0
click at [519, 226] on div at bounding box center [450, 213] width 183 height 183
drag, startPoint x: 419, startPoint y: 151, endPoint x: 504, endPoint y: 214, distance: 105.1
click at [504, 214] on div at bounding box center [450, 213] width 183 height 183
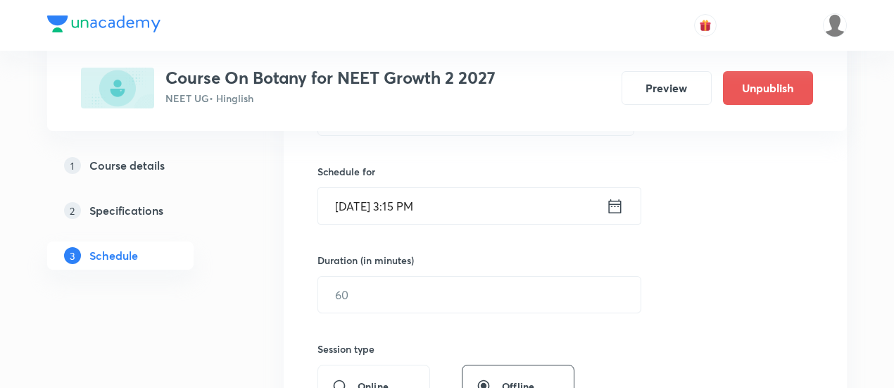
scroll to position [352, 0]
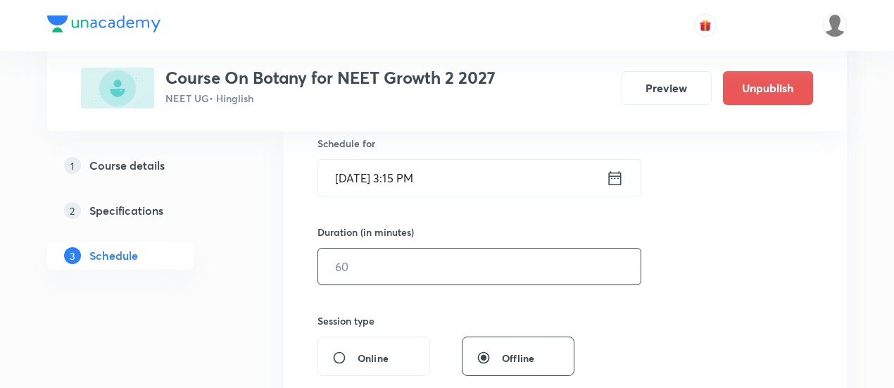
click at [479, 267] on input "text" at bounding box center [479, 266] width 322 height 36
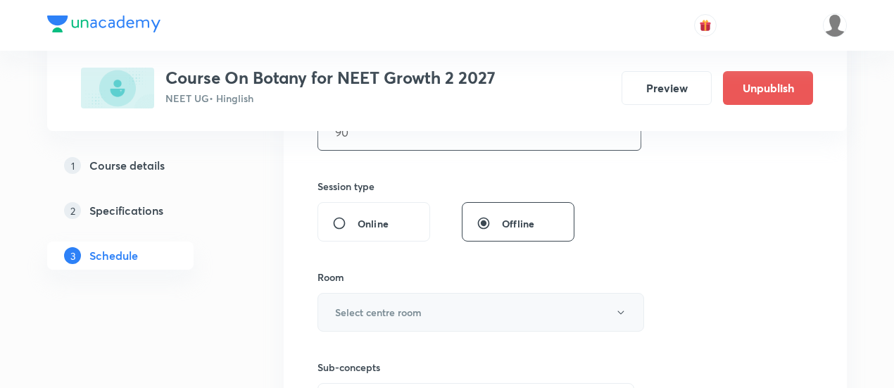
scroll to position [493, 0]
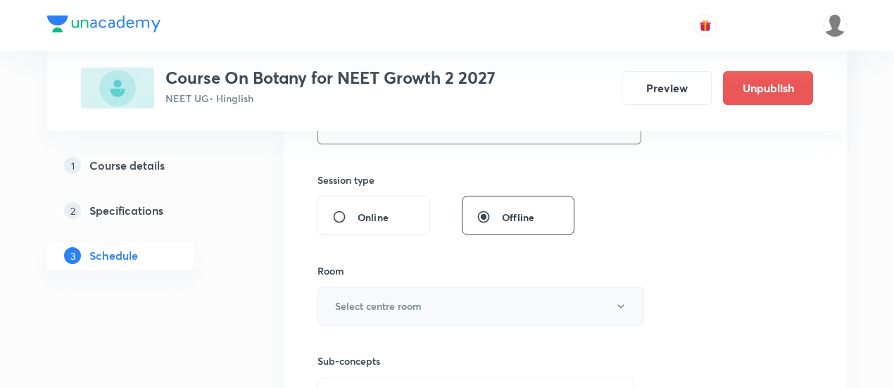
type input "90"
click at [456, 294] on button "Select centre room" at bounding box center [480, 305] width 327 height 39
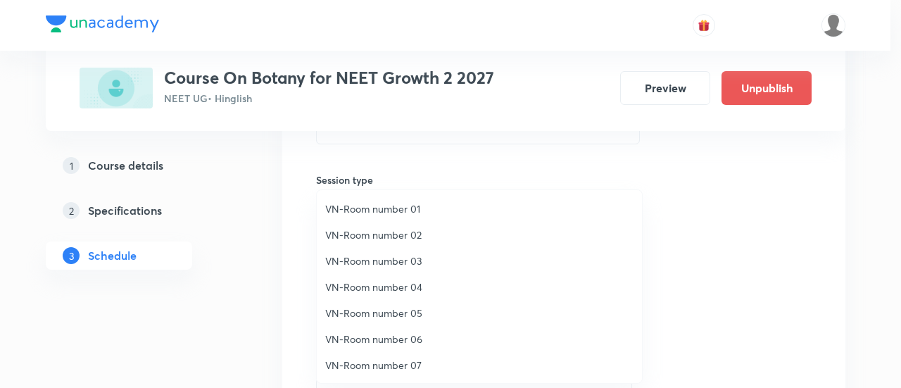
click at [396, 210] on span "VN-Room number 01" at bounding box center [479, 208] width 308 height 15
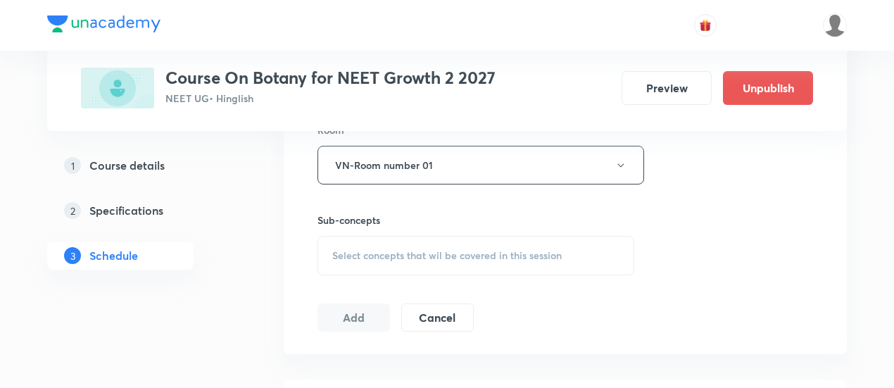
click at [484, 261] on div "Select concepts that wil be covered in this session" at bounding box center [475, 255] width 317 height 39
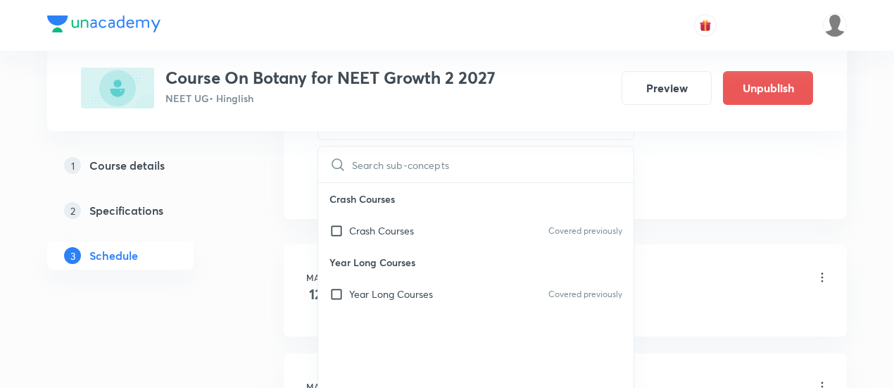
scroll to position [774, 0]
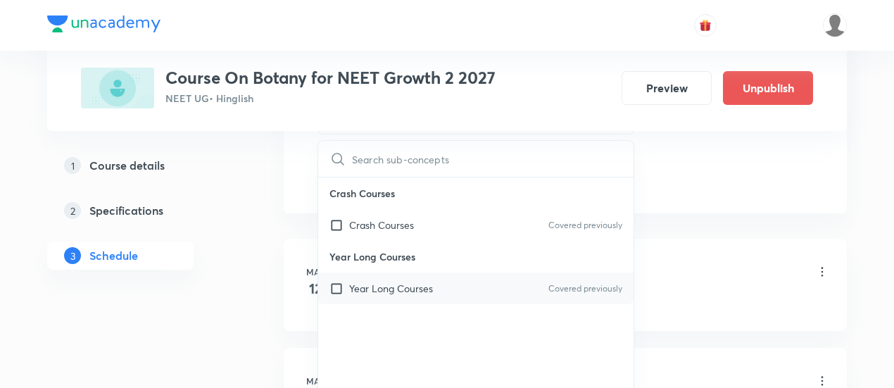
click at [466, 289] on div "Year Long Courses Covered previously" at bounding box center [475, 288] width 315 height 32
checkbox input "true"
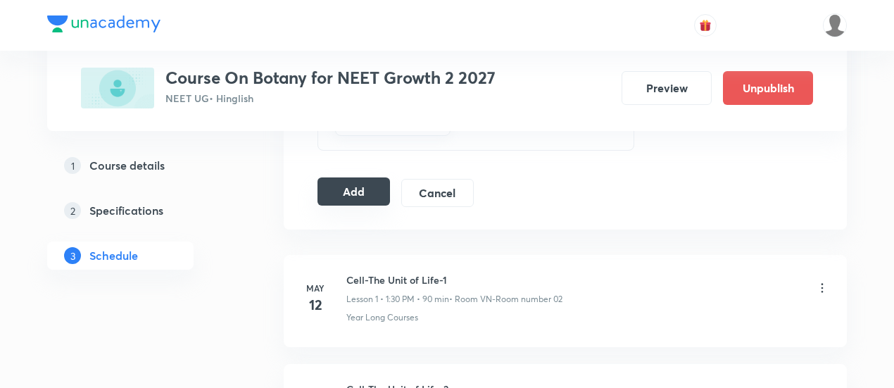
click at [336, 185] on button "Add" at bounding box center [353, 191] width 72 height 28
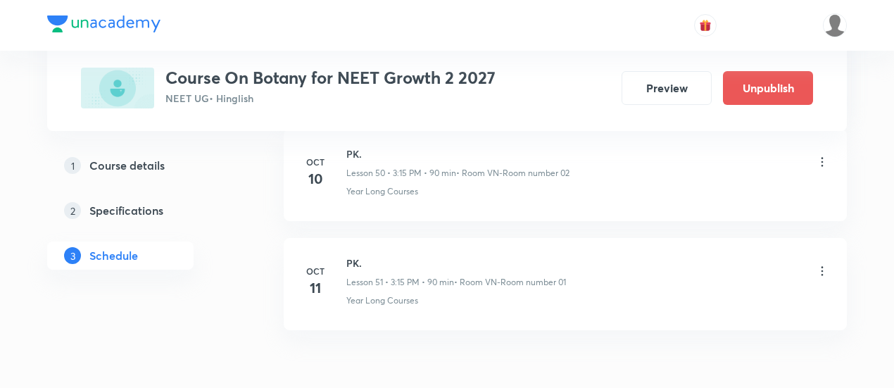
scroll to position [5563, 0]
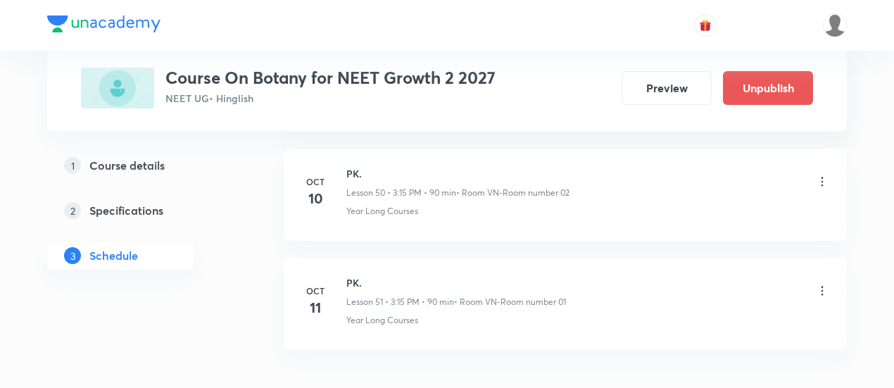
click at [353, 275] on h6 "PK." at bounding box center [456, 282] width 220 height 15
copy h6 "PK"
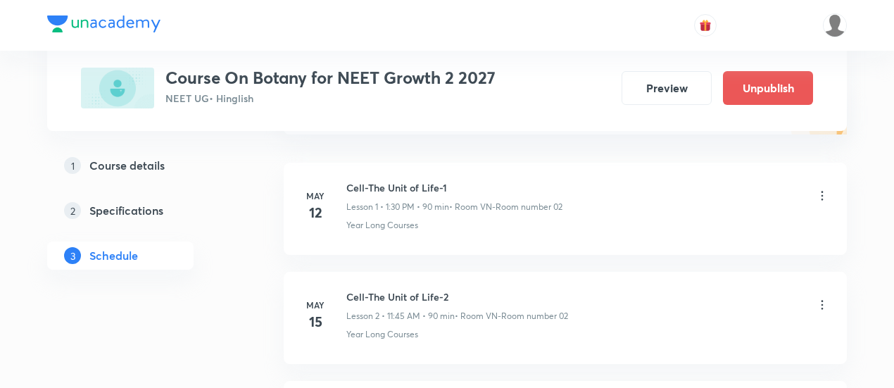
scroll to position [0, 0]
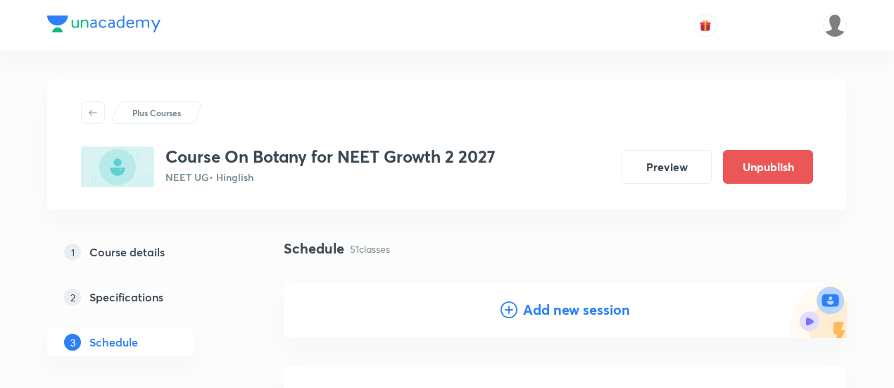
click at [556, 299] on h4 "Add new session" at bounding box center [576, 309] width 107 height 21
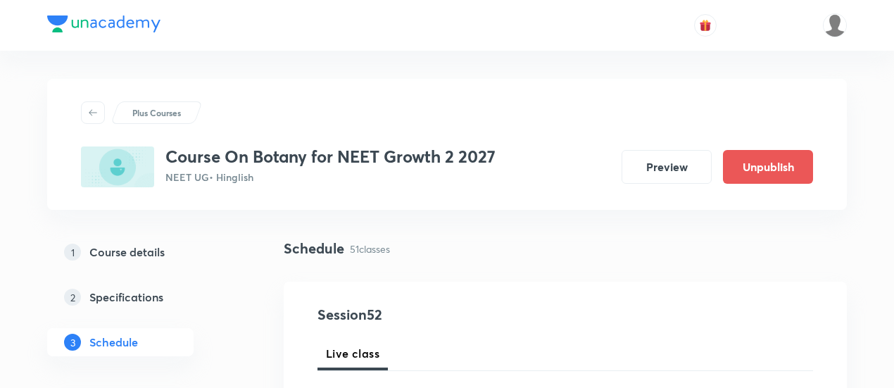
scroll to position [141, 0]
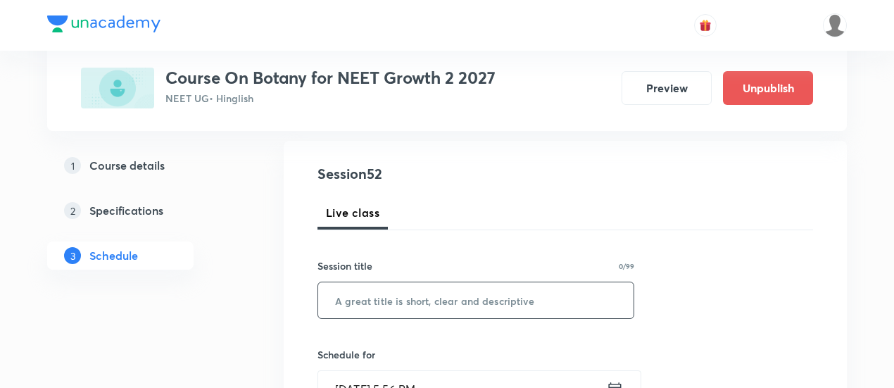
click at [484, 306] on input "text" at bounding box center [475, 300] width 315 height 36
paste input "PK"
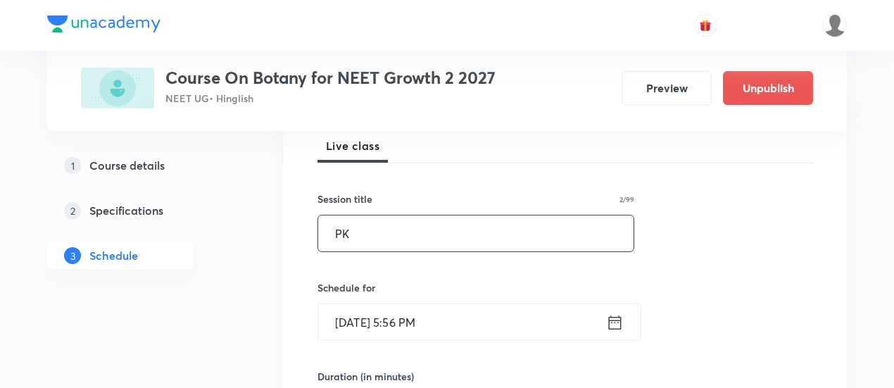
scroll to position [211, 0]
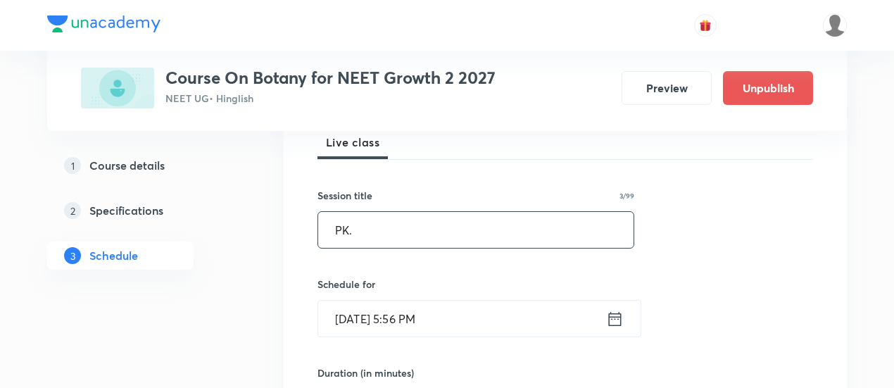
type input "PK."
click at [614, 323] on icon at bounding box center [615, 319] width 18 height 20
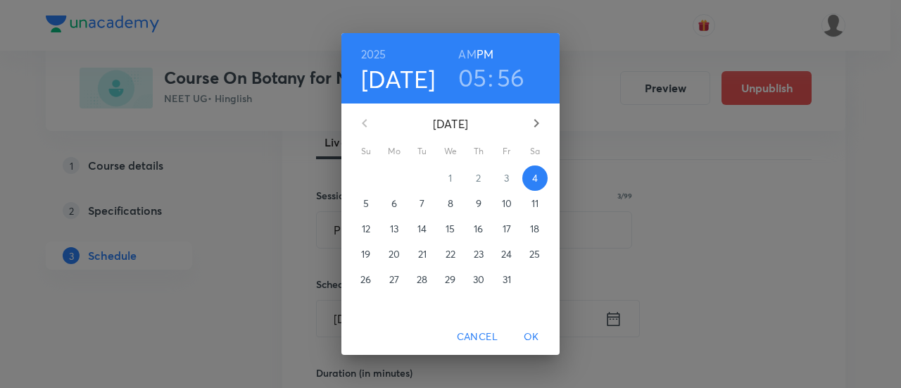
click at [541, 203] on span "11" at bounding box center [534, 203] width 25 height 14
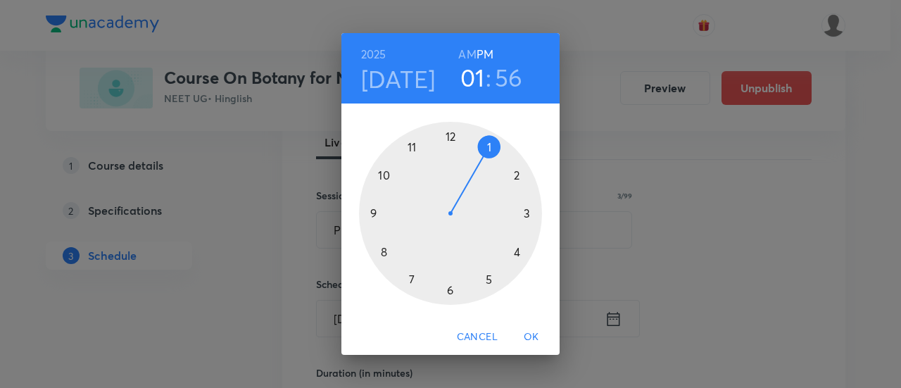
drag, startPoint x: 493, startPoint y: 278, endPoint x: 474, endPoint y: 173, distance: 106.6
click at [474, 173] on div at bounding box center [450, 213] width 183 height 183
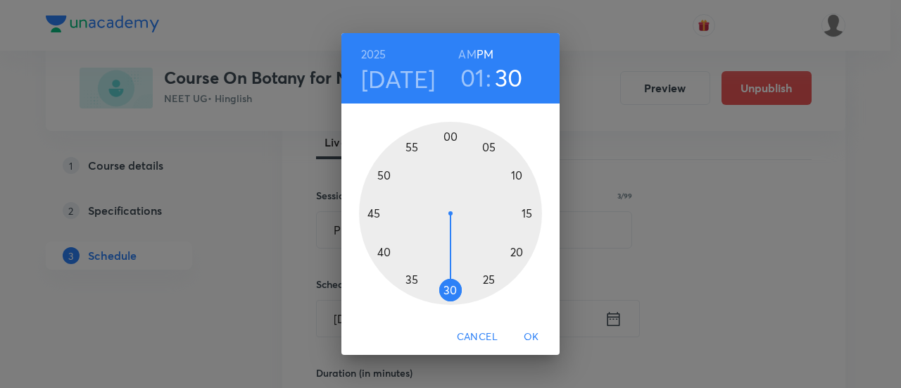
drag, startPoint x: 417, startPoint y: 153, endPoint x: 453, endPoint y: 273, distance: 125.6
click at [453, 273] on div at bounding box center [450, 213] width 183 height 183
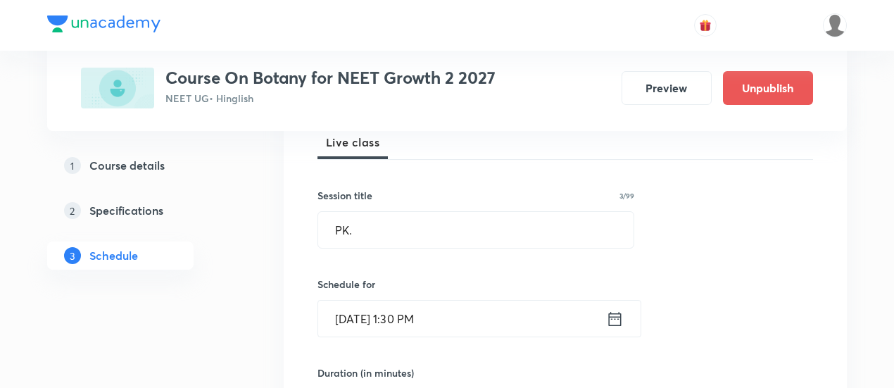
scroll to position [282, 0]
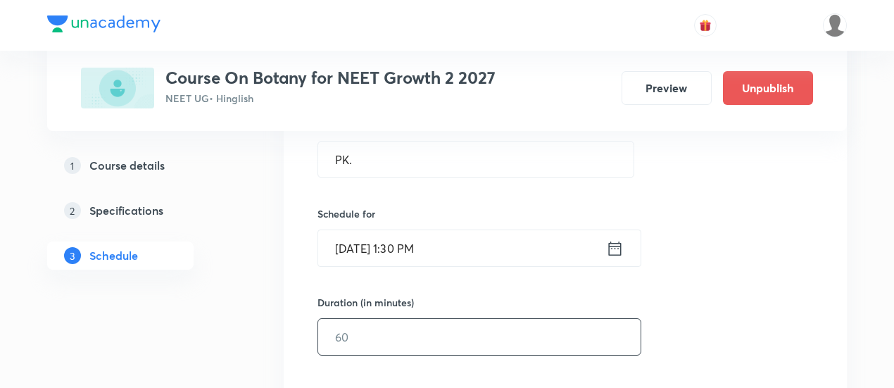
click at [472, 323] on input "text" at bounding box center [479, 337] width 322 height 36
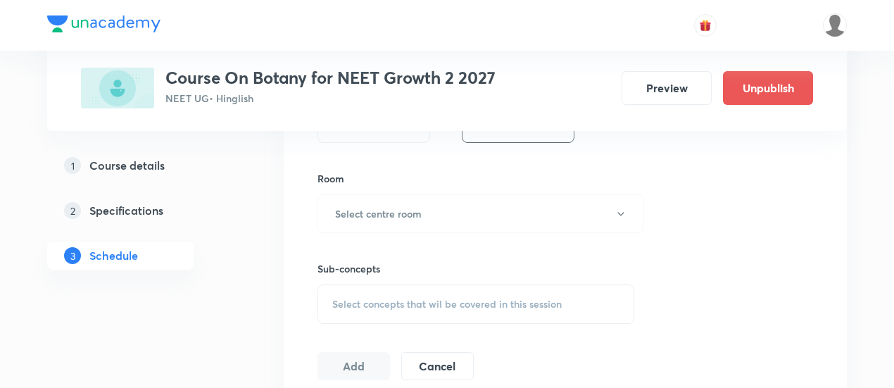
scroll to position [563, 0]
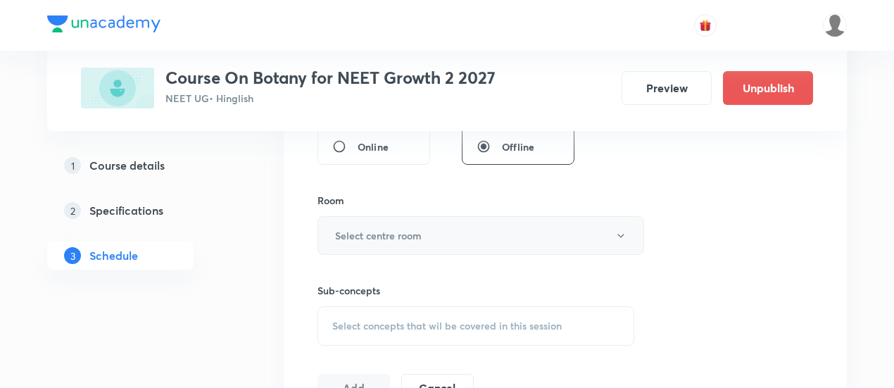
type input "90"
click at [406, 244] on button "Select centre room" at bounding box center [480, 235] width 327 height 39
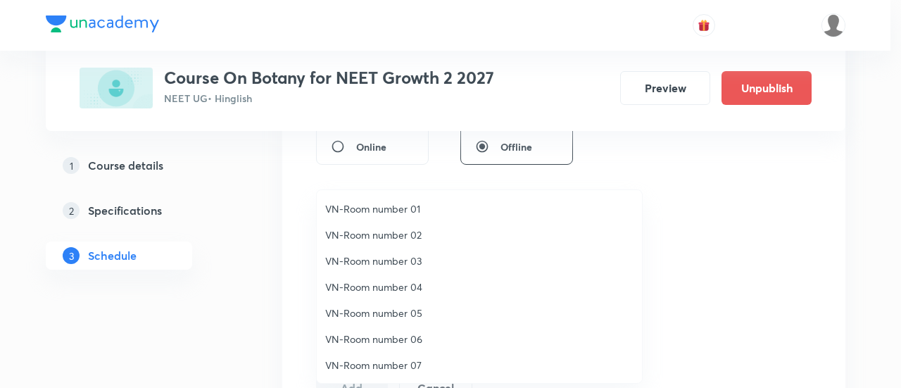
click at [400, 232] on span "VN-Room number 02" at bounding box center [479, 234] width 308 height 15
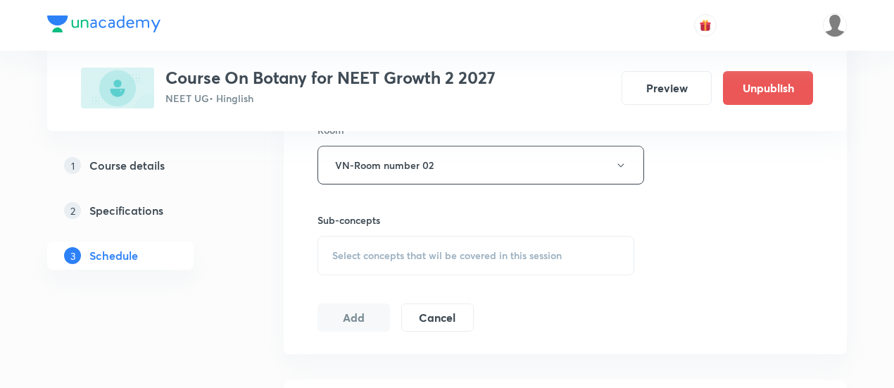
click at [513, 250] on span "Select concepts that wil be covered in this session" at bounding box center [446, 255] width 229 height 11
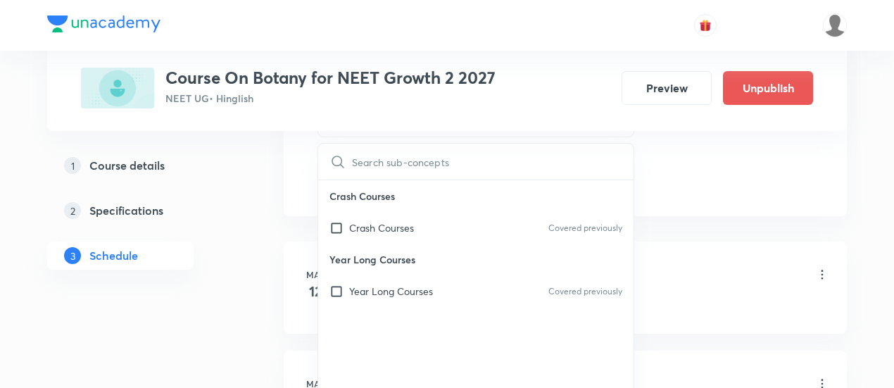
scroll to position [774, 0]
click at [485, 280] on div "Year Long Courses Covered previously" at bounding box center [475, 288] width 315 height 32
checkbox input "true"
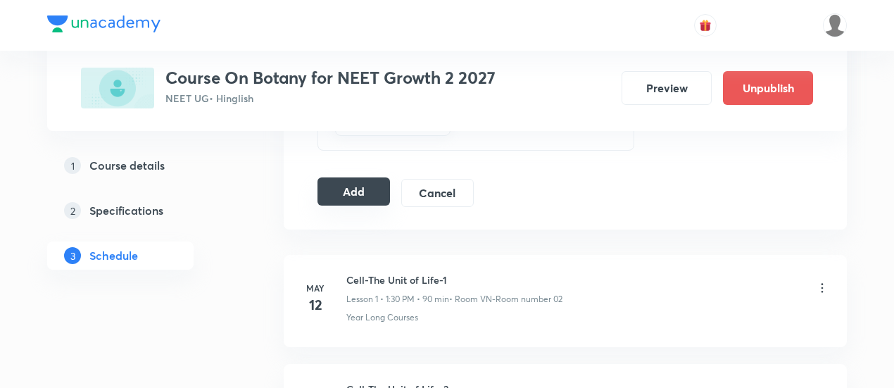
click at [325, 191] on button "Add" at bounding box center [353, 191] width 72 height 28
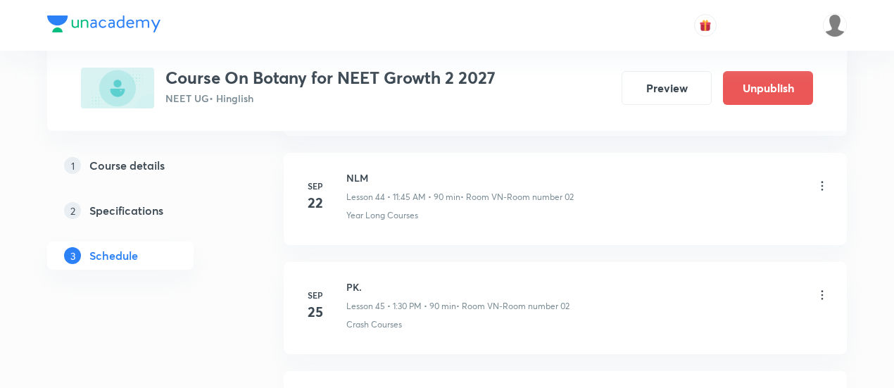
scroll to position [5742, 0]
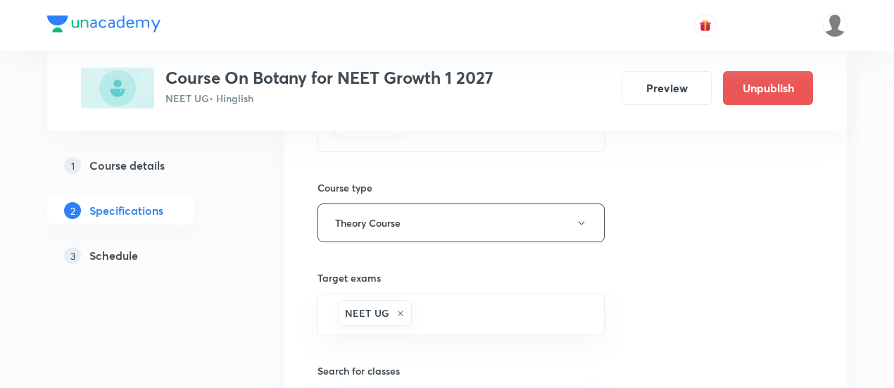
scroll to position [211, 0]
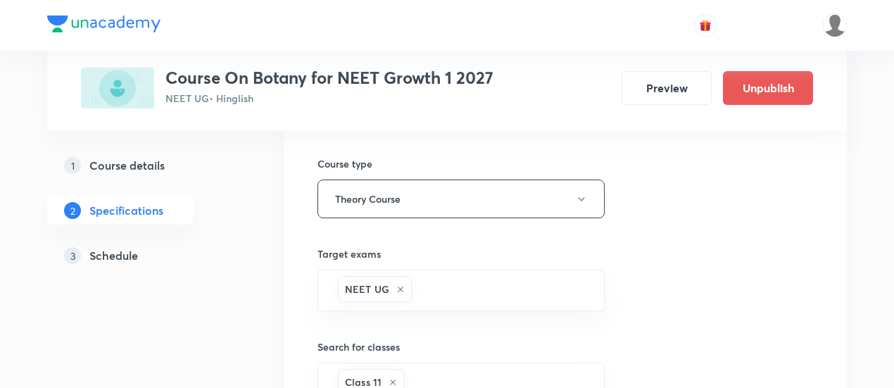
click at [120, 255] on h5 "Schedule" at bounding box center [113, 255] width 49 height 17
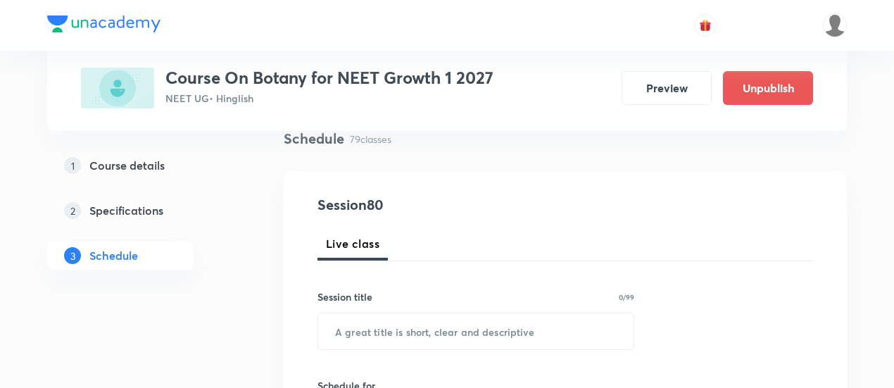
scroll to position [141, 0]
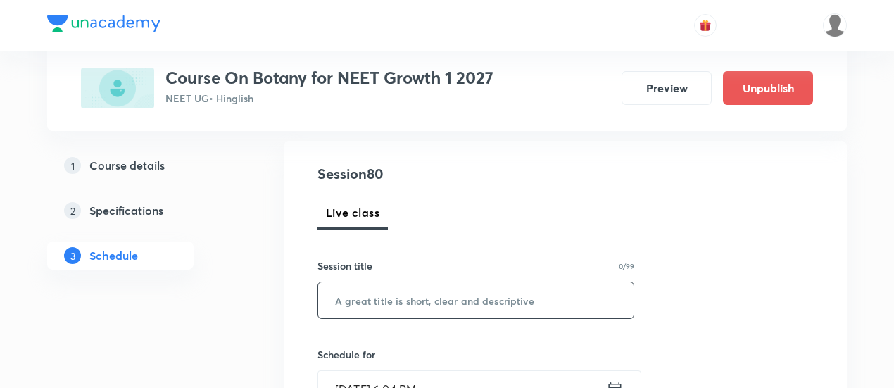
click at [472, 294] on input "text" at bounding box center [475, 300] width 315 height 36
paste input "Kindly send this message in G-2, 3, and 4."
type input "Kindly send this message in G-2, 3, and 4."
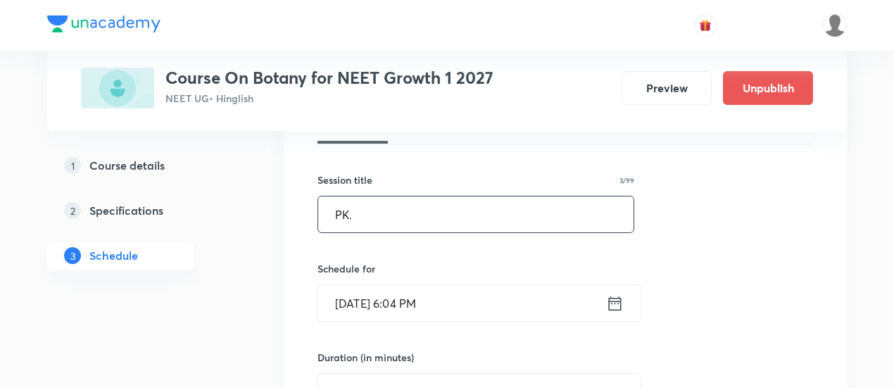
scroll to position [282, 0]
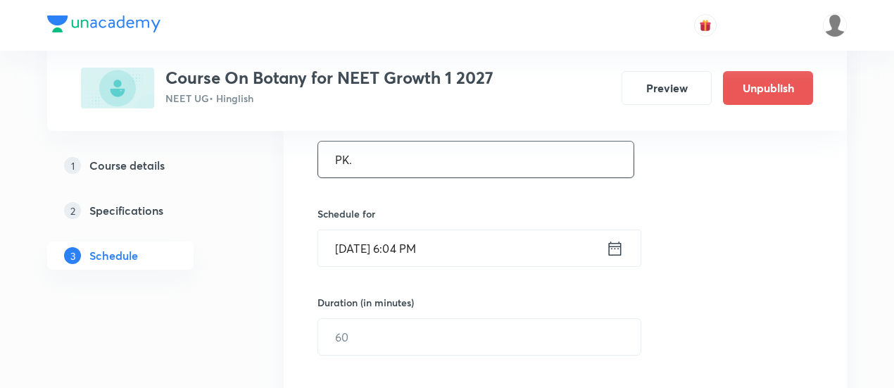
type input "PK."
click at [614, 246] on icon at bounding box center [615, 248] width 13 height 14
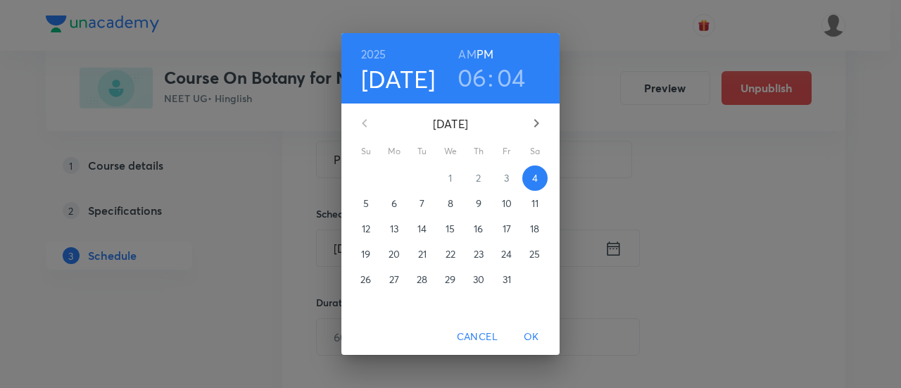
click at [390, 205] on span "6" at bounding box center [393, 203] width 25 height 14
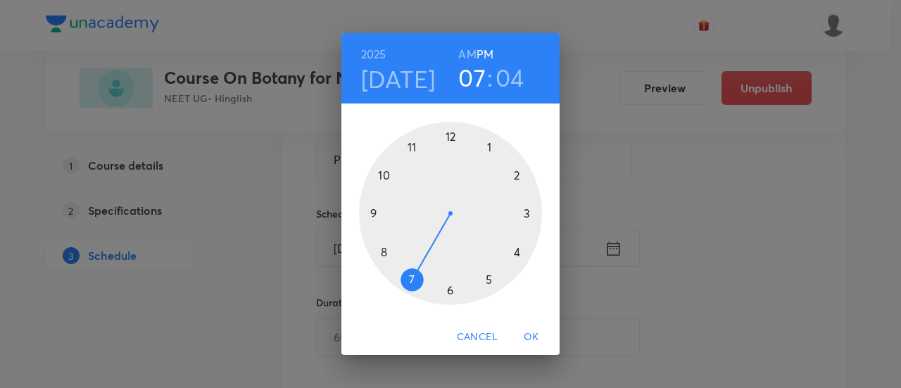
drag, startPoint x: 453, startPoint y: 292, endPoint x: 421, endPoint y: 281, distance: 34.3
click at [421, 281] on div at bounding box center [450, 213] width 183 height 183
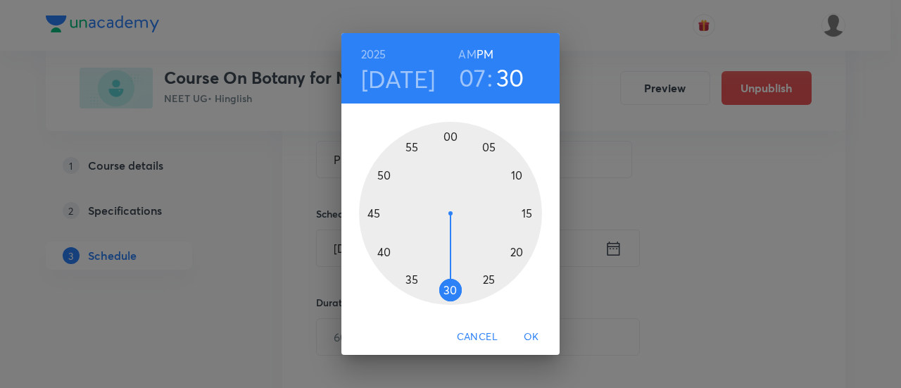
drag, startPoint x: 485, startPoint y: 144, endPoint x: 451, endPoint y: 260, distance: 120.3
click at [451, 260] on div at bounding box center [450, 213] width 183 height 183
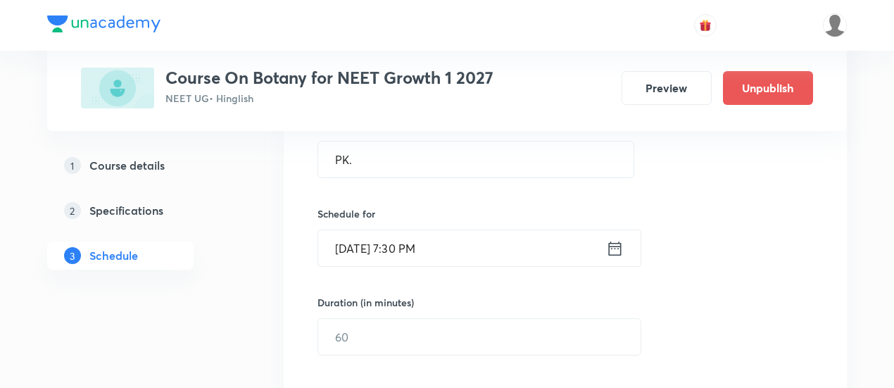
click at [624, 251] on icon at bounding box center [615, 249] width 18 height 20
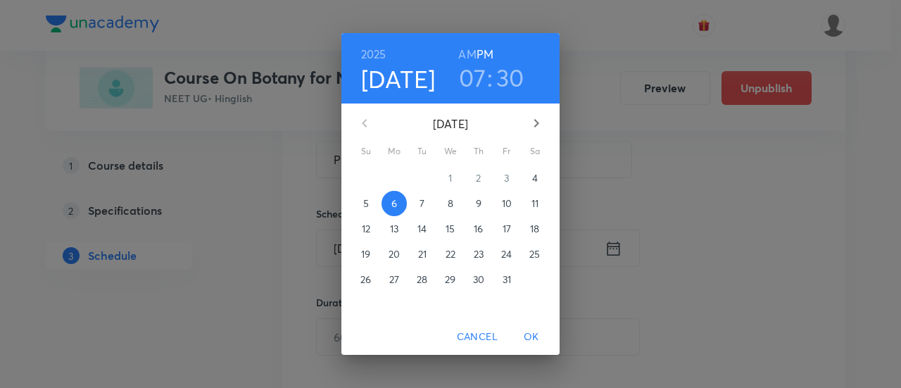
click at [463, 46] on h6 "AM" at bounding box center [467, 54] width 18 height 20
click at [535, 339] on span "OK" at bounding box center [531, 337] width 34 height 18
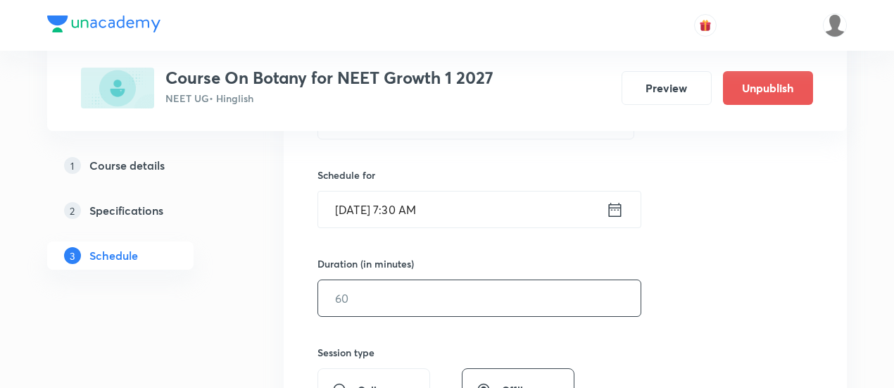
scroll to position [352, 0]
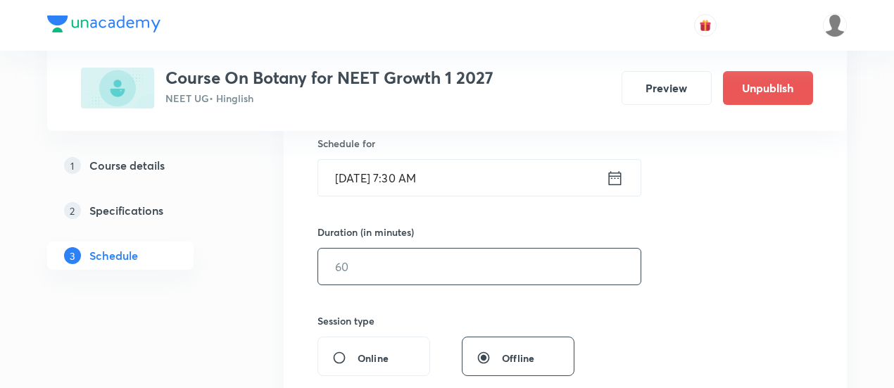
click at [500, 280] on input "text" at bounding box center [479, 266] width 322 height 36
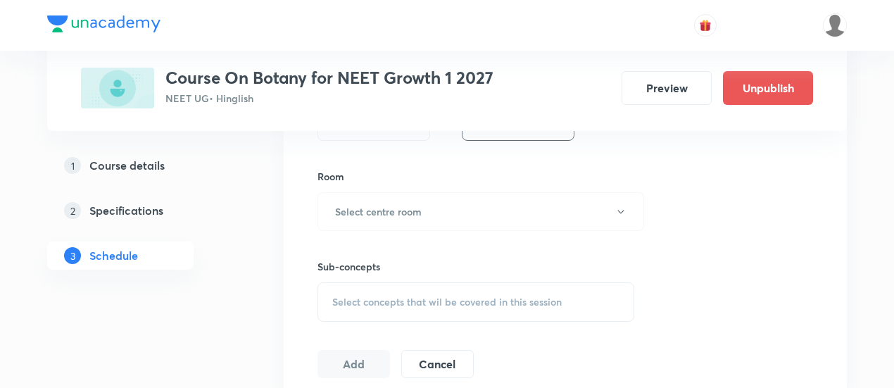
scroll to position [563, 0]
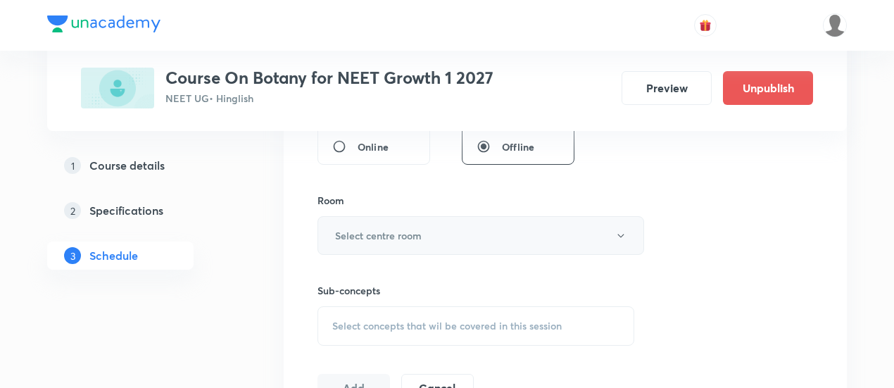
type input "90"
click at [439, 236] on button "Select centre room" at bounding box center [480, 235] width 327 height 39
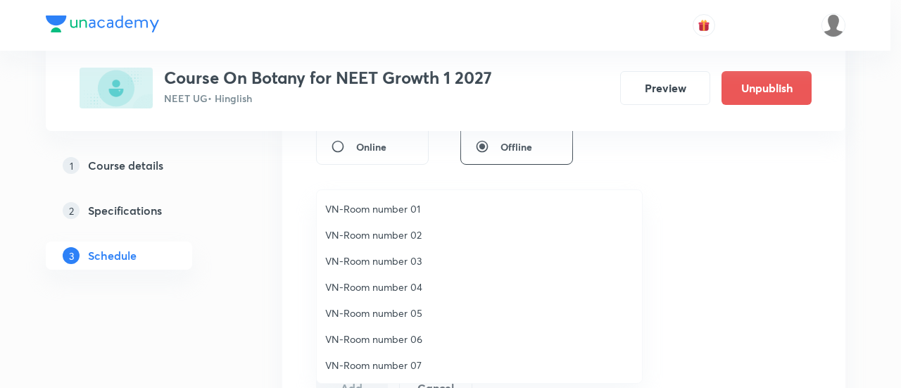
click at [372, 230] on span "VN-Room number 02" at bounding box center [479, 234] width 308 height 15
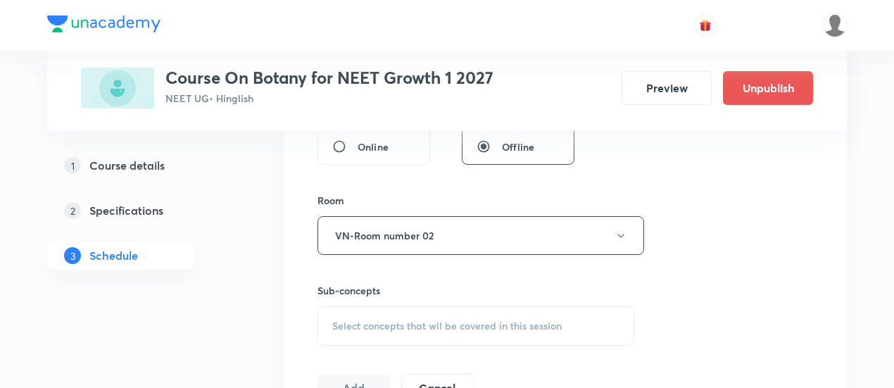
scroll to position [633, 0]
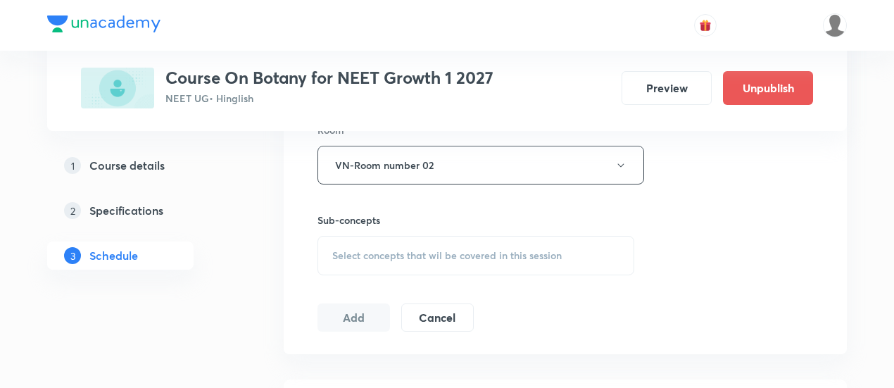
click at [550, 232] on div "Sub-concepts Select concepts that wil be covered in this session" at bounding box center [475, 244] width 317 height 63
click at [563, 255] on div "Select concepts that wil be covered in this session" at bounding box center [475, 255] width 317 height 39
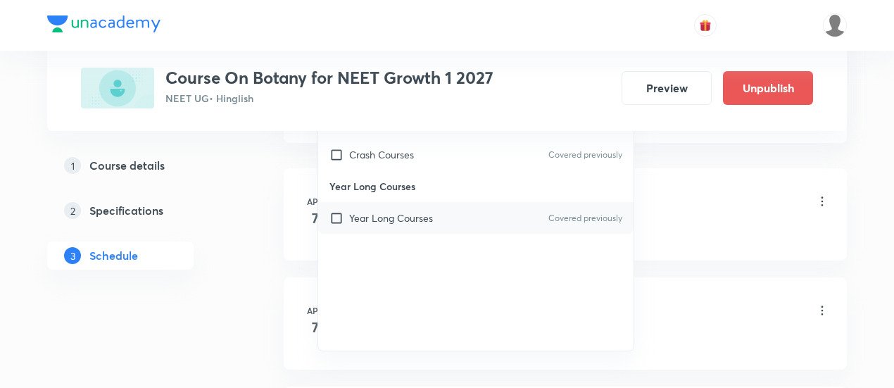
click at [484, 218] on div "Year Long Courses Covered previously" at bounding box center [475, 218] width 315 height 32
checkbox input "true"
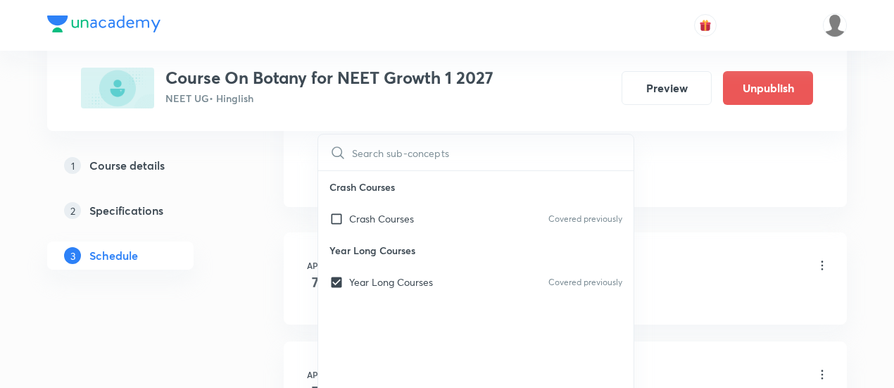
scroll to position [774, 0]
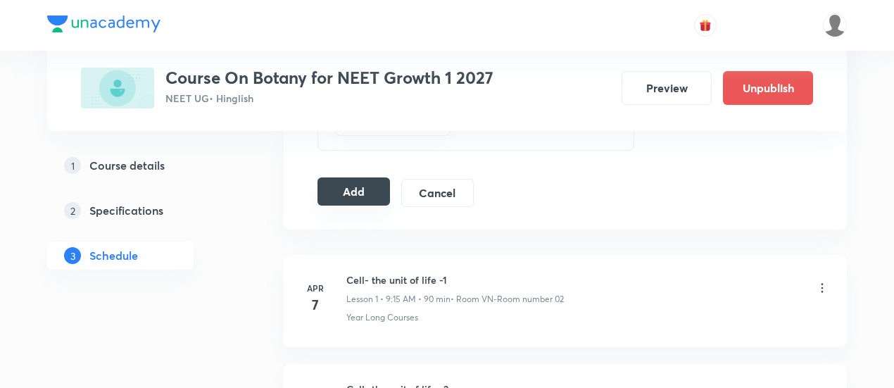
click at [352, 188] on button "Add" at bounding box center [353, 191] width 72 height 28
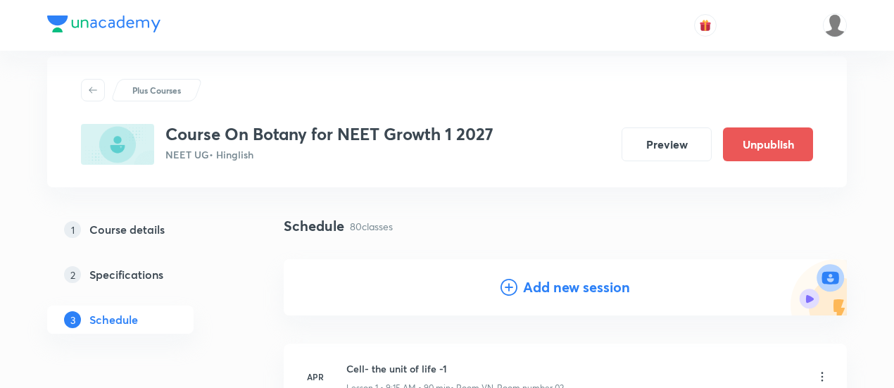
scroll to position [0, 0]
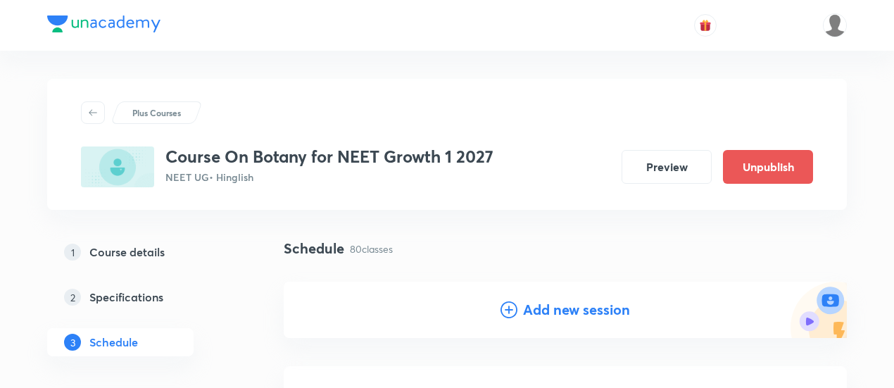
click at [570, 312] on h4 "Add new session" at bounding box center [576, 309] width 107 height 21
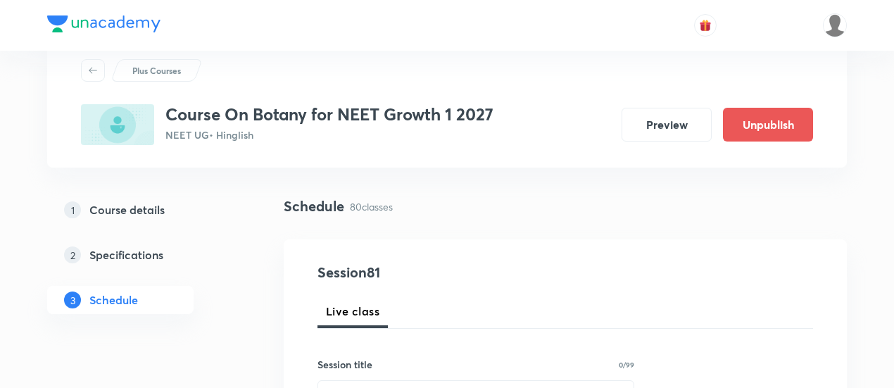
scroll to position [70, 0]
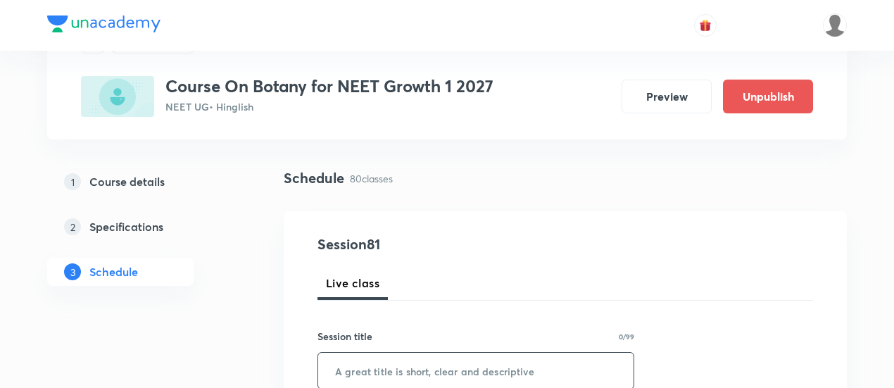
click at [491, 375] on input "text" at bounding box center [475, 371] width 315 height 36
paste input "Kindly send this message in G-2, 3, and 4."
type input "Kindly send this message in G-2, 3, and 4."
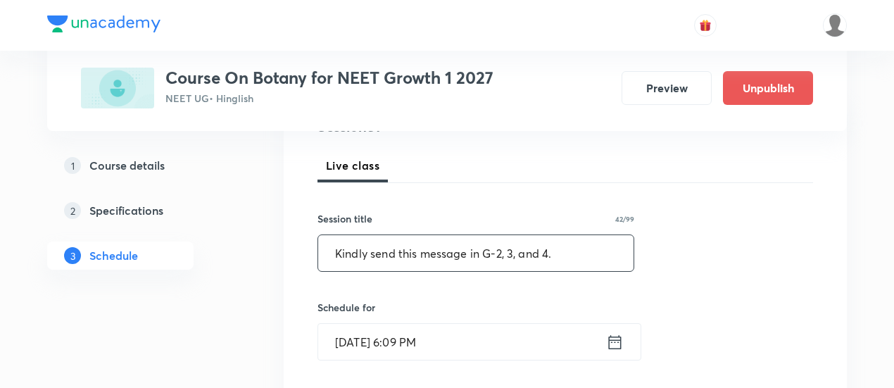
scroll to position [211, 0]
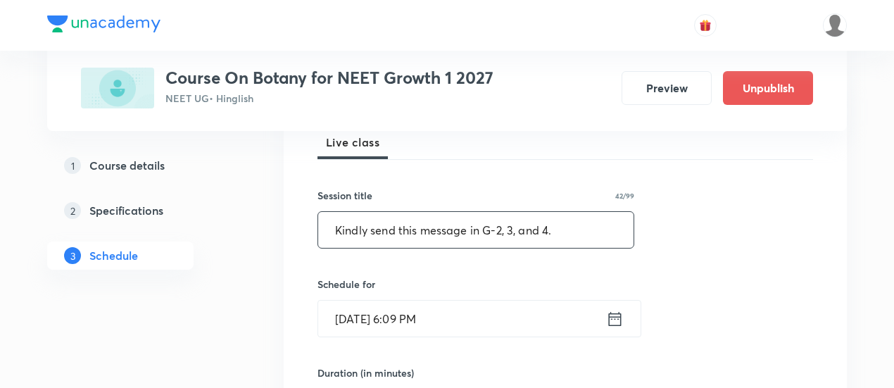
drag, startPoint x: 565, startPoint y: 235, endPoint x: 207, endPoint y: 249, distance: 358.5
type input "pk."
click at [614, 326] on icon at bounding box center [615, 319] width 18 height 20
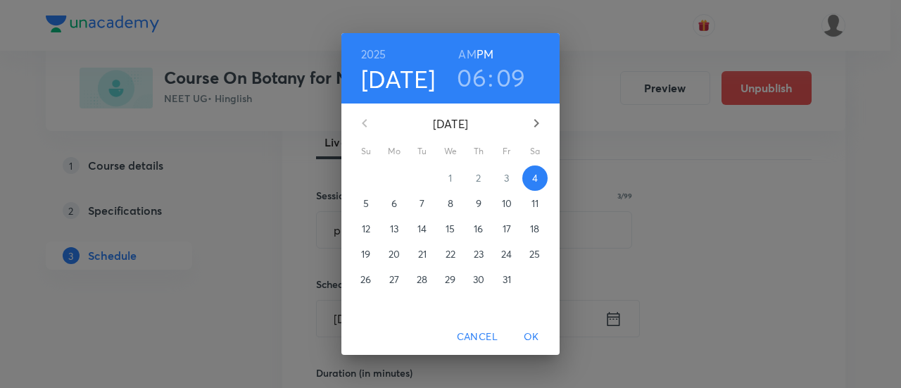
click at [533, 203] on p "11" at bounding box center [534, 203] width 7 height 14
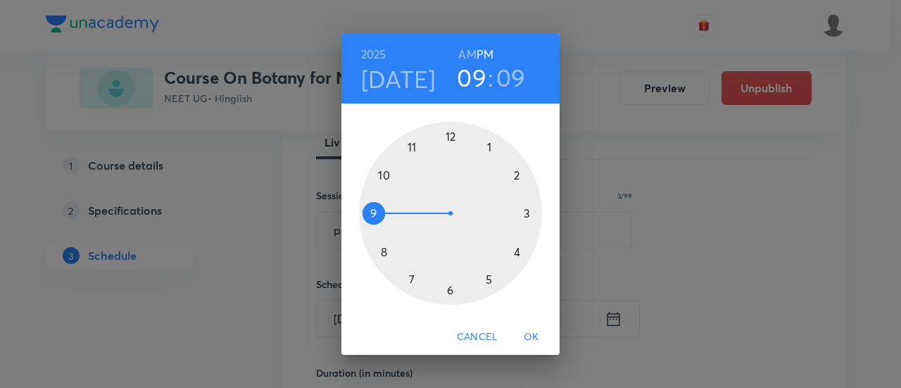
drag, startPoint x: 450, startPoint y: 292, endPoint x: 390, endPoint y: 227, distance: 88.6
click at [390, 227] on div at bounding box center [450, 213] width 183 height 183
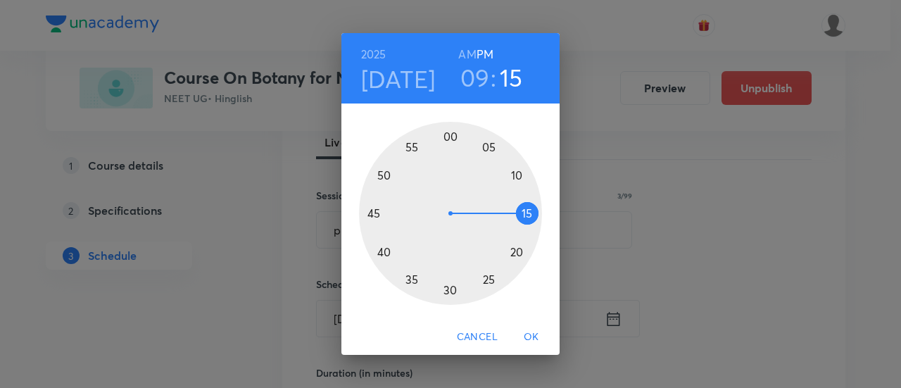
drag, startPoint x: 518, startPoint y: 189, endPoint x: 524, endPoint y: 213, distance: 24.6
click at [524, 213] on div at bounding box center [450, 213] width 183 height 183
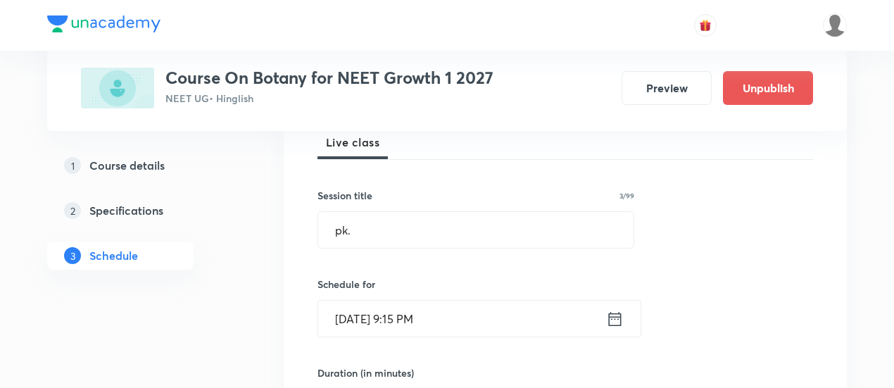
click at [618, 319] on icon at bounding box center [615, 319] width 18 height 20
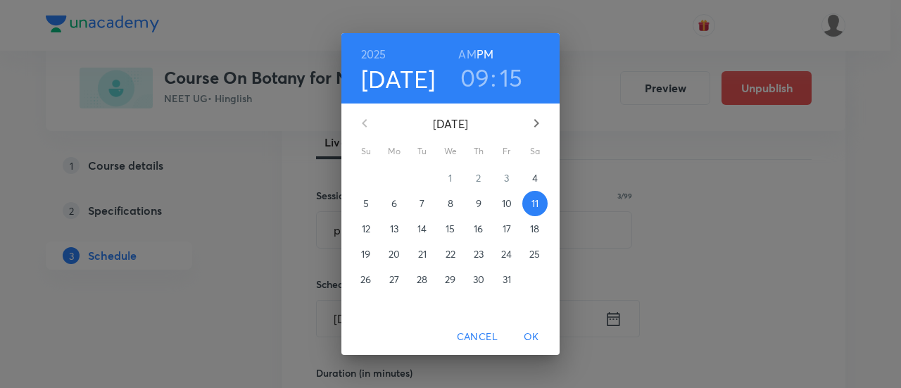
click at [463, 48] on h6 "AM" at bounding box center [467, 54] width 18 height 20
click at [538, 337] on span "OK" at bounding box center [531, 337] width 34 height 18
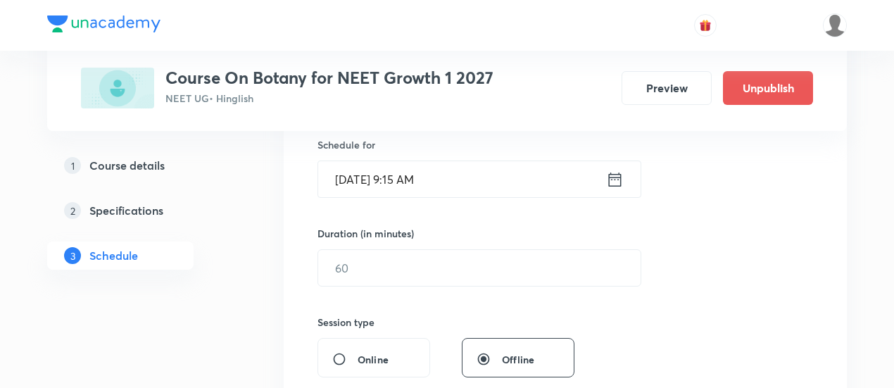
scroll to position [352, 0]
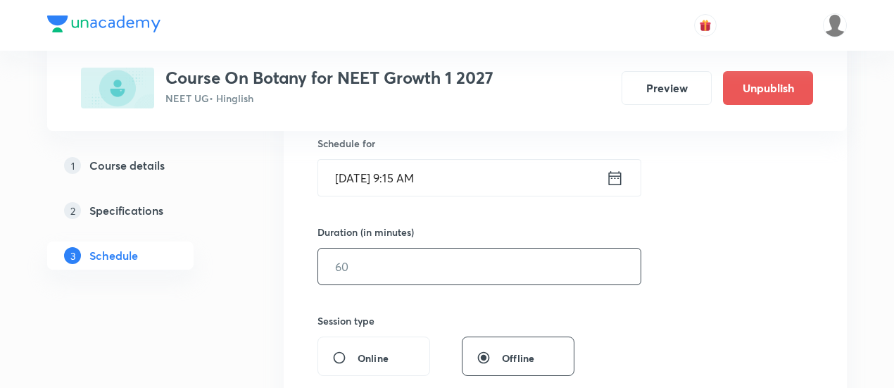
click at [498, 274] on input "text" at bounding box center [479, 266] width 322 height 36
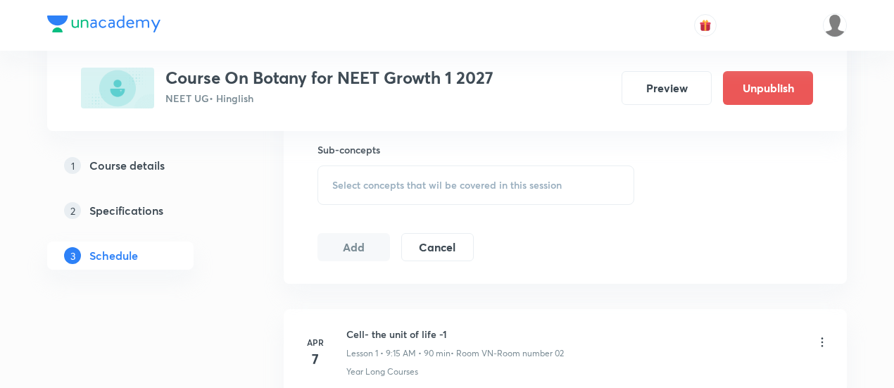
scroll to position [563, 0]
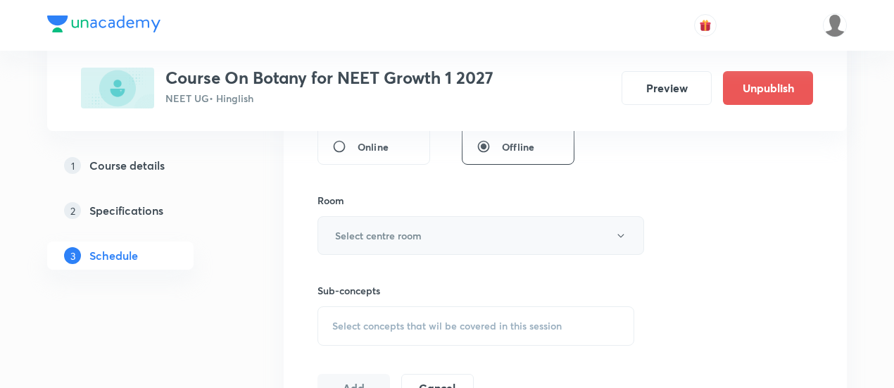
type input "90"
click at [403, 237] on h6 "Select centre room" at bounding box center [378, 235] width 87 height 15
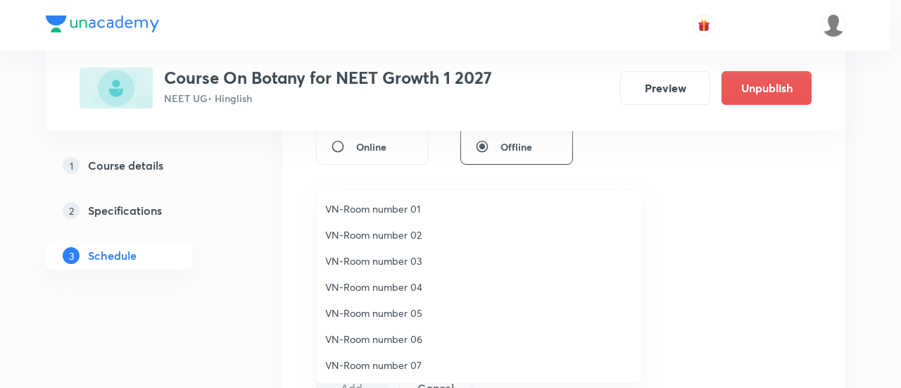
click at [401, 230] on span "VN-Room number 02" at bounding box center [479, 234] width 308 height 15
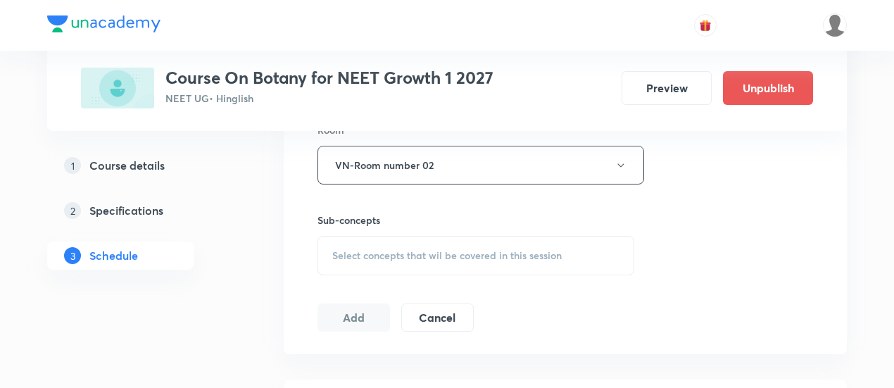
click at [534, 260] on div "Select concepts that wil be covered in this session" at bounding box center [475, 255] width 317 height 39
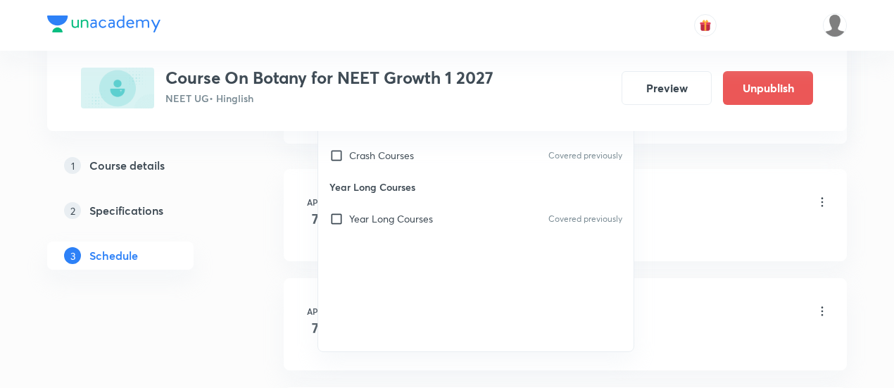
scroll to position [845, 0]
click at [495, 225] on div "Year Long Courses Covered previously" at bounding box center [475, 218] width 315 height 32
checkbox input "true"
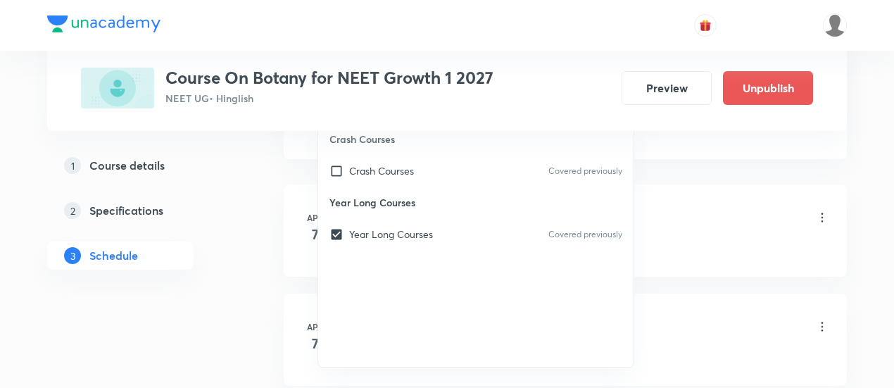
scroll to position [774, 0]
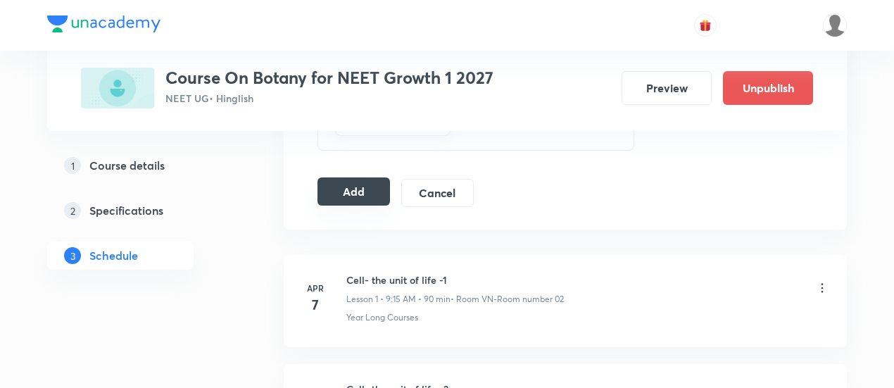
click at [363, 184] on button "Add" at bounding box center [353, 191] width 72 height 28
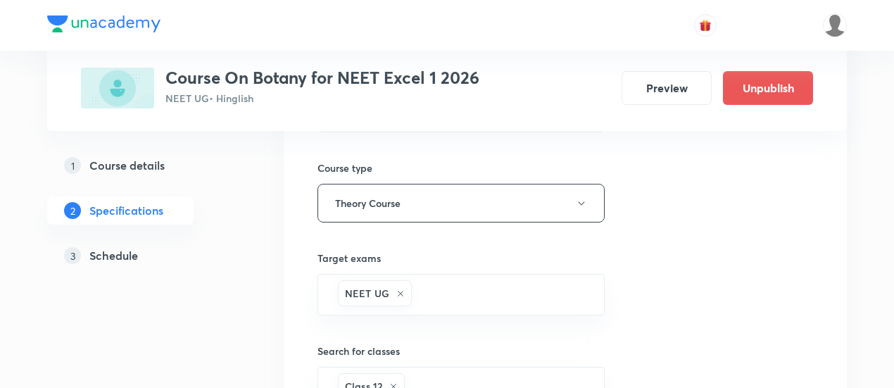
scroll to position [211, 0]
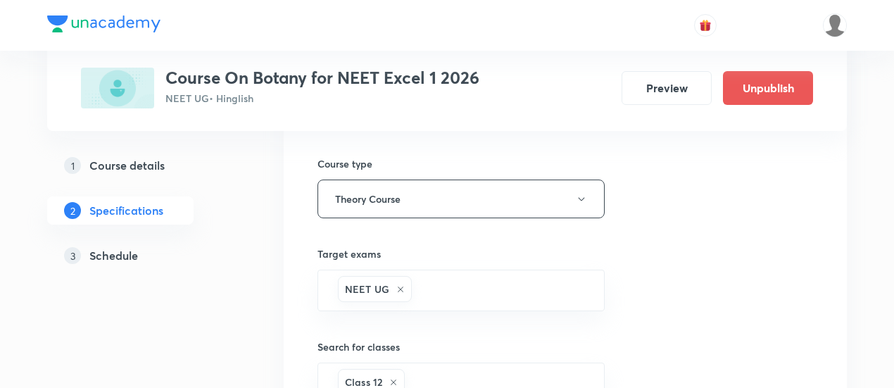
click at [133, 258] on h5 "Schedule" at bounding box center [113, 255] width 49 height 17
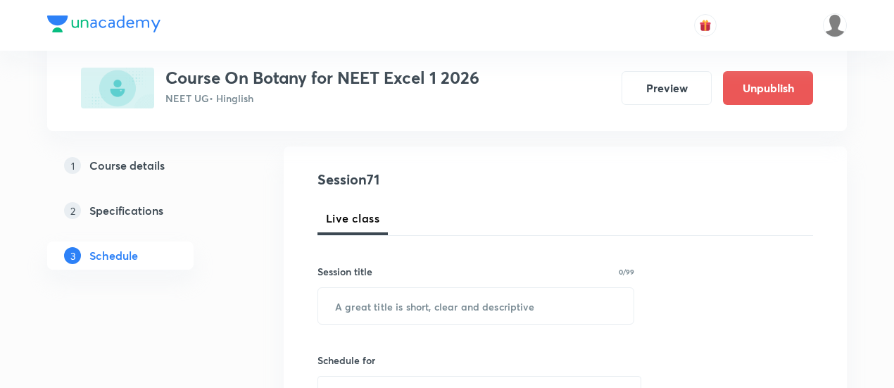
scroll to position [141, 0]
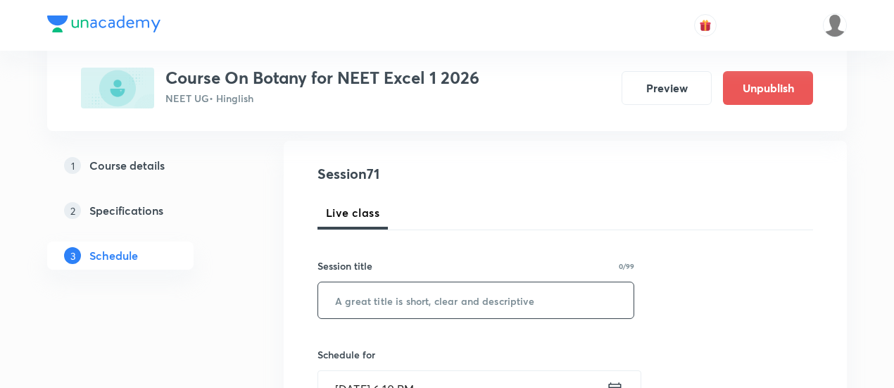
click at [404, 293] on input "text" at bounding box center [475, 300] width 315 height 36
paste input "Ecosystem"
type input "Ecosystem"
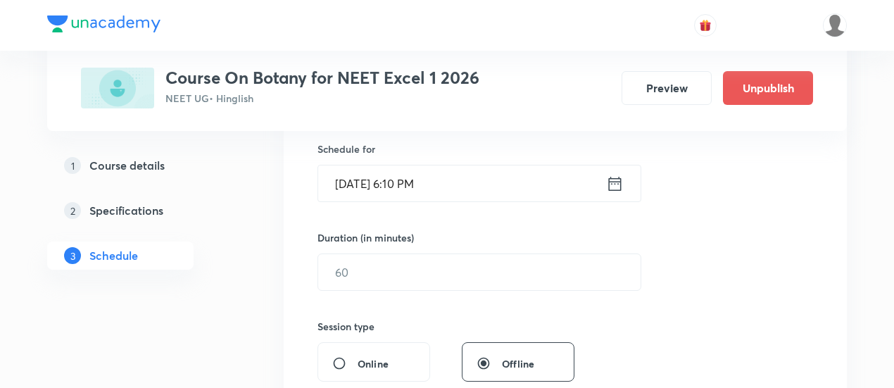
scroll to position [352, 0]
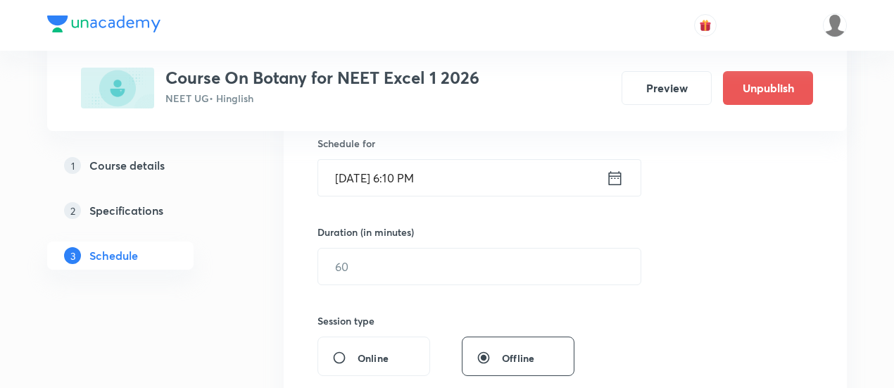
click at [614, 177] on icon at bounding box center [615, 178] width 18 height 20
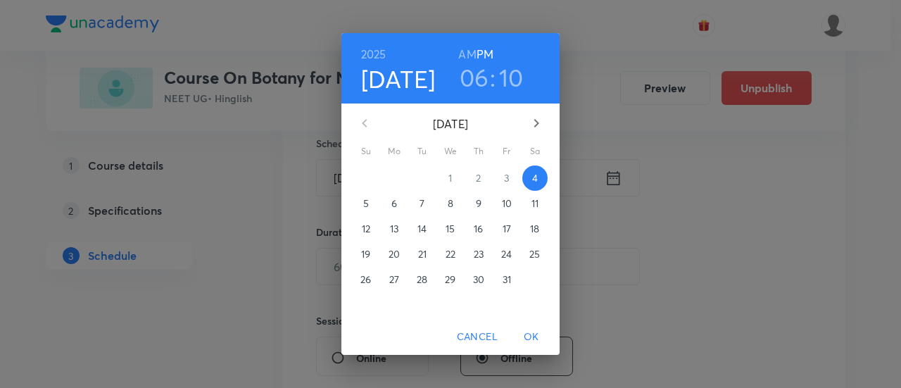
click at [390, 210] on span "6" at bounding box center [393, 203] width 25 height 14
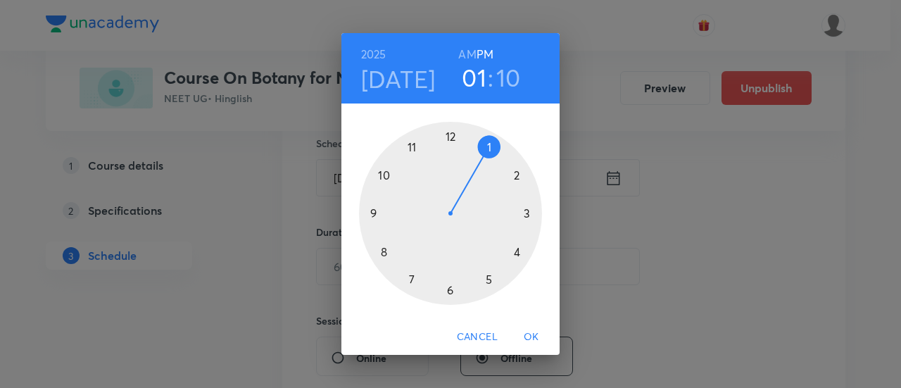
drag, startPoint x: 457, startPoint y: 286, endPoint x: 466, endPoint y: 176, distance: 110.9
click at [466, 176] on div at bounding box center [450, 213] width 183 height 183
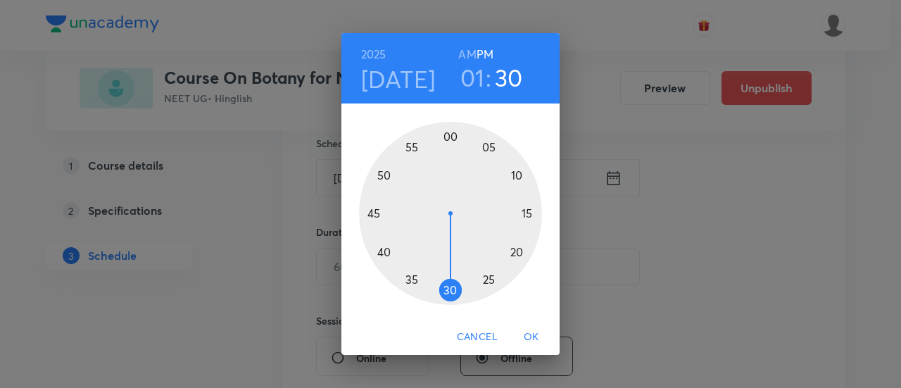
drag, startPoint x: 514, startPoint y: 175, endPoint x: 453, endPoint y: 267, distance: 110.9
click at [453, 267] on div at bounding box center [450, 213] width 183 height 183
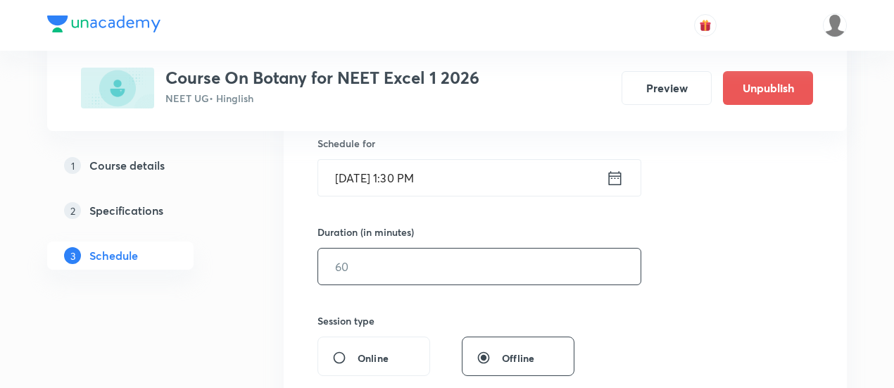
click at [461, 277] on input "text" at bounding box center [479, 266] width 322 height 36
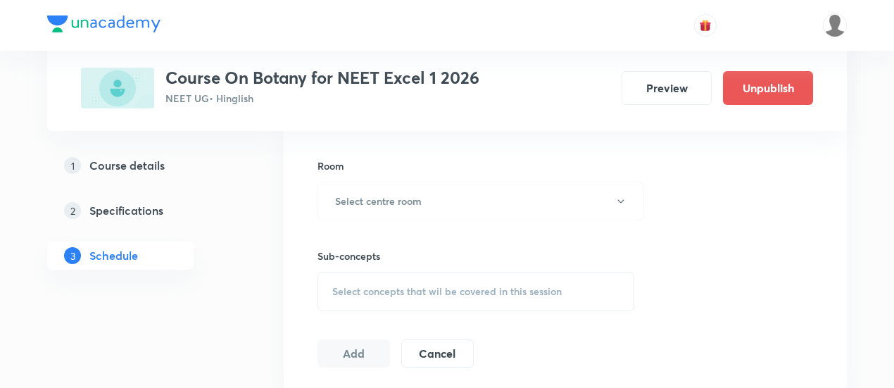
scroll to position [493, 0]
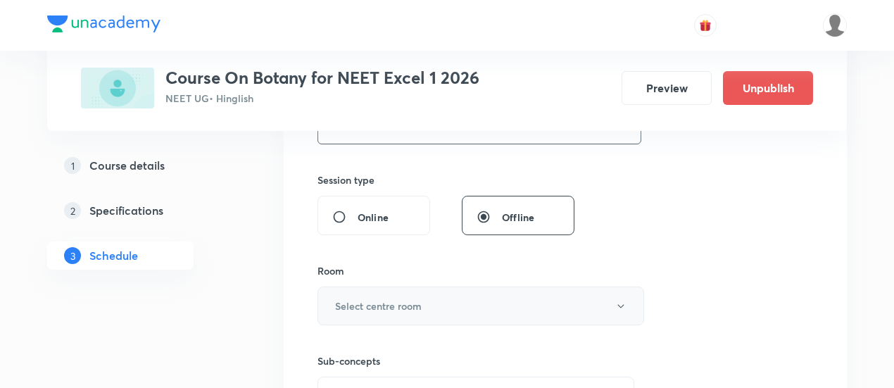
type input "90"
click at [420, 308] on h6 "Select centre room" at bounding box center [378, 305] width 87 height 15
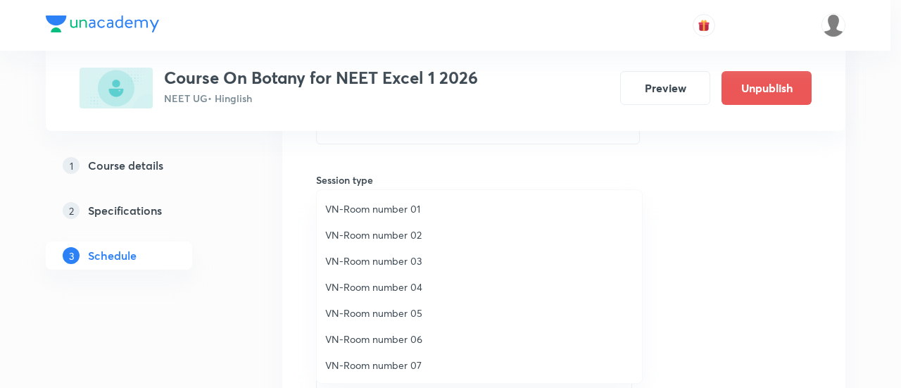
click at [407, 210] on span "VN-Room number 01" at bounding box center [479, 208] width 308 height 15
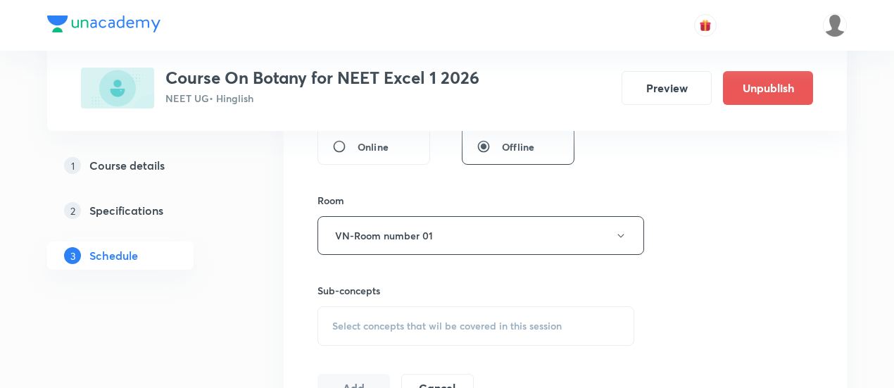
click at [469, 326] on span "Select concepts that wil be covered in this session" at bounding box center [446, 325] width 229 height 11
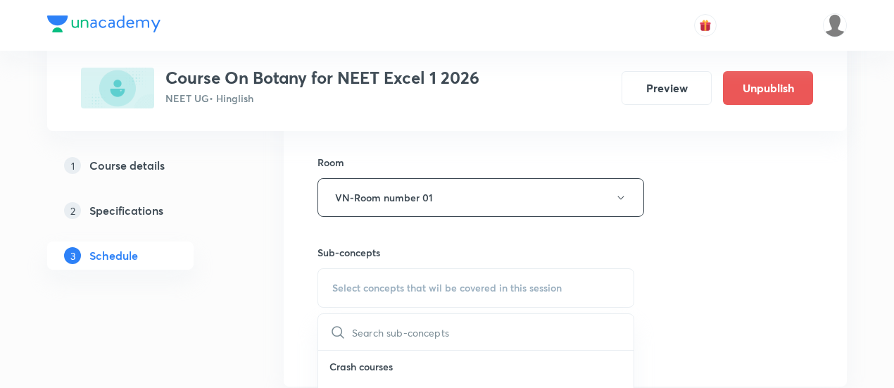
scroll to position [633, 0]
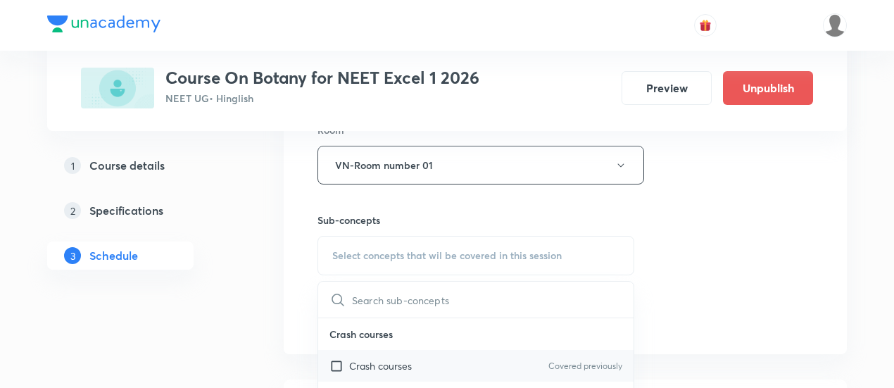
click at [455, 360] on div "Crash courses Covered previously" at bounding box center [475, 366] width 315 height 32
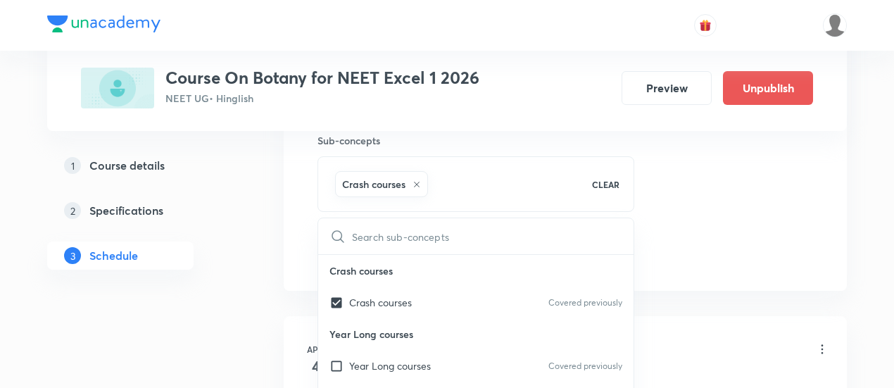
scroll to position [774, 0]
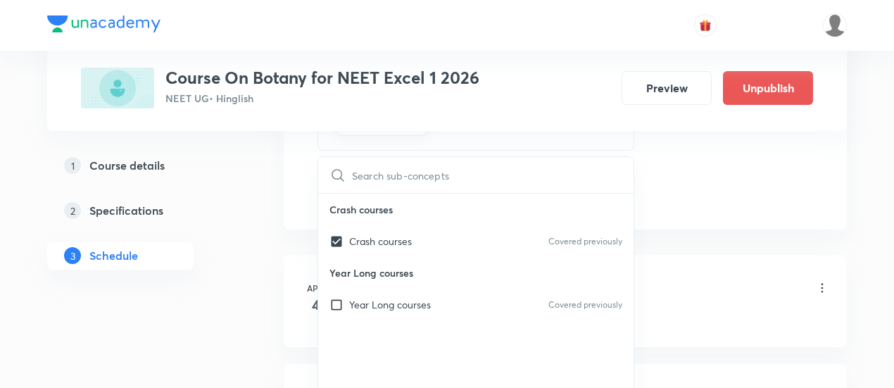
drag, startPoint x: 468, startPoint y: 234, endPoint x: 467, endPoint y: 258, distance: 23.9
click at [467, 233] on div "Crash courses Covered previously" at bounding box center [475, 241] width 315 height 32
checkbox input "false"
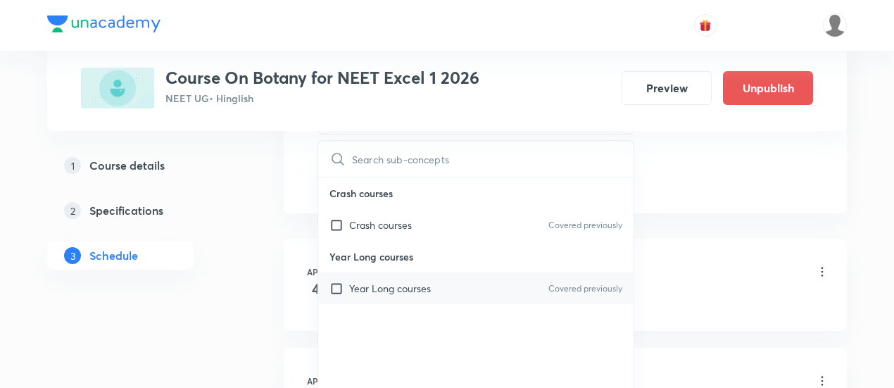
click at [471, 286] on div "Year Long courses Covered previously" at bounding box center [475, 288] width 315 height 32
checkbox input "true"
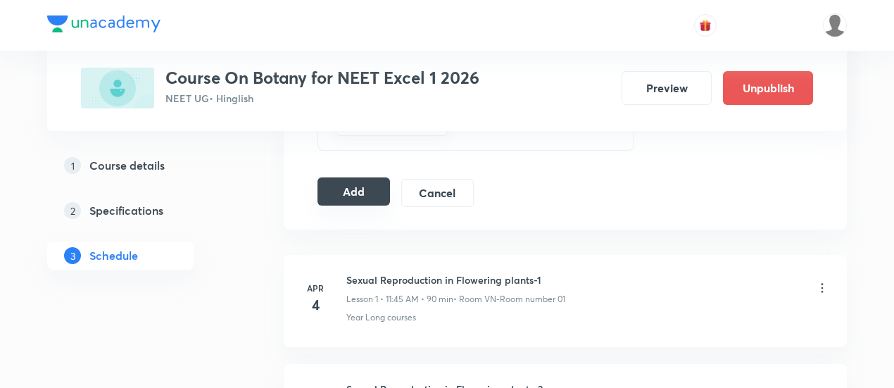
click at [365, 194] on button "Add" at bounding box center [353, 191] width 72 height 28
